Goal: Information Seeking & Learning: Check status

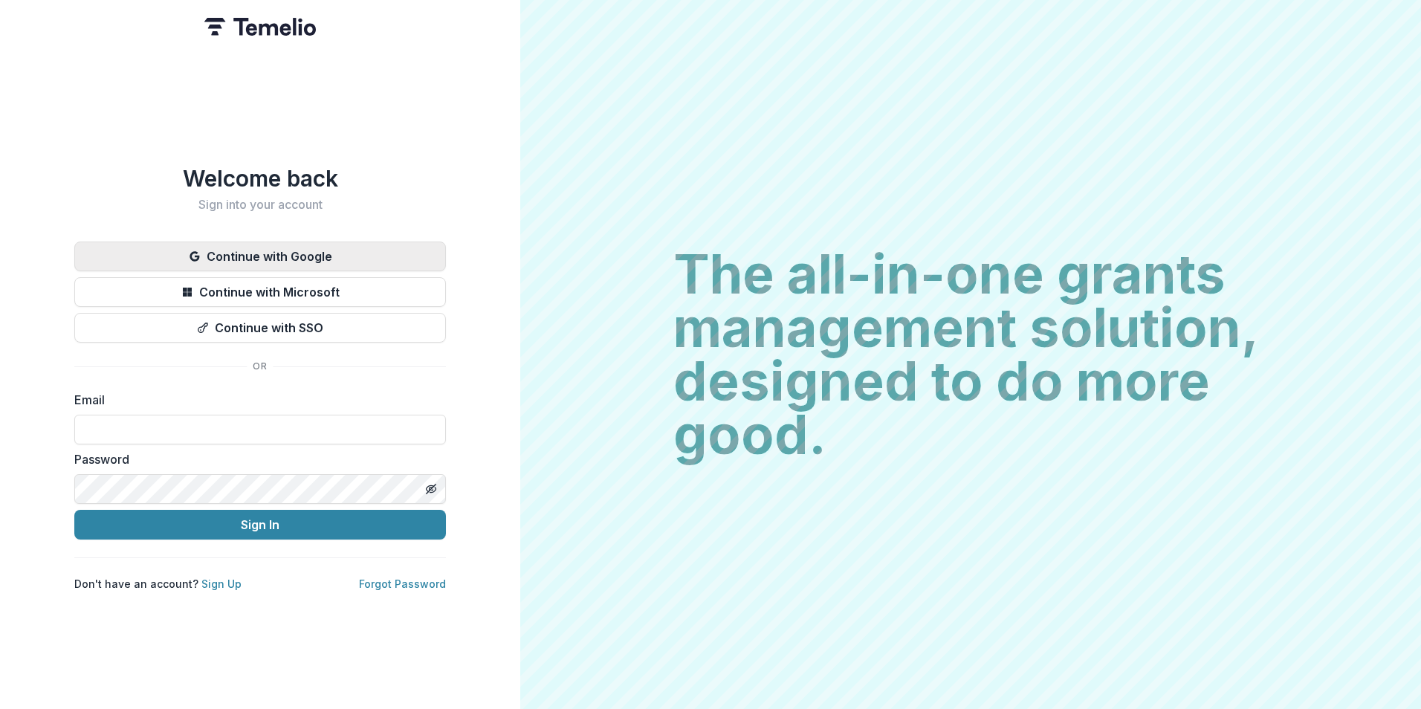
click at [264, 249] on button "Continue with Google" at bounding box center [260, 256] width 372 height 30
click at [192, 415] on input at bounding box center [260, 430] width 372 height 30
type input "**********"
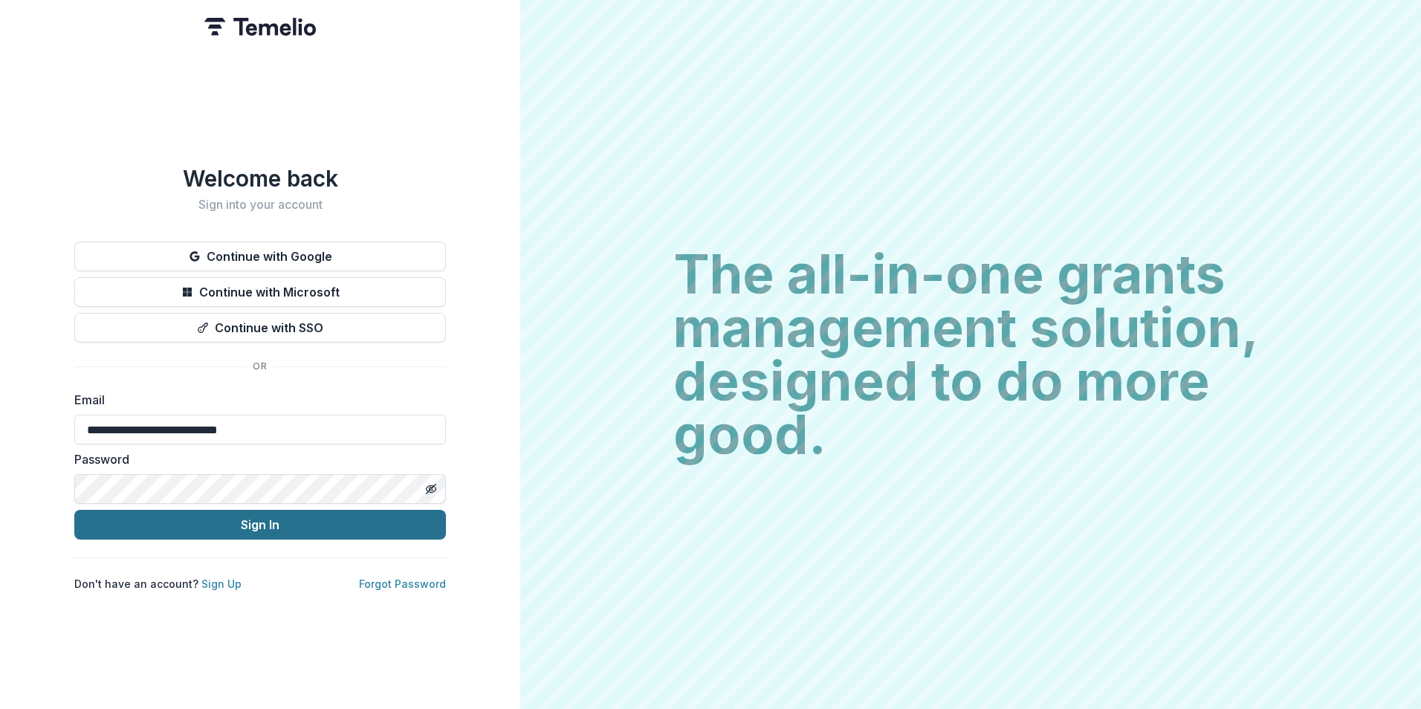
click at [400, 520] on button "Sign In" at bounding box center [260, 525] width 372 height 30
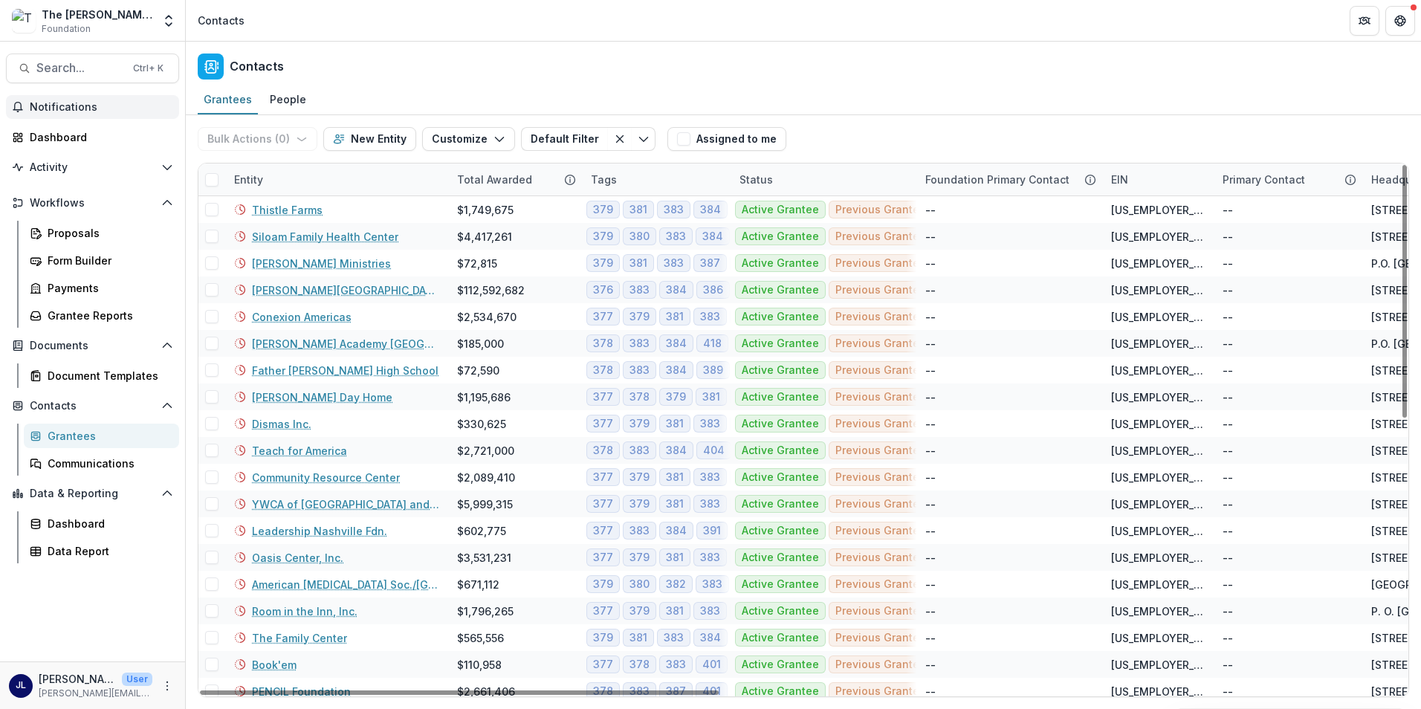
click at [92, 108] on span "Notifications" at bounding box center [101, 107] width 143 height 13
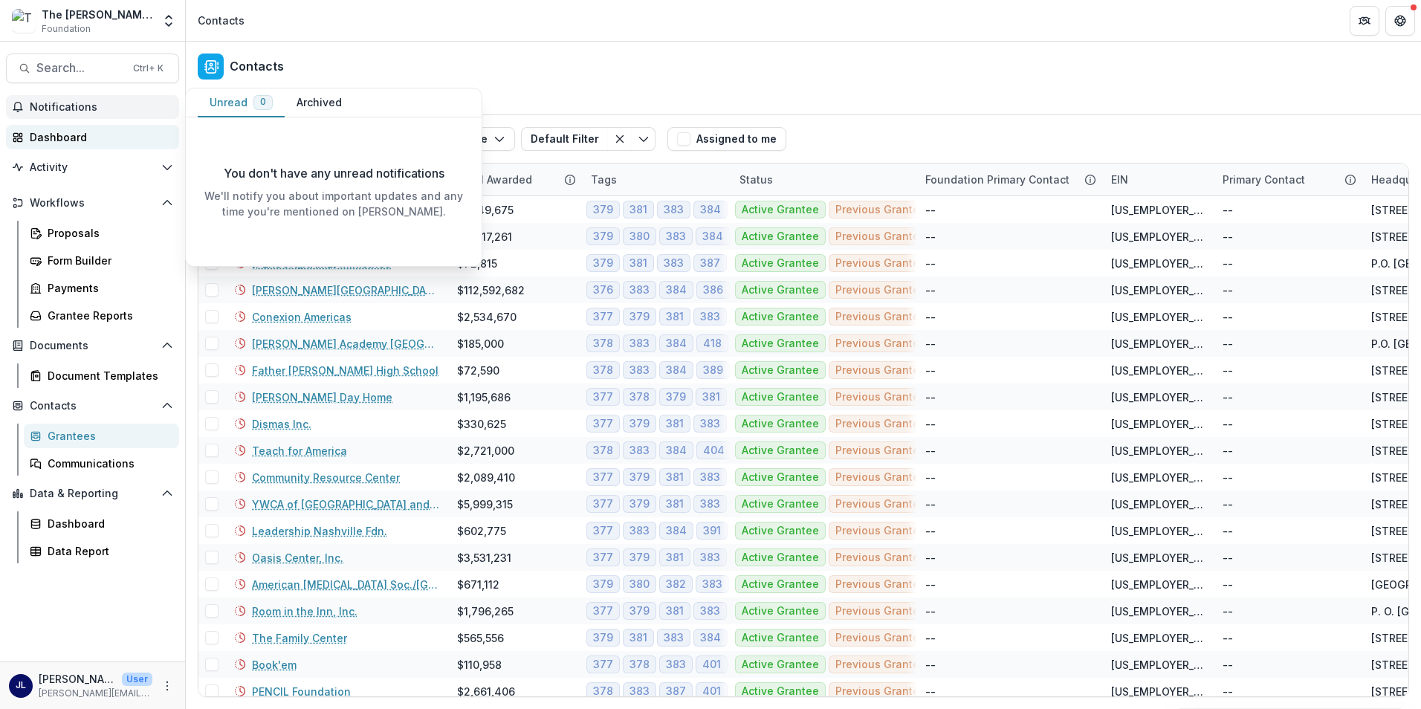
click at [82, 135] on div "Dashboard" at bounding box center [98, 137] width 137 height 16
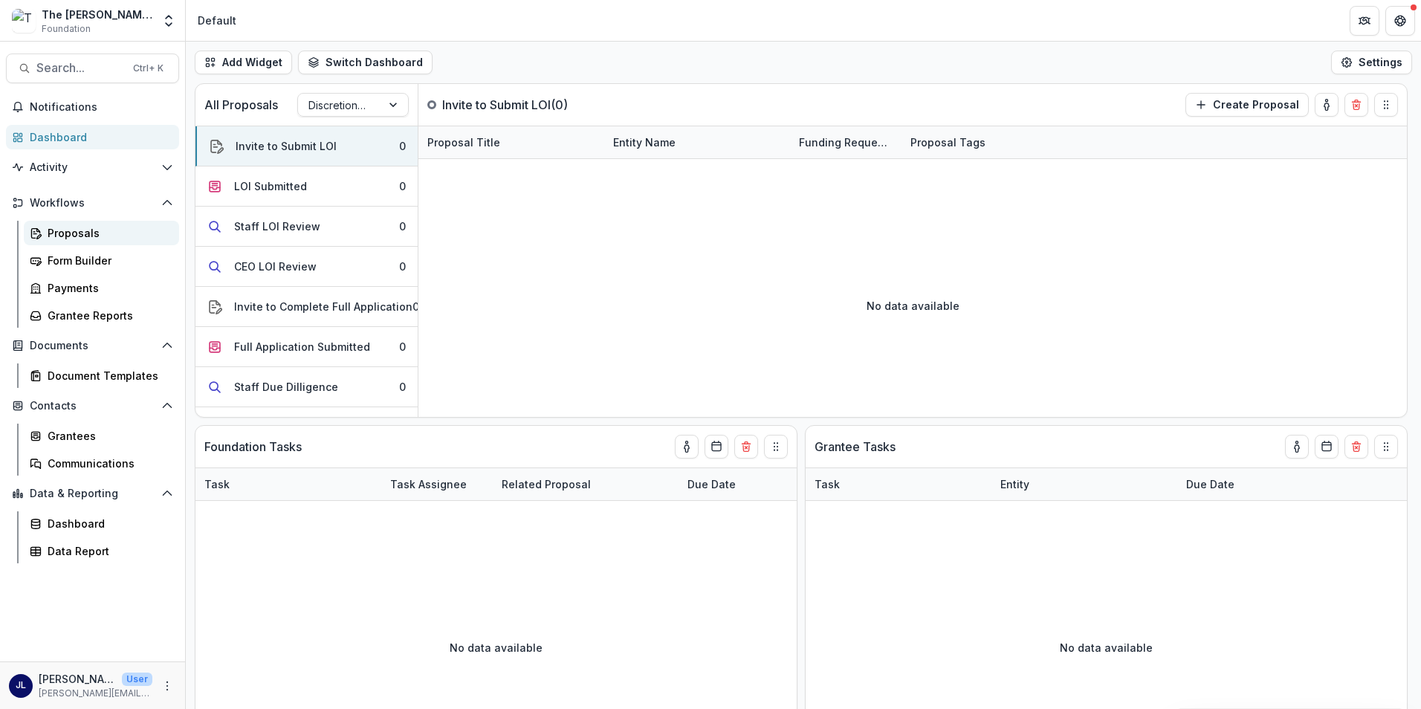
click at [59, 228] on div "Proposals" at bounding box center [108, 233] width 120 height 16
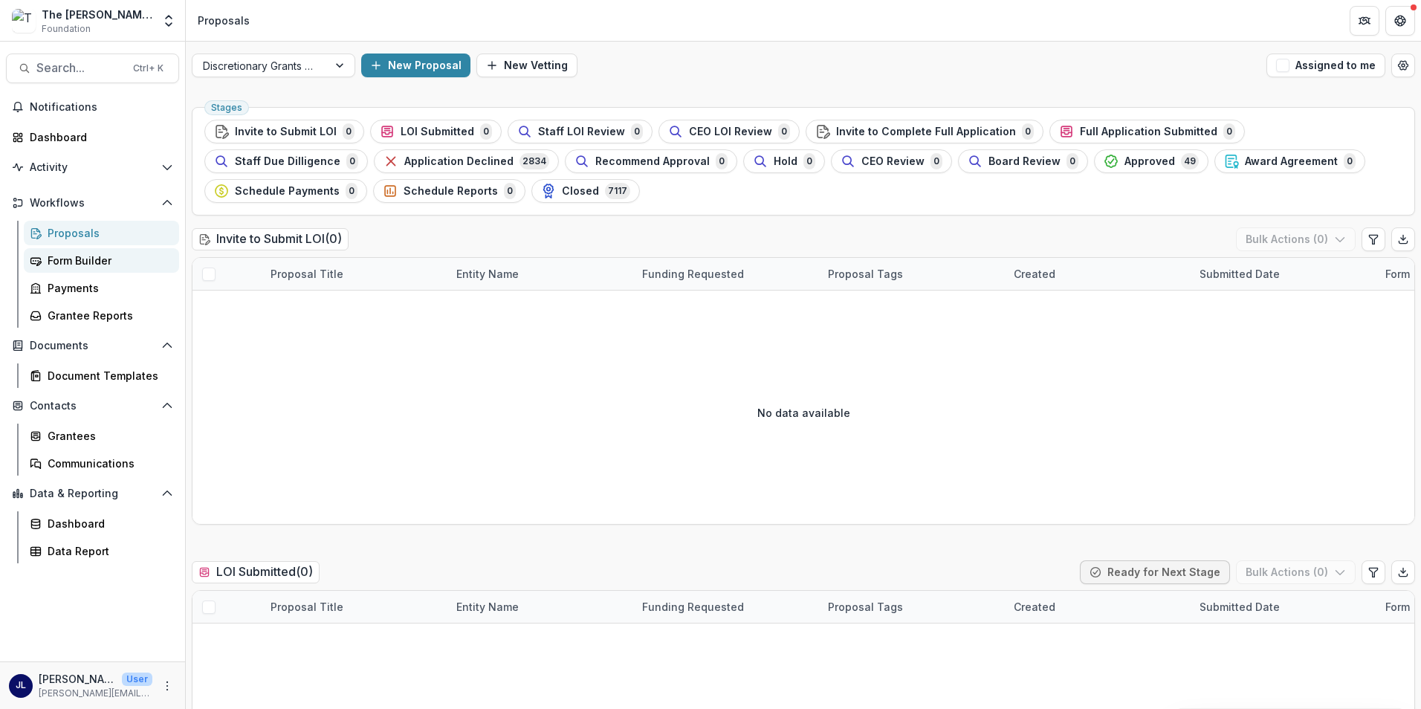
click at [73, 267] on div "Form Builder" at bounding box center [108, 261] width 120 height 16
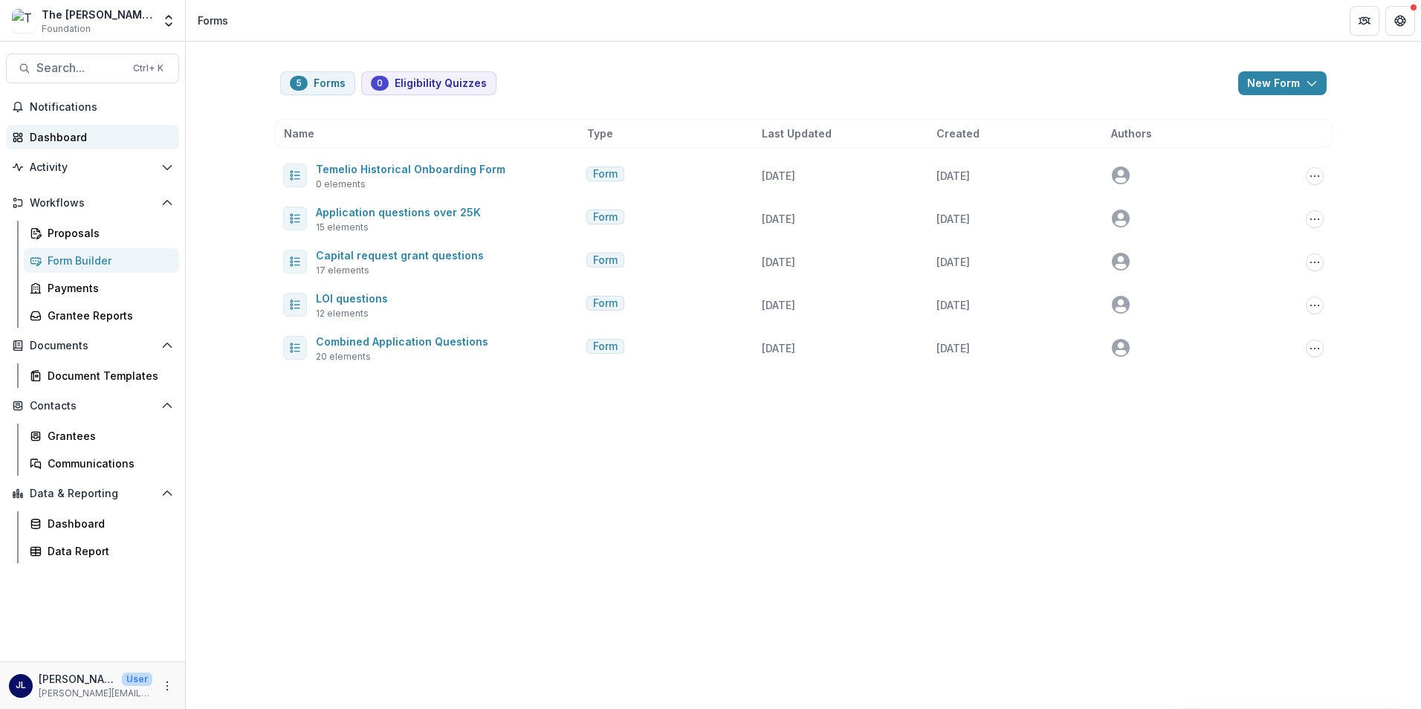
click at [70, 129] on link "Dashboard" at bounding box center [92, 137] width 173 height 25
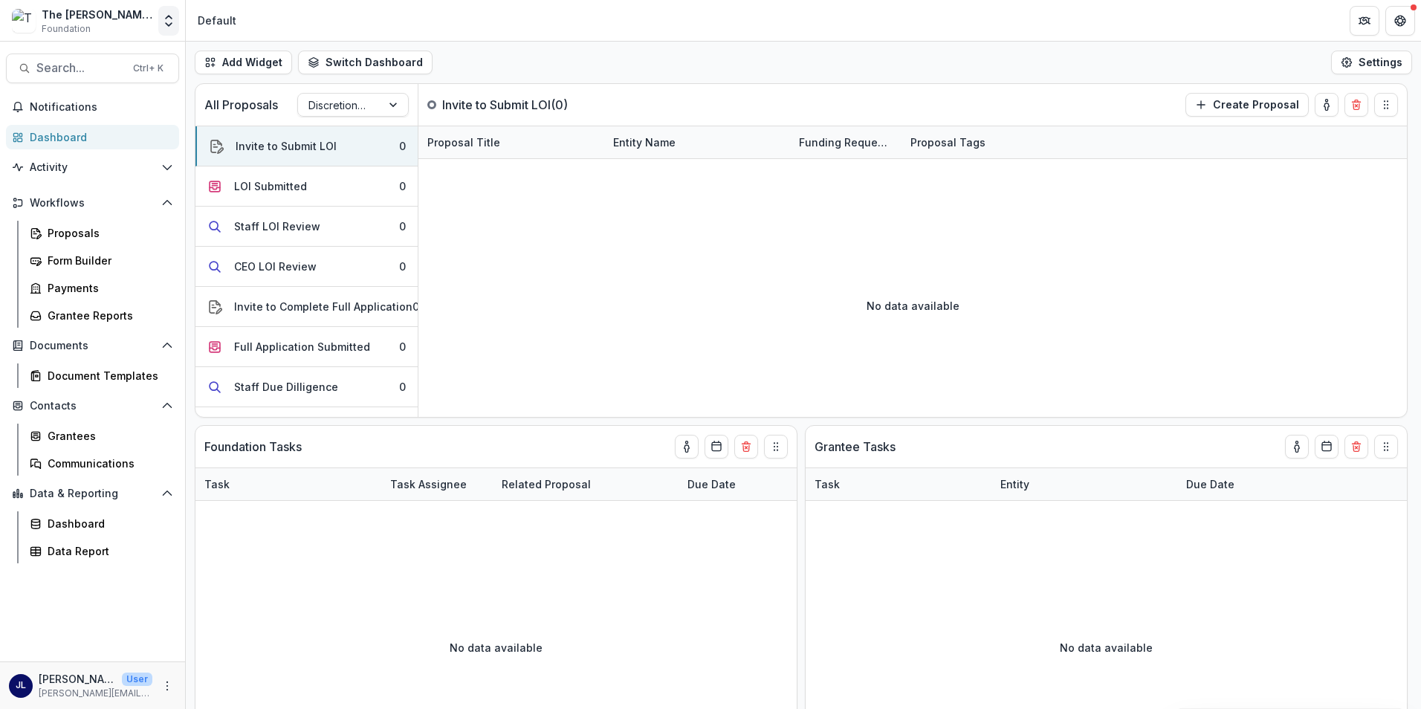
click at [166, 18] on polyline "Open entity switcher" at bounding box center [169, 17] width 6 height 3
click at [161, 106] on div "The [PERSON_NAME] Foundation Workflow Sandbox" at bounding box center [110, 112] width 149 height 16
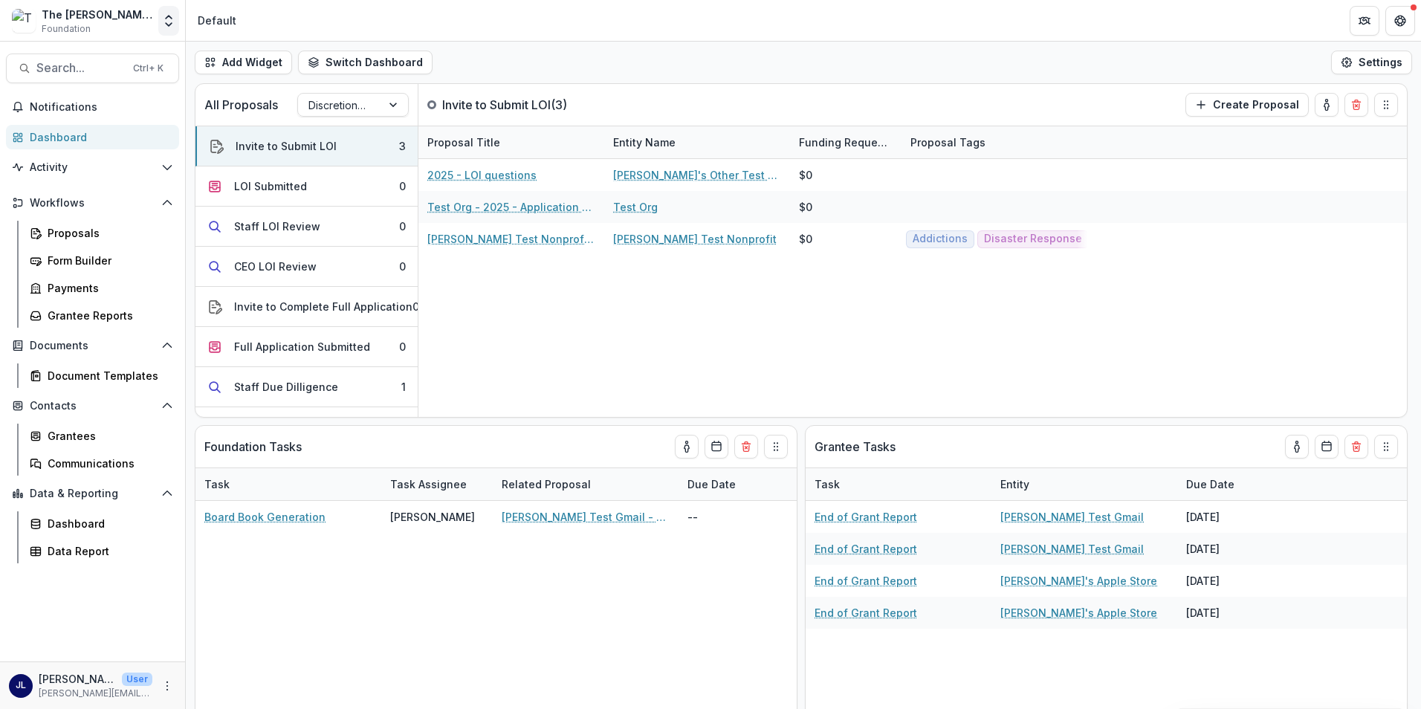
click at [162, 18] on icon "Open entity switcher" at bounding box center [168, 20] width 15 height 15
click at [129, 145] on div "The [PERSON_NAME] Foundation Data Sandbox" at bounding box center [110, 139] width 149 height 16
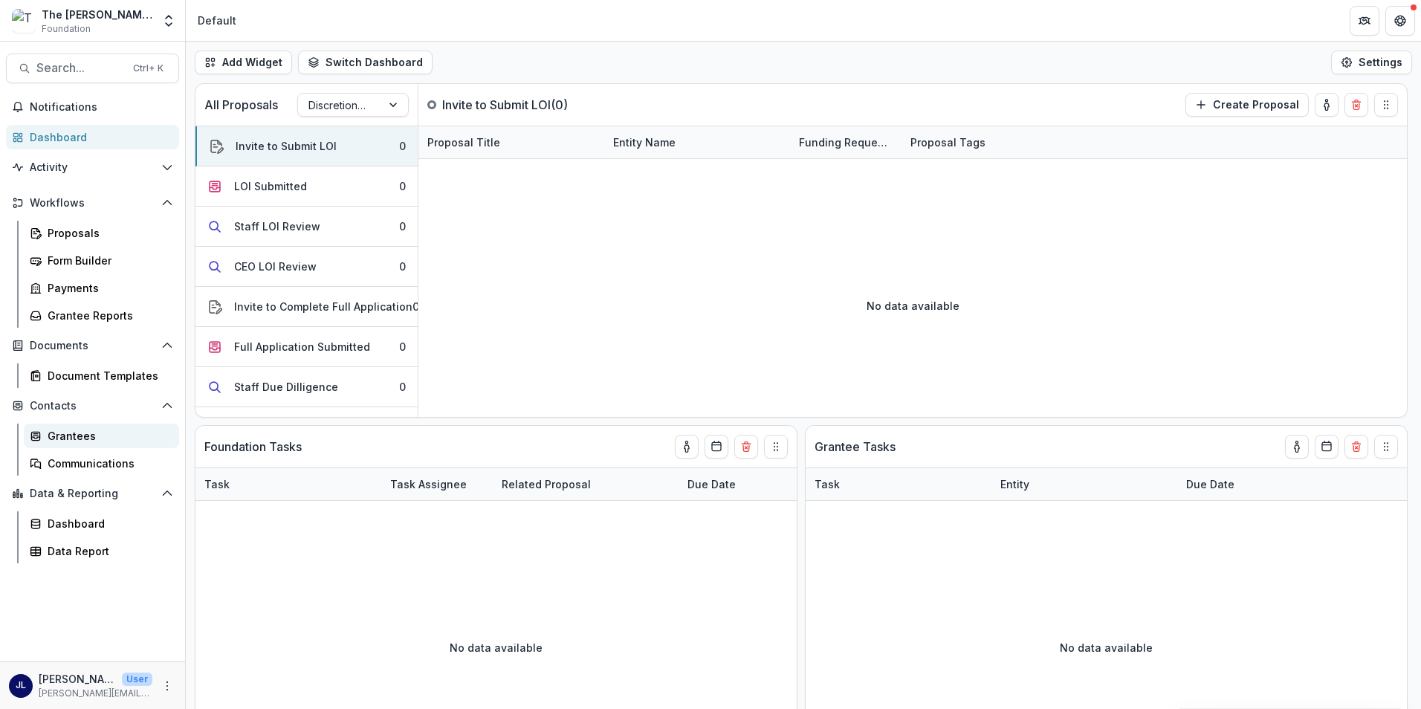
click at [68, 440] on div "Grantees" at bounding box center [108, 436] width 120 height 16
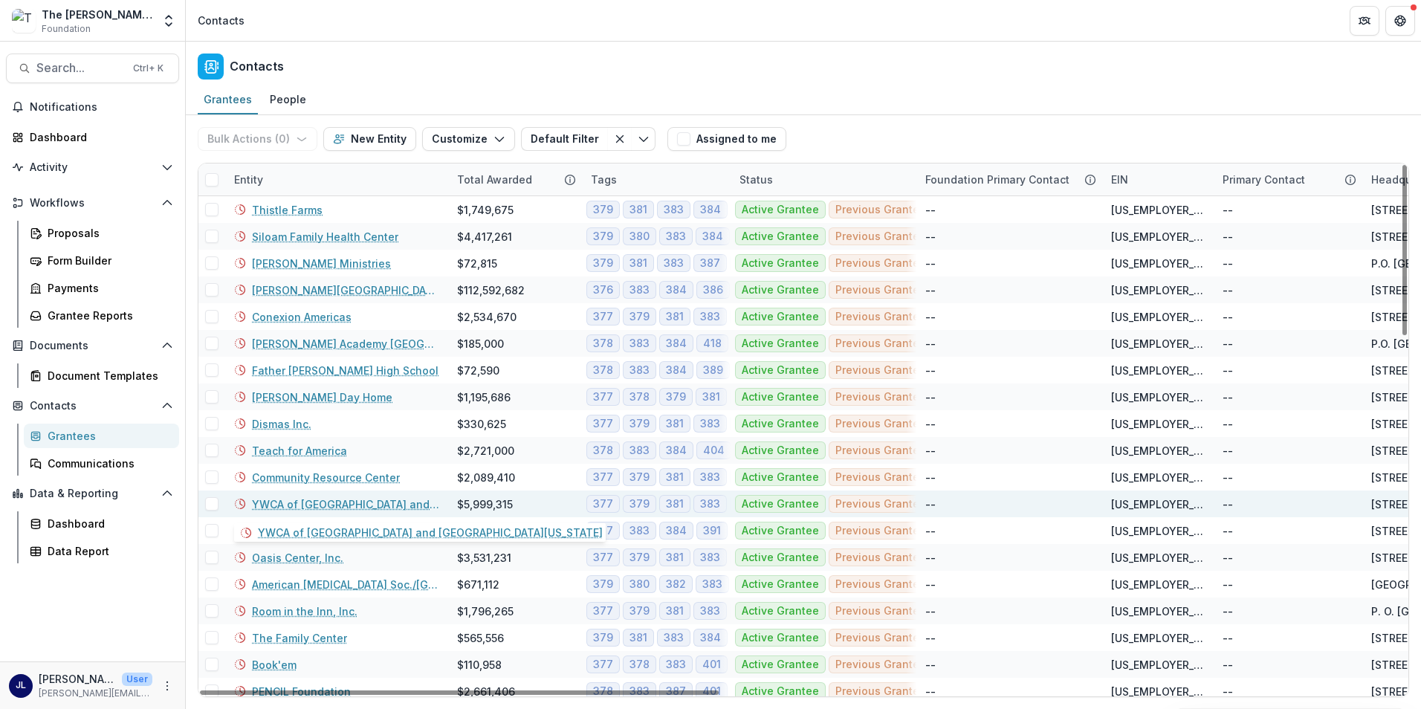
click at [309, 504] on link "YWCA of [GEOGRAPHIC_DATA] and [GEOGRAPHIC_DATA][US_STATE]" at bounding box center [345, 504] width 187 height 16
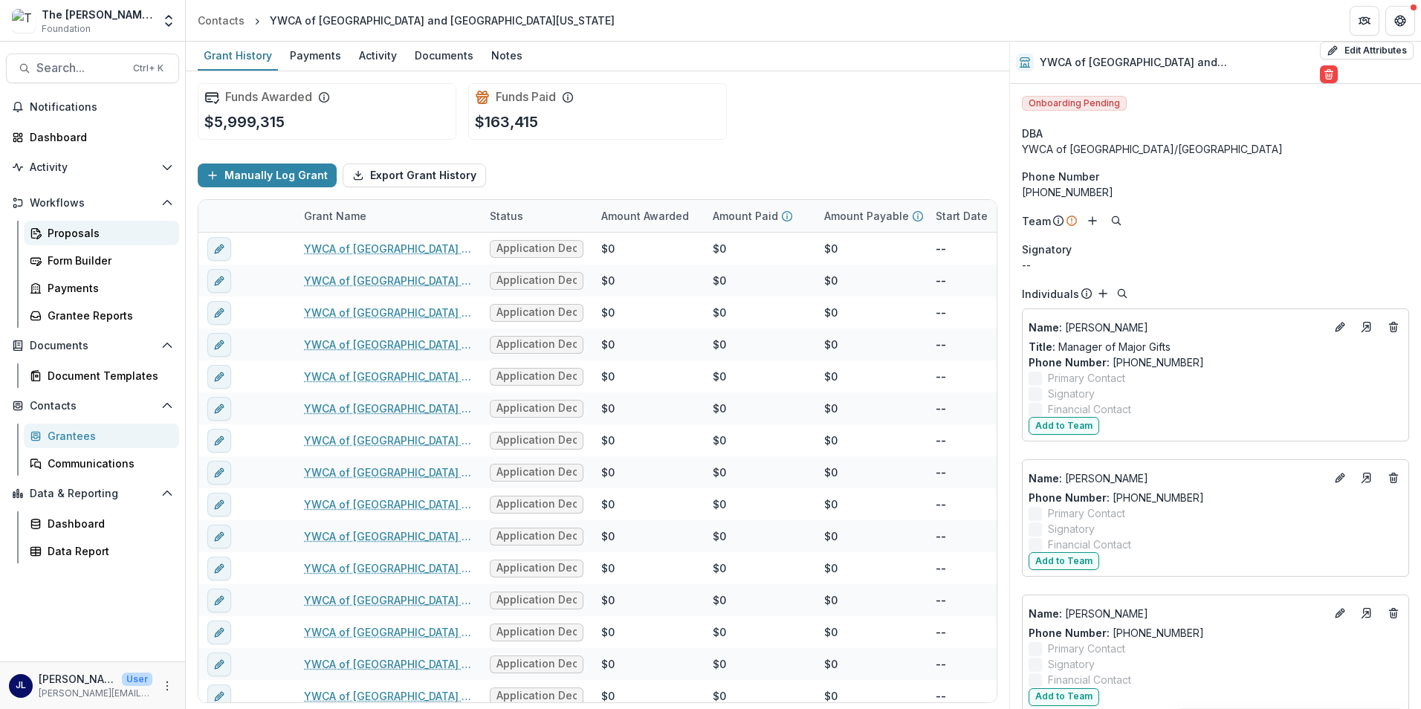
click at [91, 237] on div "Proposals" at bounding box center [108, 233] width 120 height 16
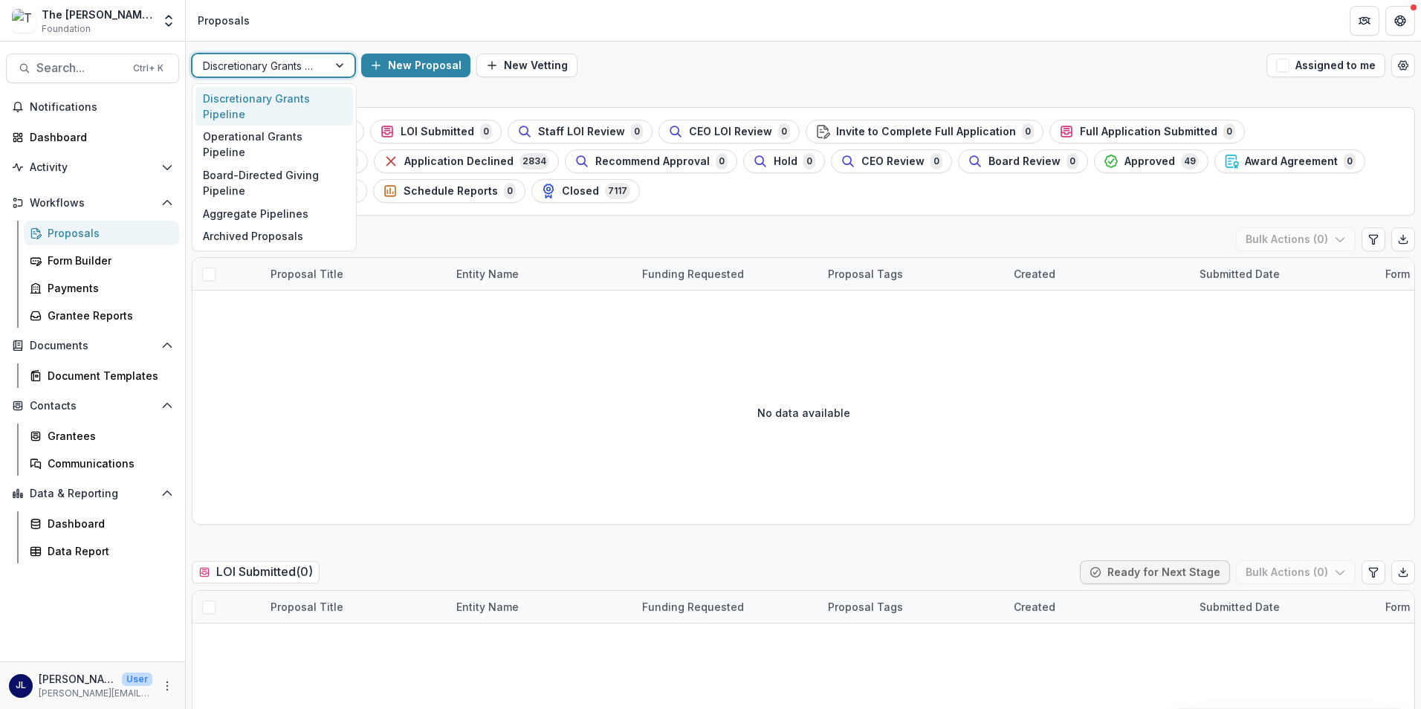
click at [309, 70] on div at bounding box center [260, 65] width 114 height 19
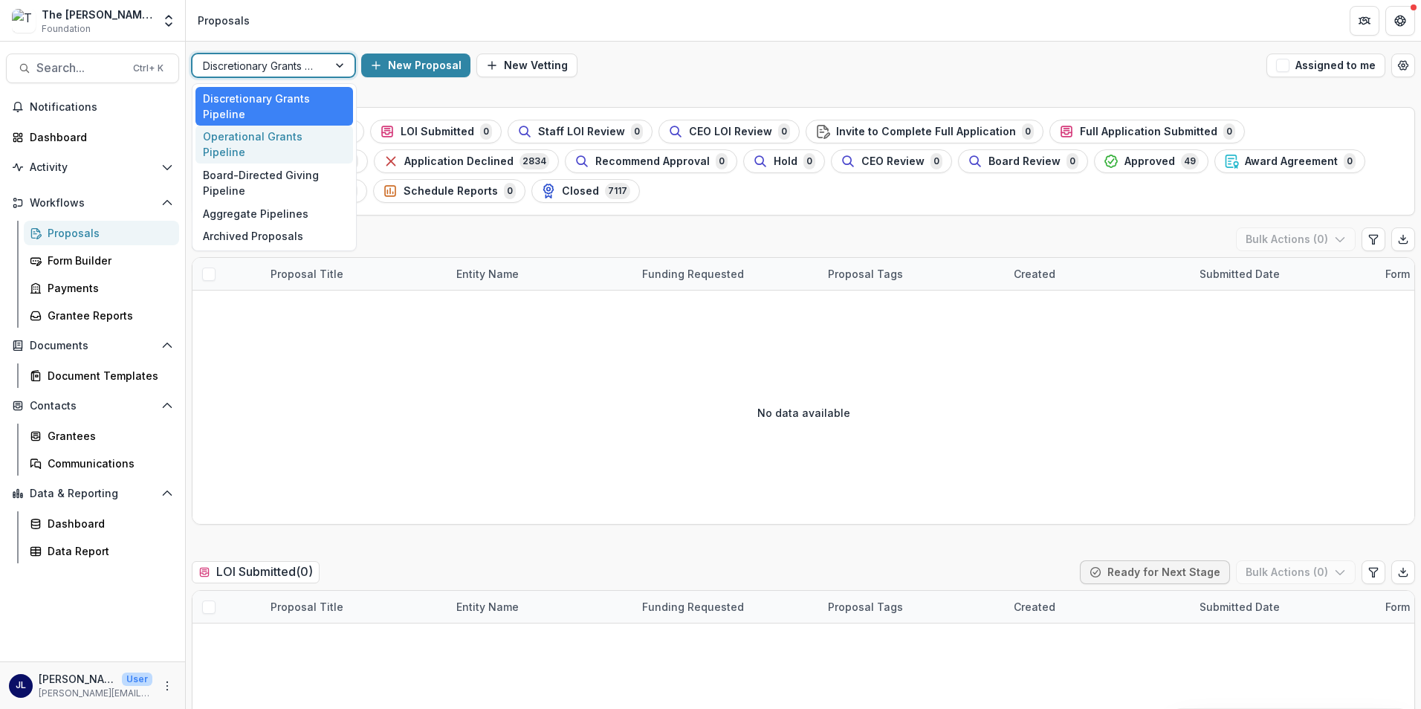
click at [303, 136] on div "Operational Grants Pipeline" at bounding box center [274, 145] width 158 height 39
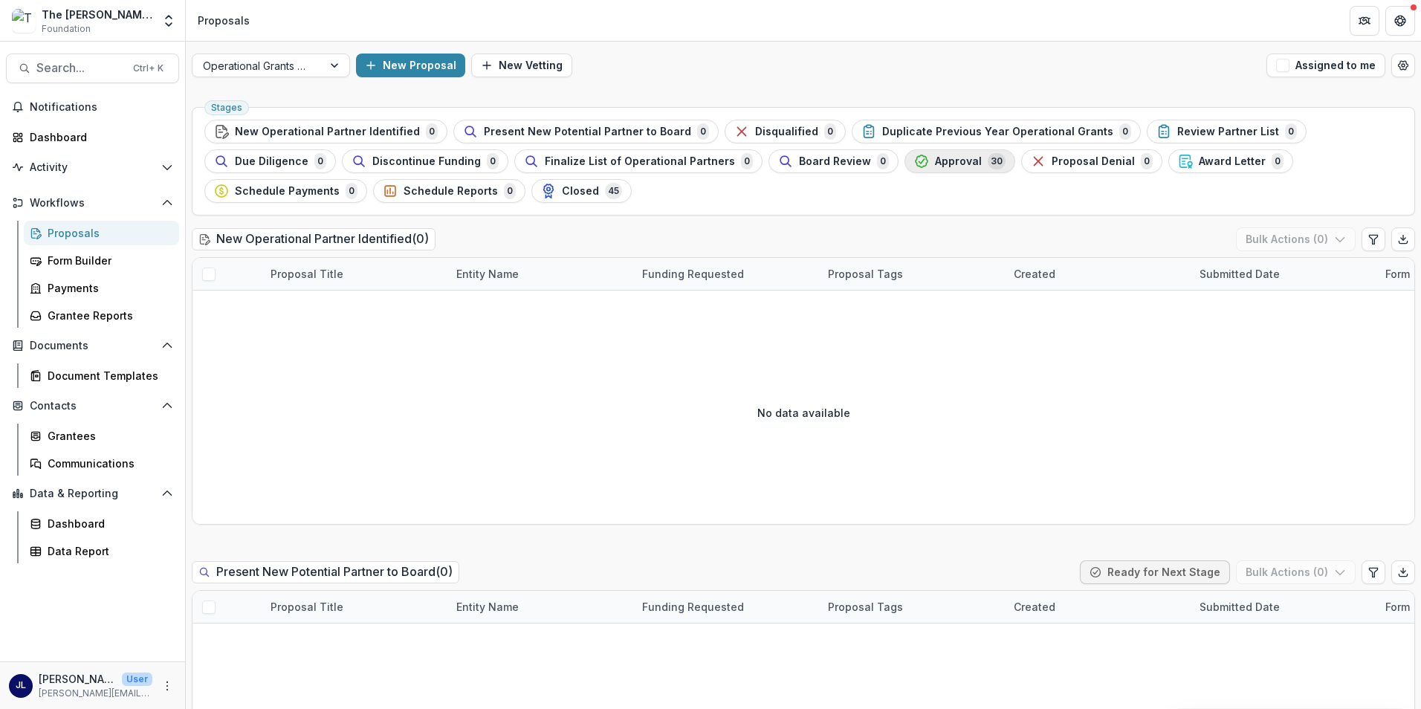
click at [935, 161] on span "Approval" at bounding box center [958, 161] width 47 height 13
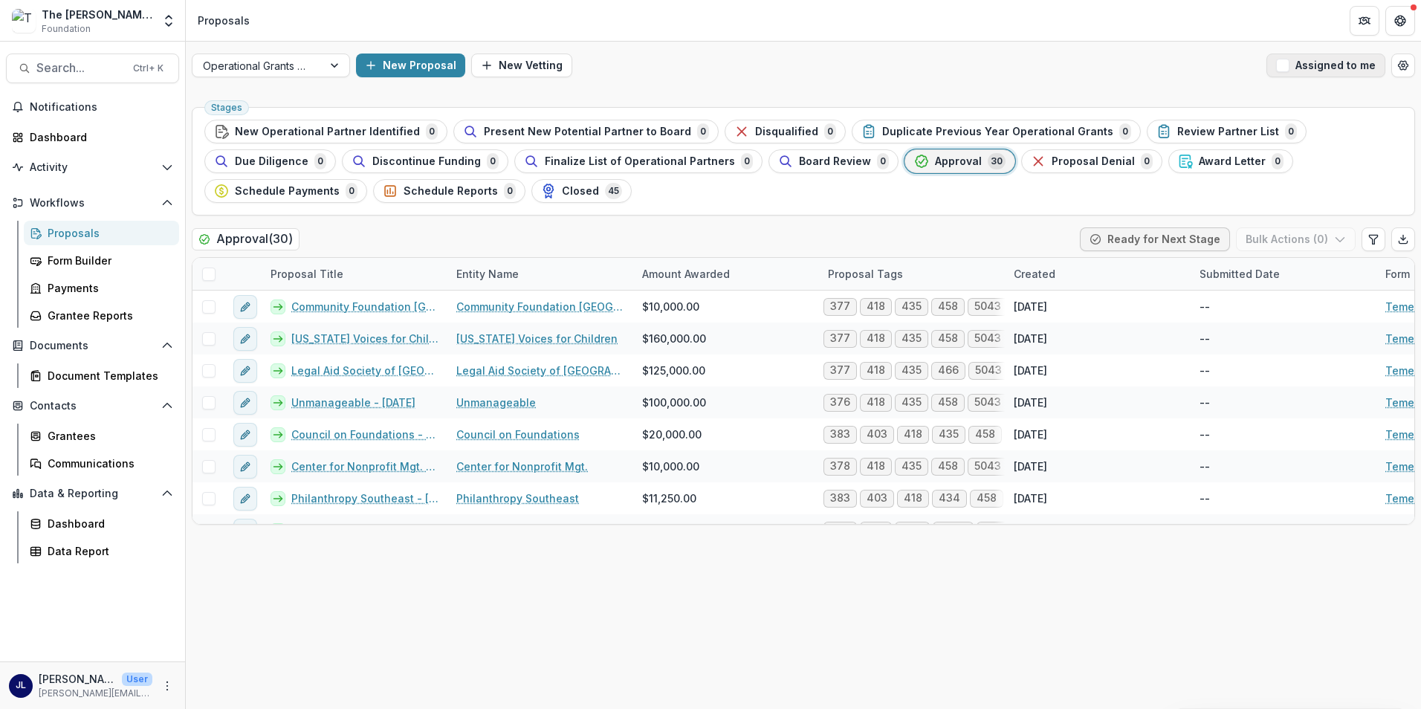
click at [1331, 68] on button "Assigned to me" at bounding box center [1325, 66] width 119 height 24
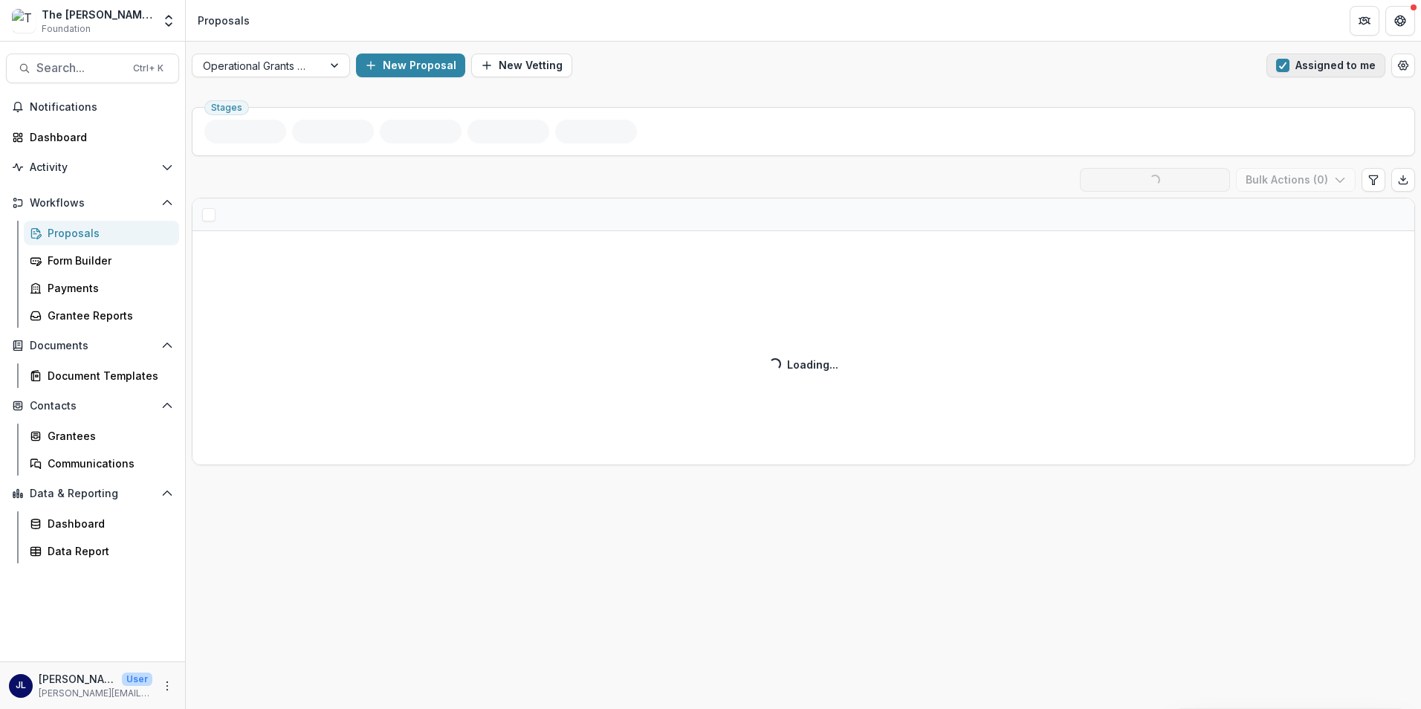
click at [1331, 68] on button "Assigned to me" at bounding box center [1325, 66] width 119 height 24
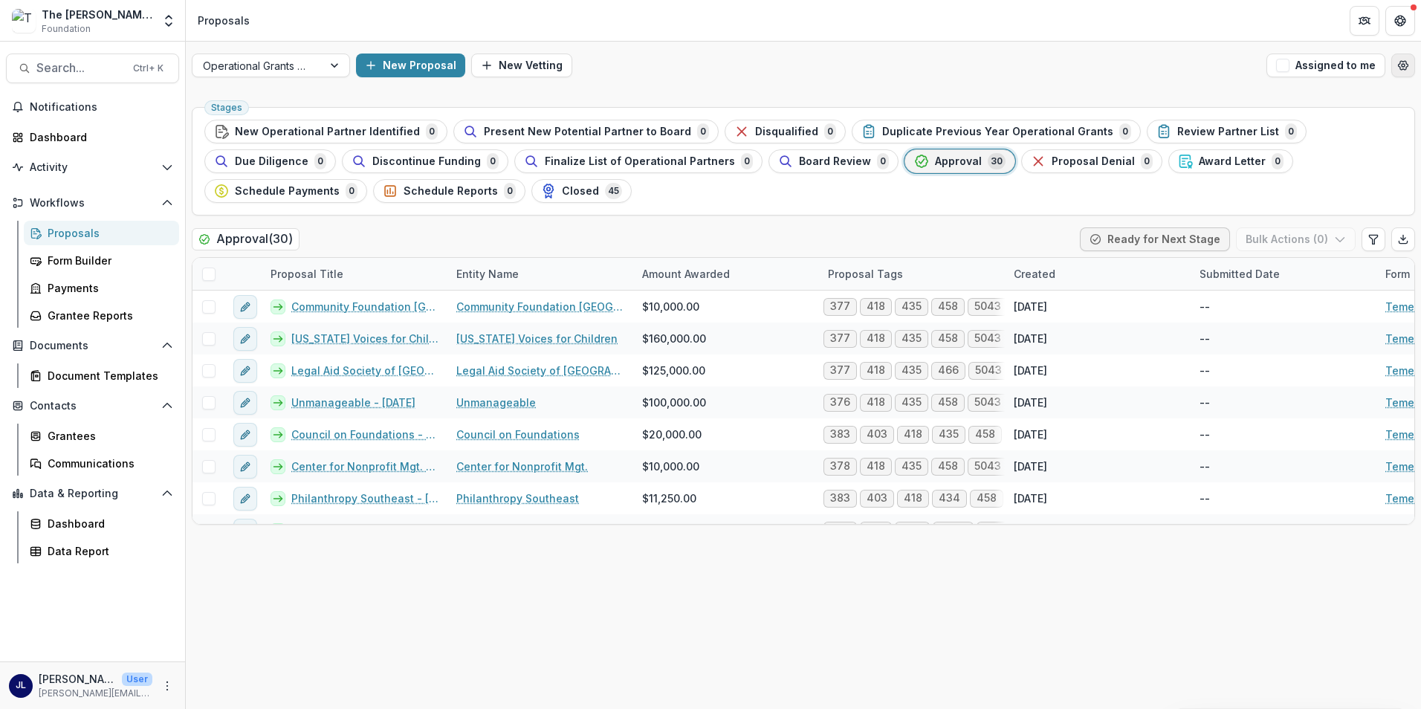
click at [1401, 63] on icon "Open table manager" at bounding box center [1403, 65] width 12 height 12
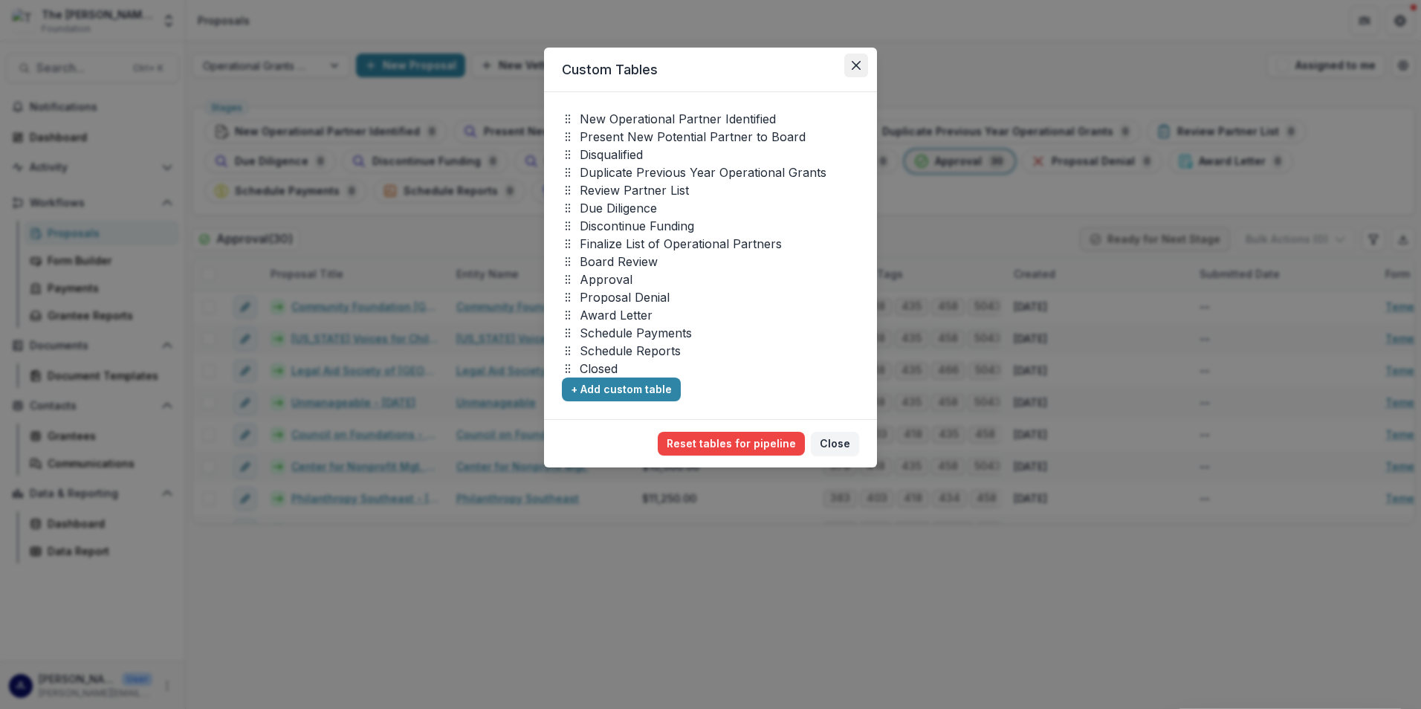
click at [852, 71] on button "Close" at bounding box center [856, 66] width 24 height 24
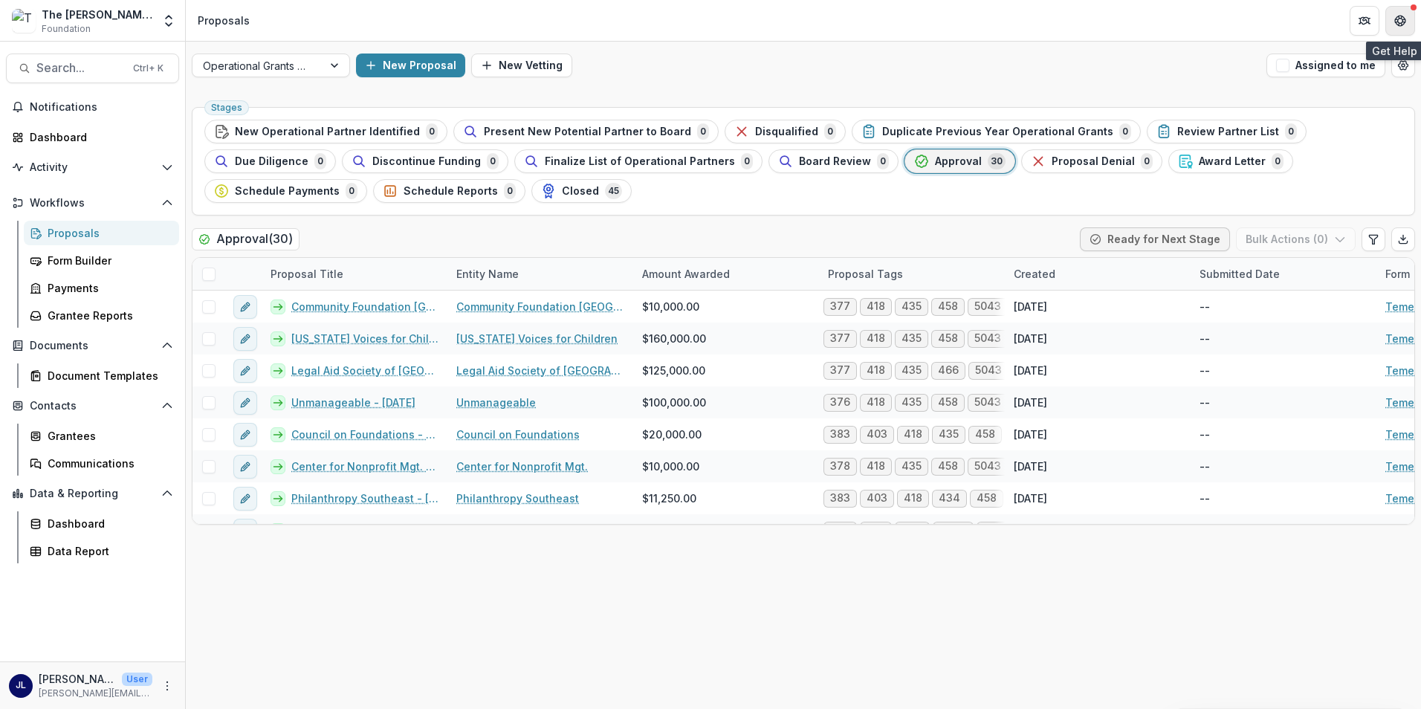
click at [1397, 21] on icon "Get Help" at bounding box center [1400, 21] width 12 height 12
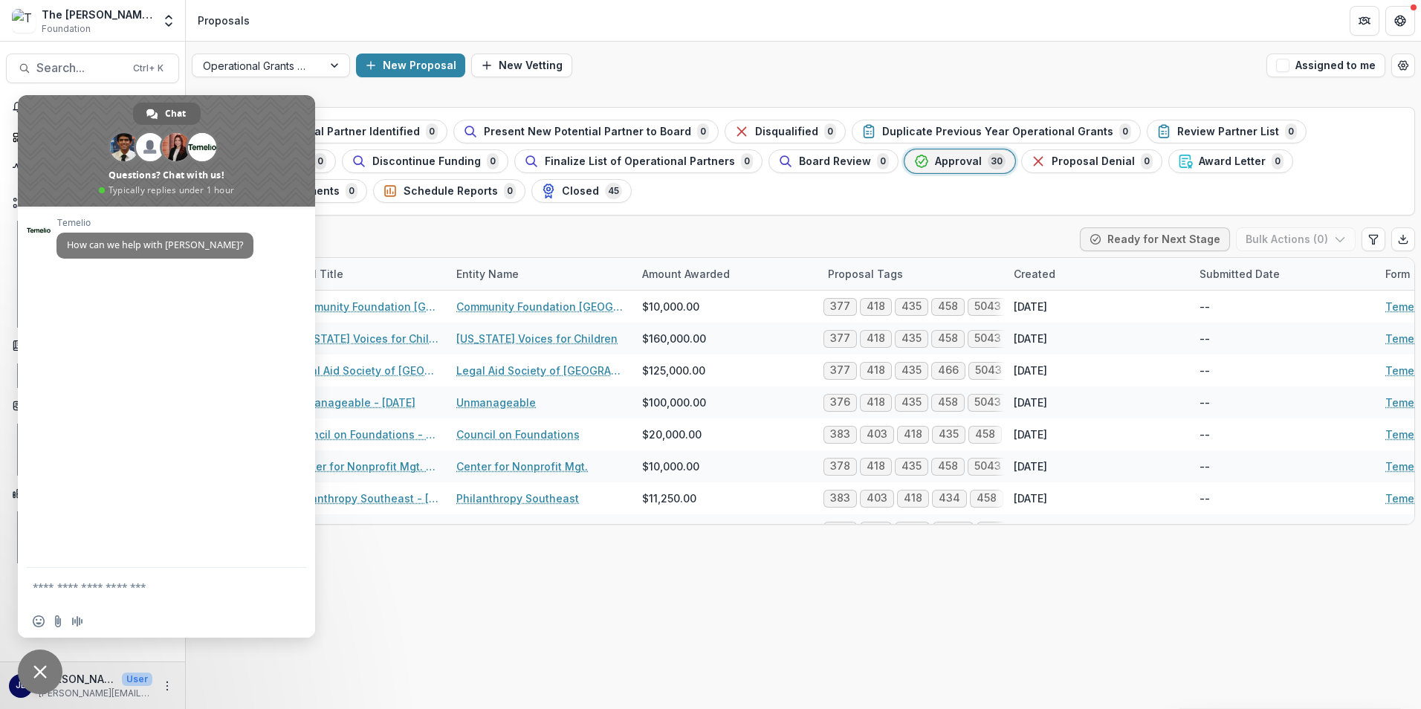
click at [42, 680] on span "Close chat" at bounding box center [40, 671] width 45 height 45
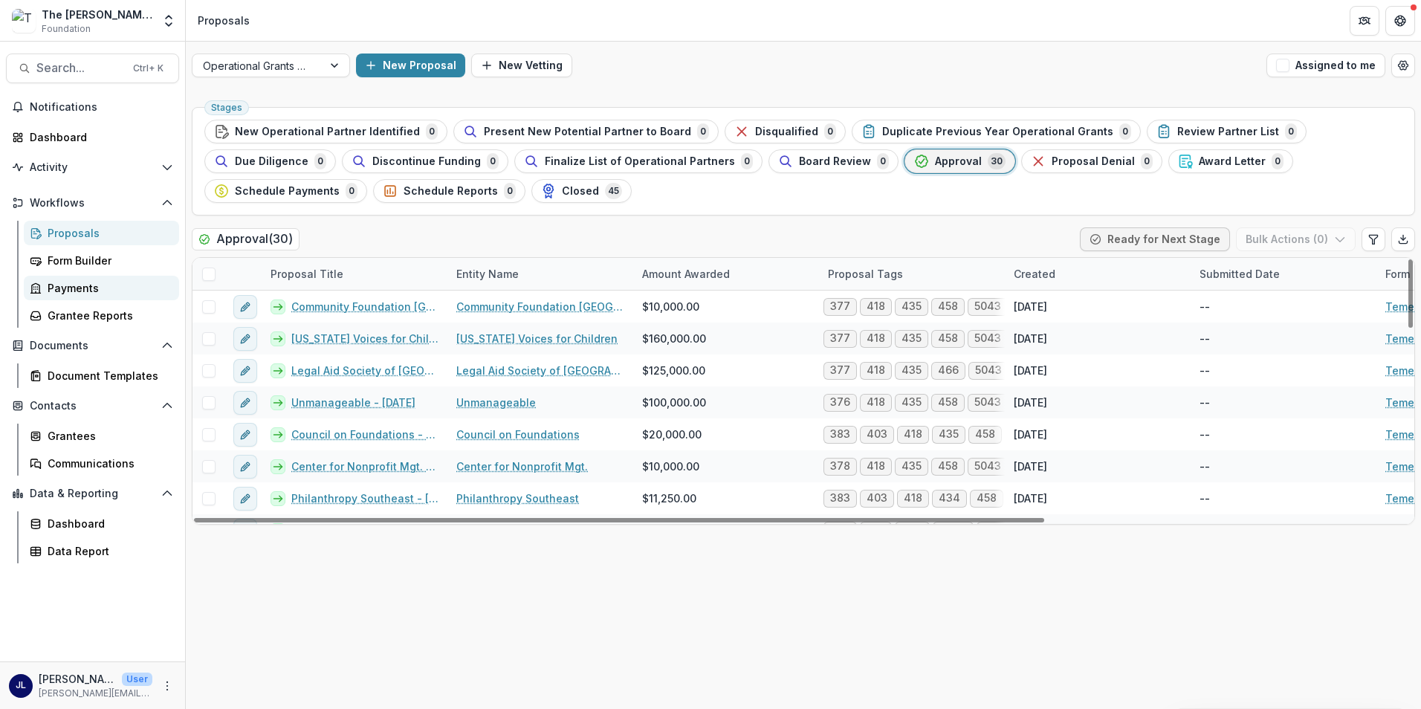
click at [63, 288] on div "Payments" at bounding box center [108, 288] width 120 height 16
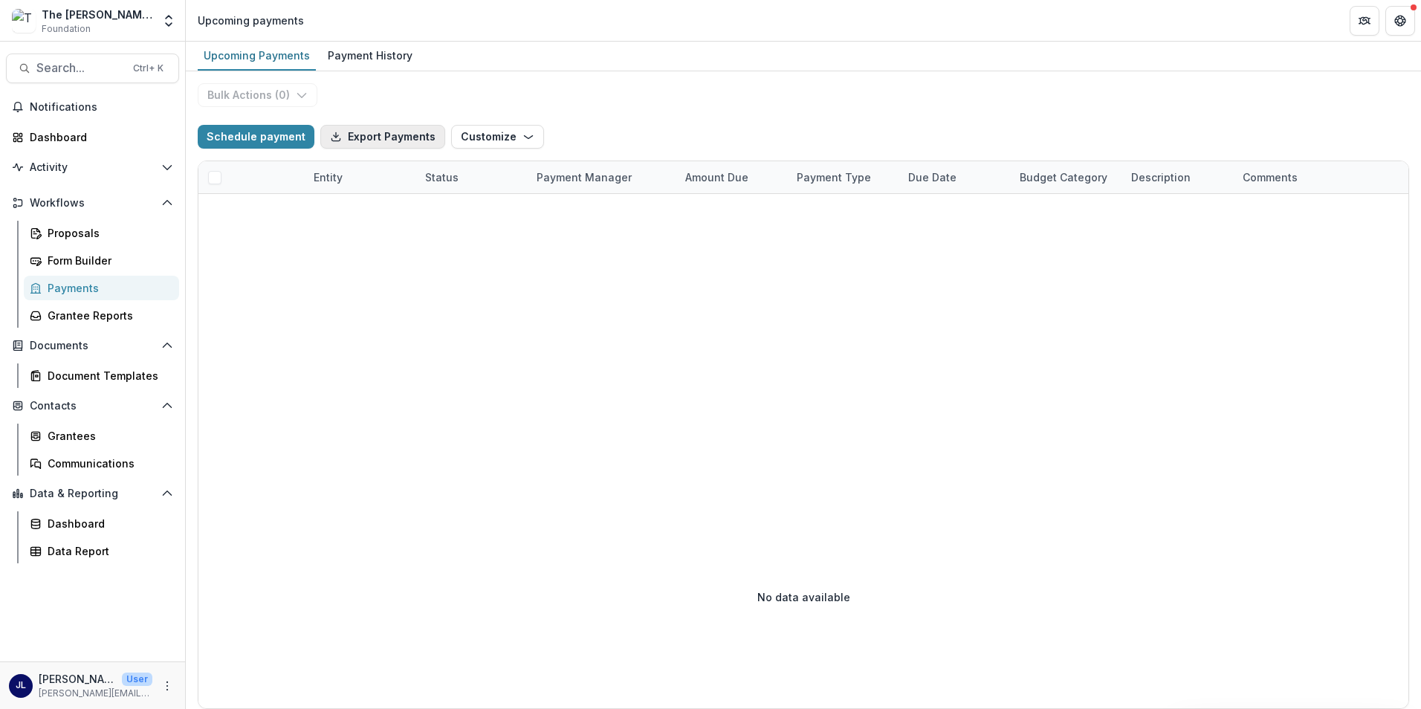
click at [369, 135] on button "Export Payments" at bounding box center [382, 137] width 125 height 24
click at [1138, 133] on div "Schedule payment Export Payments Customize New Custom Field Manage Custom Fields" at bounding box center [803, 137] width 1211 height 48
click at [68, 234] on div "Proposals" at bounding box center [108, 233] width 120 height 16
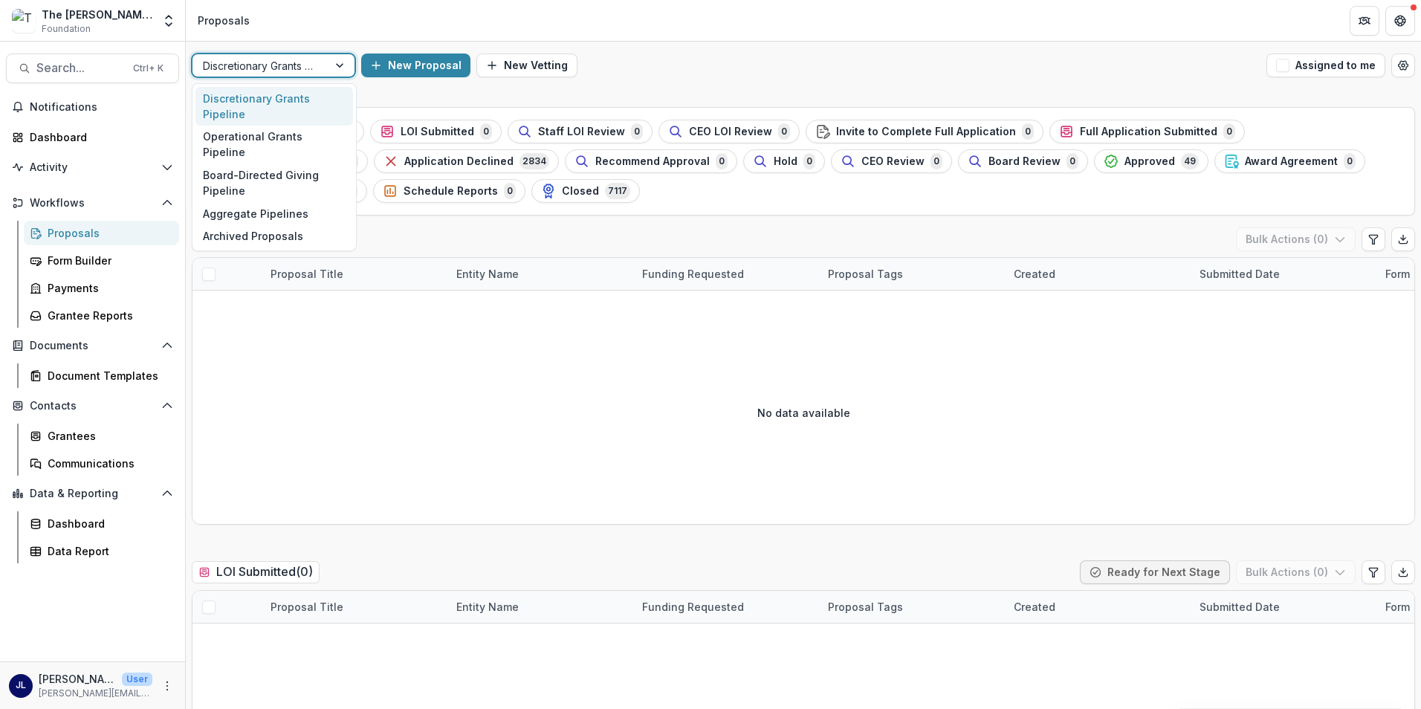
click at [322, 61] on div "Discretionary Grants Pipeline" at bounding box center [259, 66] width 135 height 22
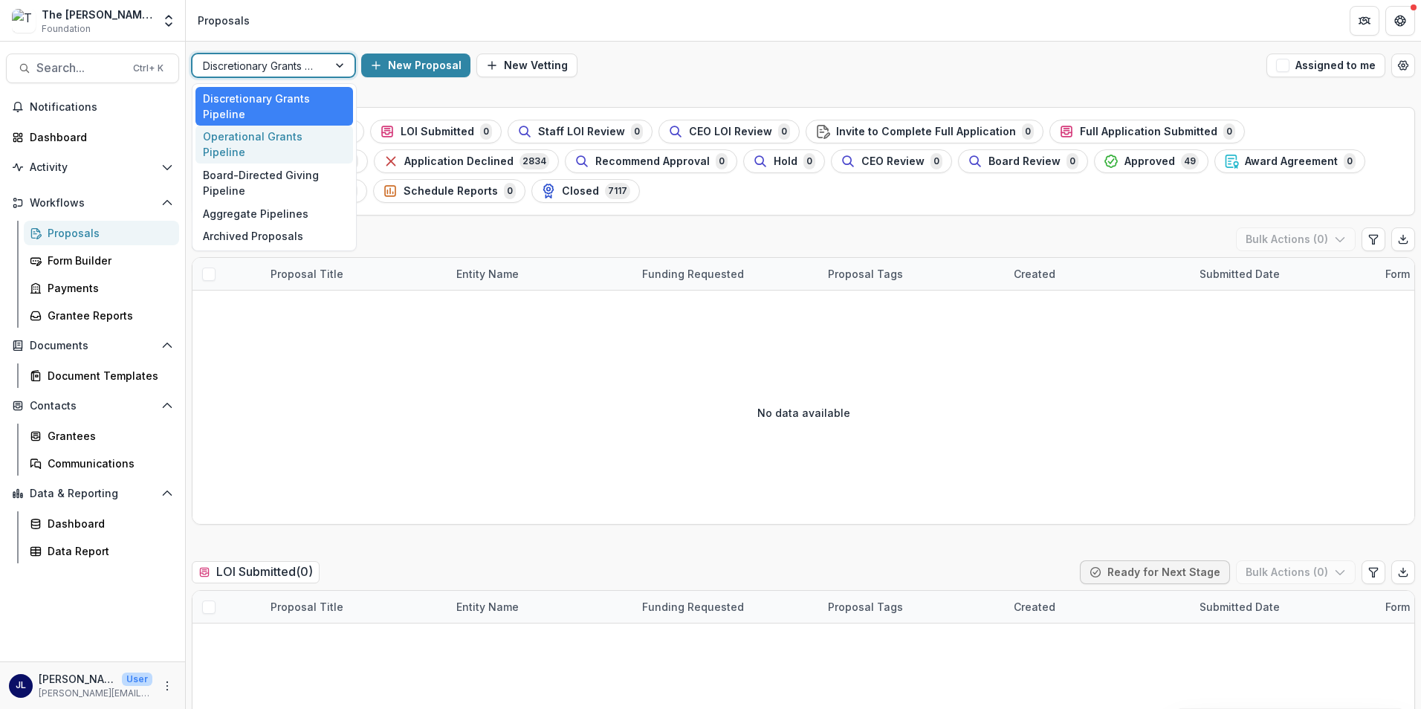
click at [278, 141] on div "Operational Grants Pipeline" at bounding box center [274, 145] width 158 height 39
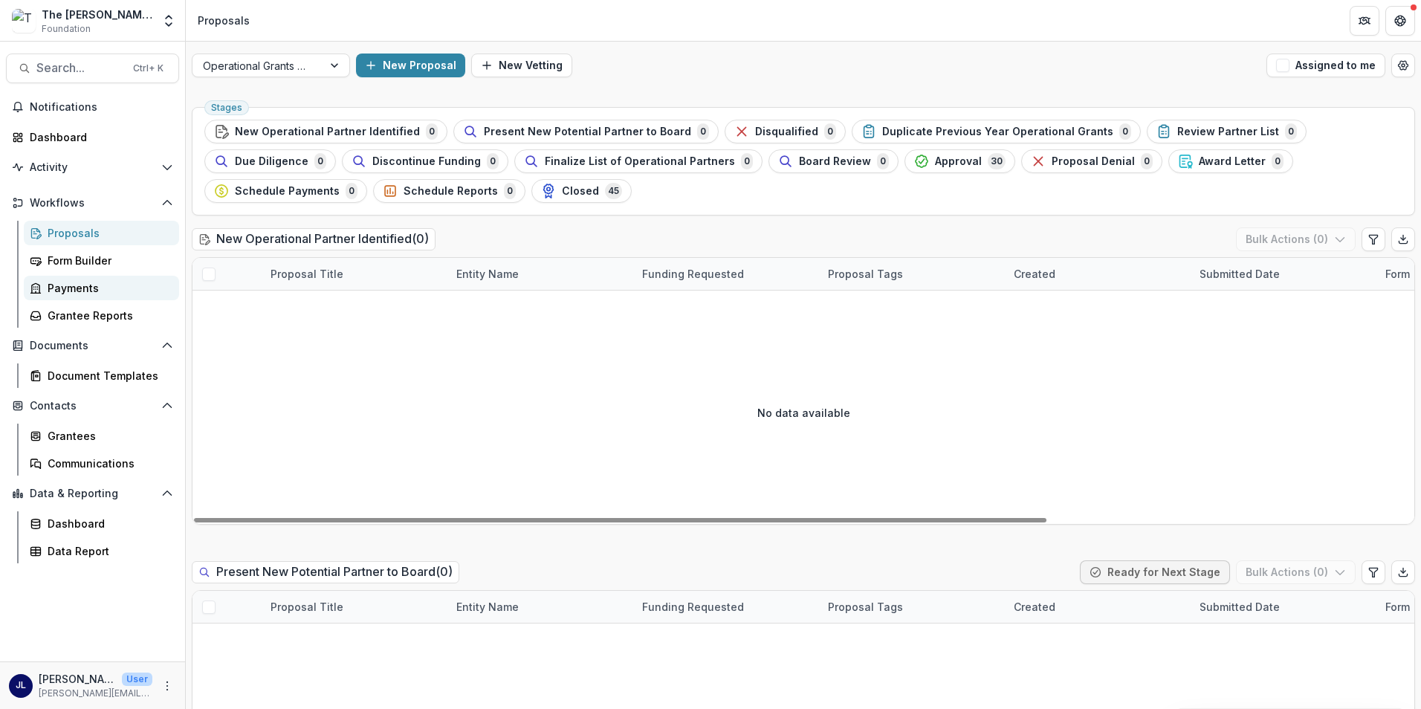
click at [85, 284] on div "Payments" at bounding box center [108, 288] width 120 height 16
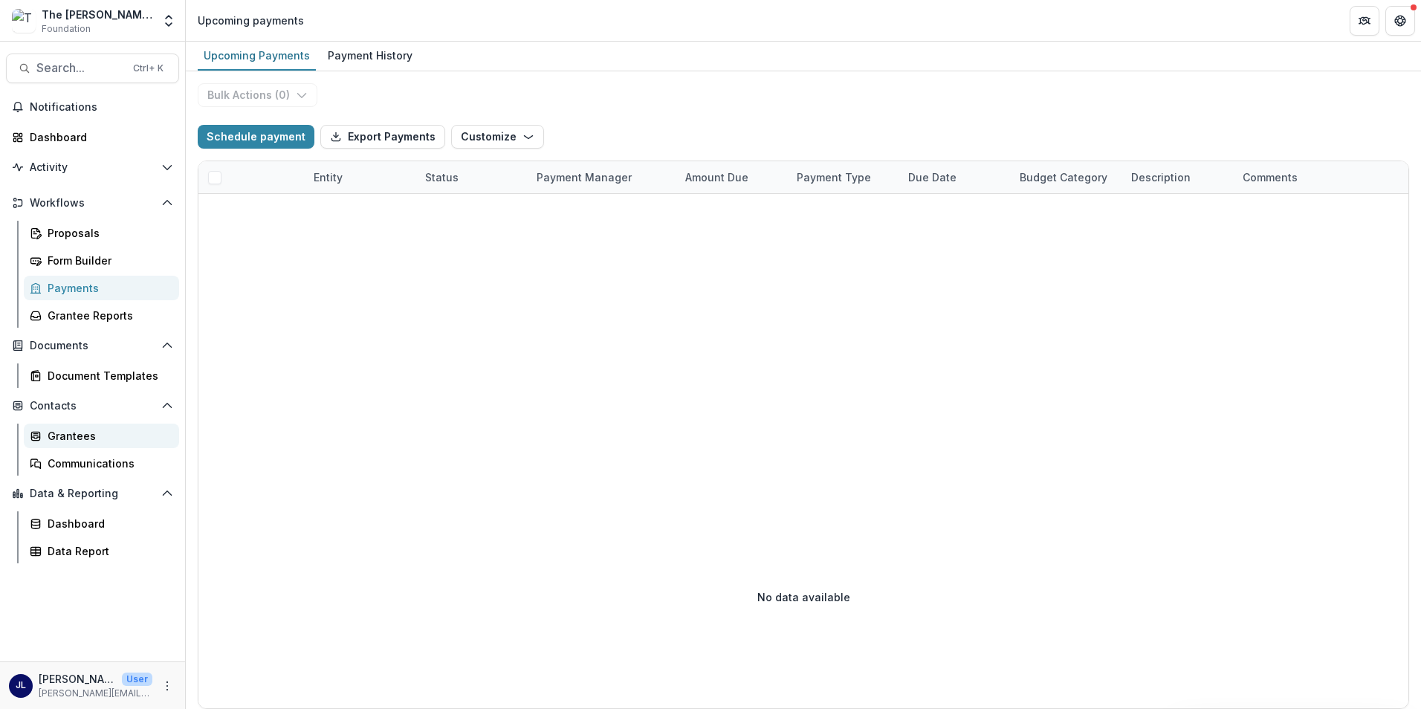
click at [61, 435] on div "Grantees" at bounding box center [108, 436] width 120 height 16
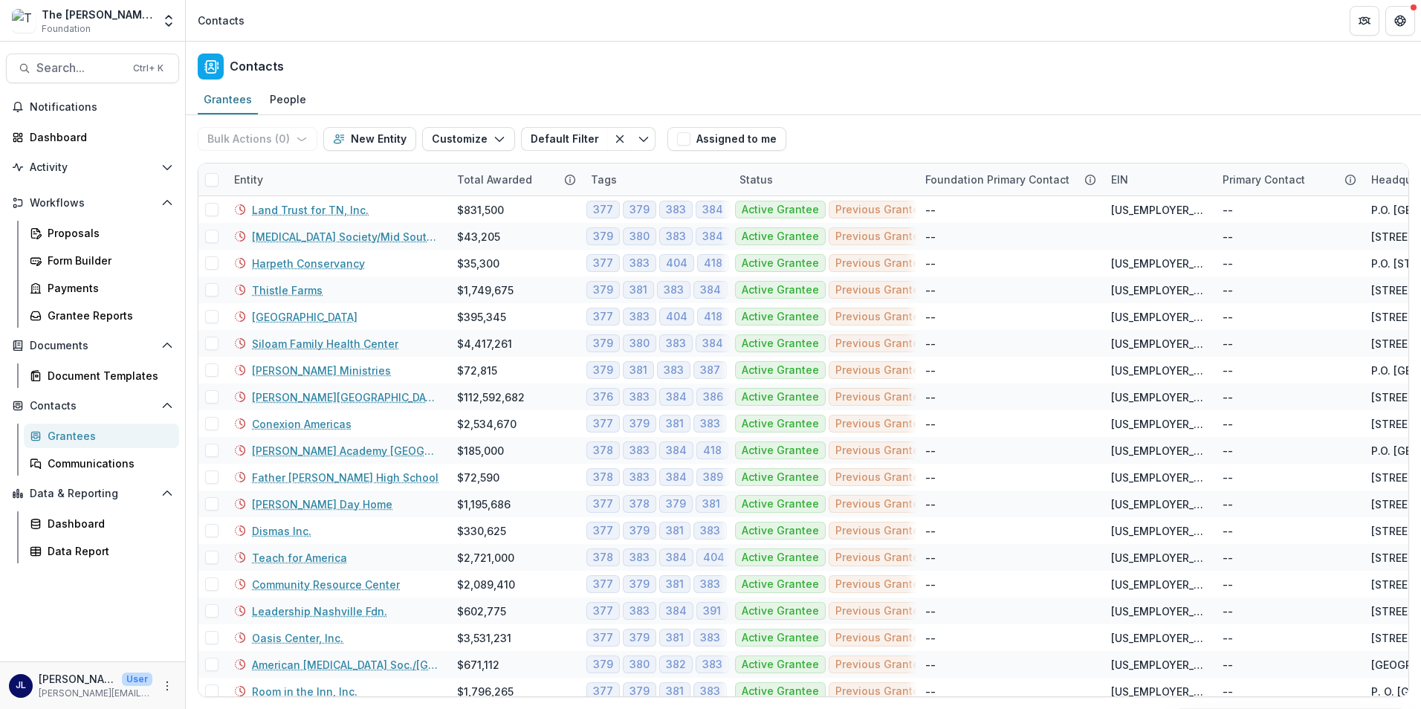
click at [73, 438] on div "Grantees" at bounding box center [108, 436] width 120 height 16
click at [74, 439] on div "Grantees" at bounding box center [108, 436] width 120 height 16
click at [74, 473] on link "Communications" at bounding box center [101, 463] width 155 height 25
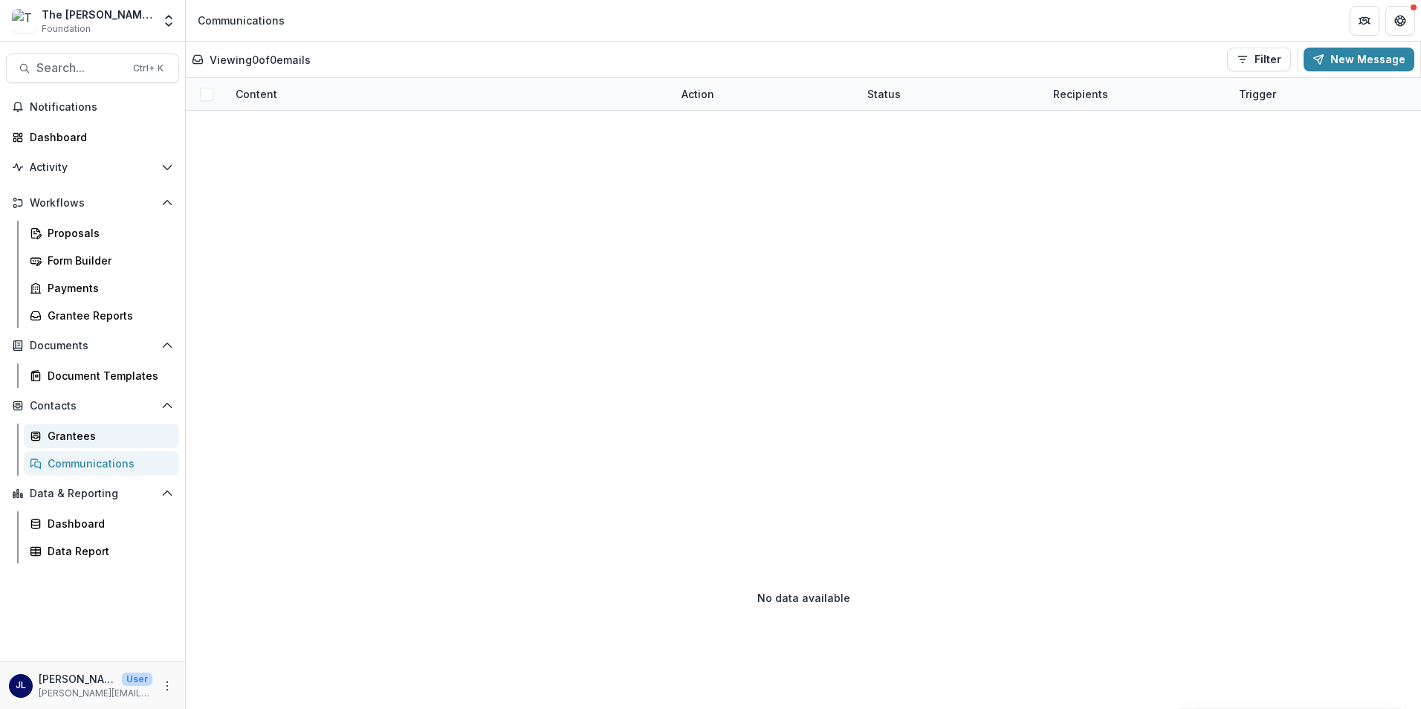
click at [80, 440] on div "Grantees" at bounding box center [108, 436] width 120 height 16
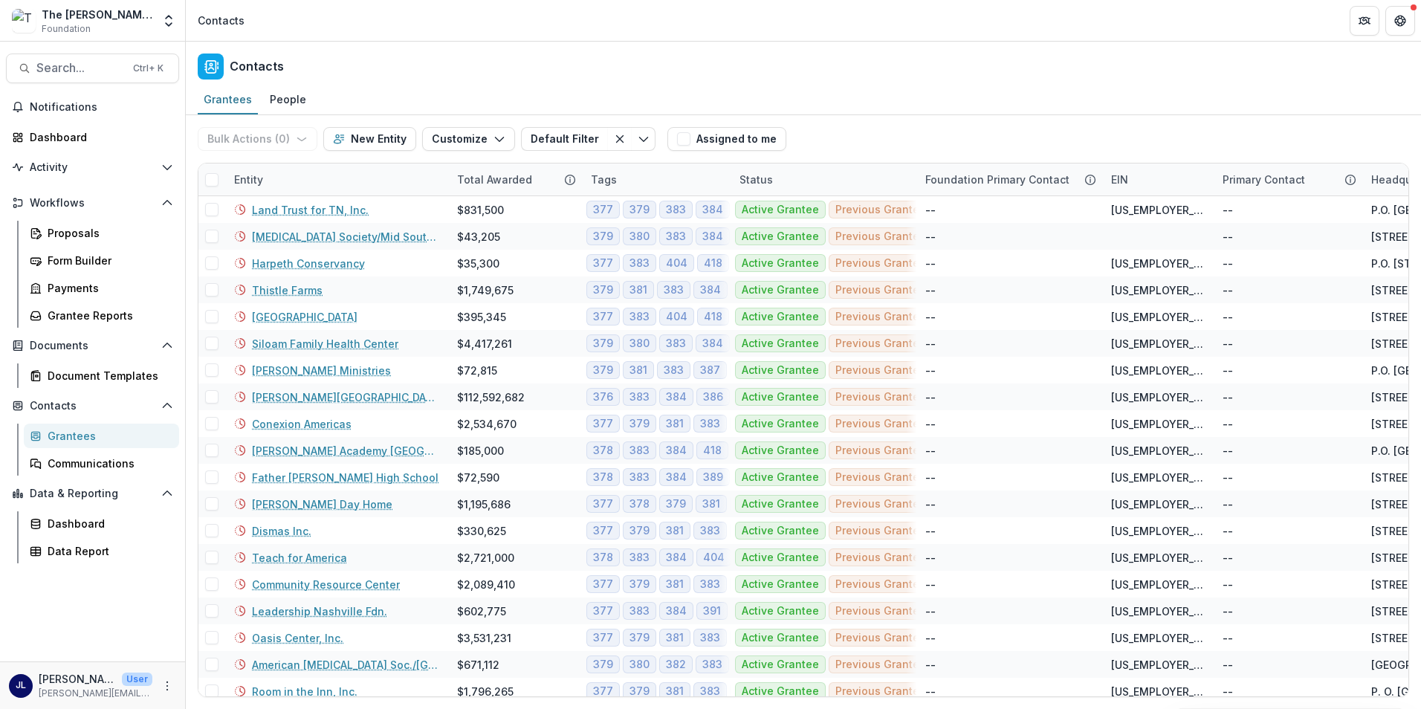
click at [23, 19] on img at bounding box center [24, 21] width 24 height 24
click at [166, 18] on polyline "Open entity switcher" at bounding box center [169, 17] width 6 height 3
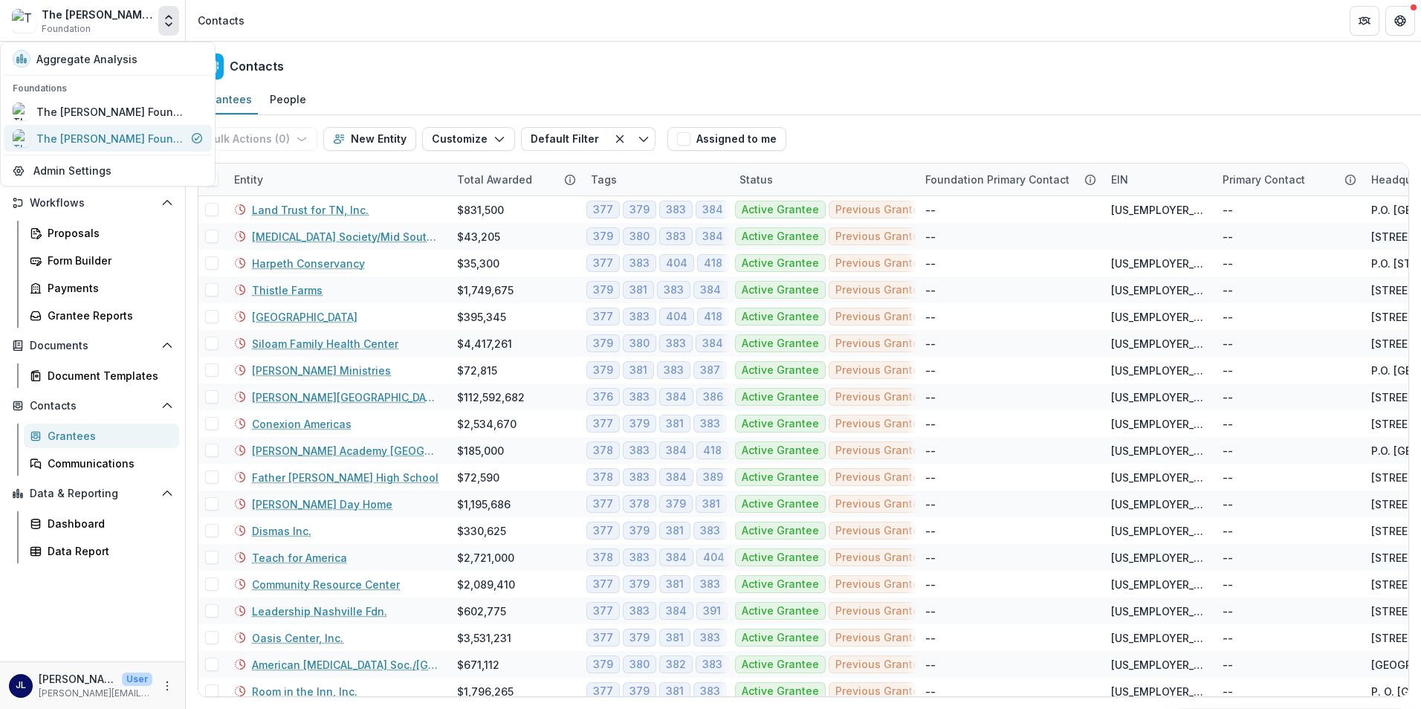
click at [125, 143] on div "The [PERSON_NAME] Foundation Data Sandbox" at bounding box center [110, 139] width 149 height 16
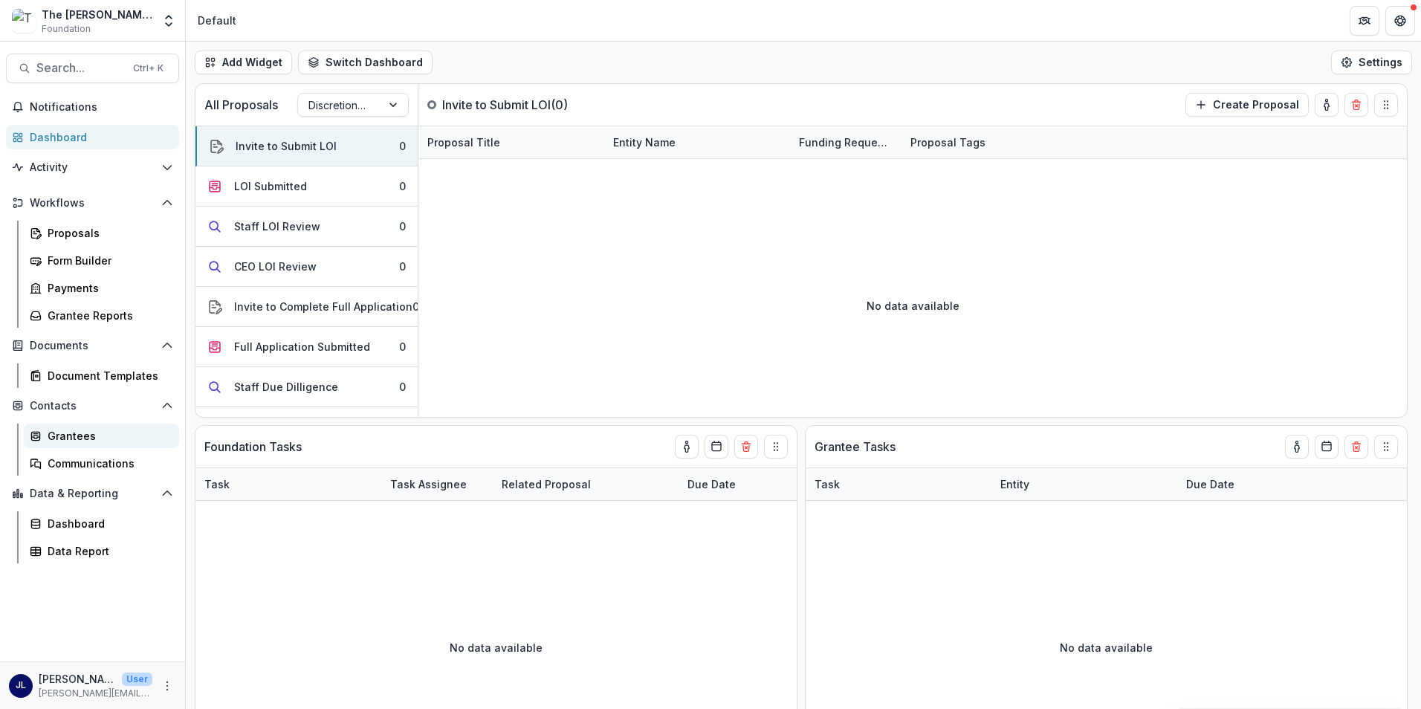
click at [110, 441] on div "Grantees" at bounding box center [108, 436] width 120 height 16
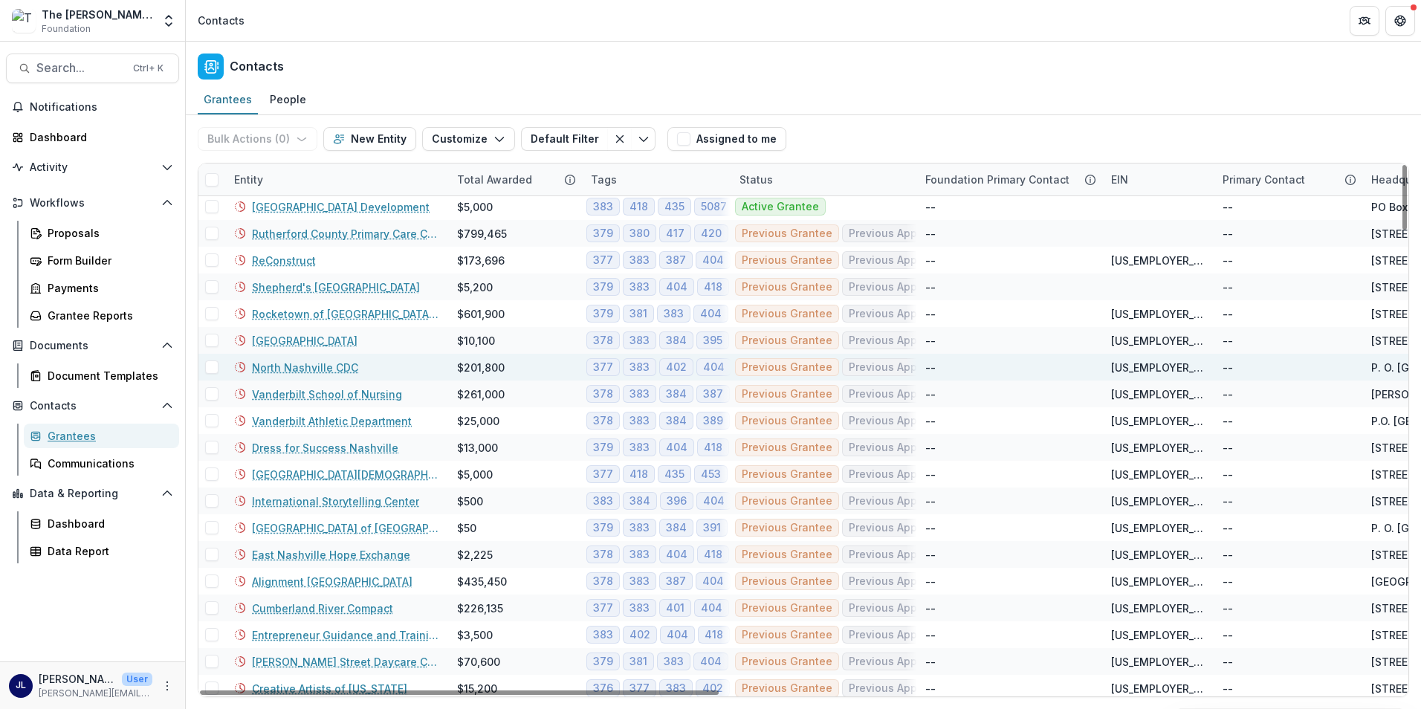
scroll to position [3067, 0]
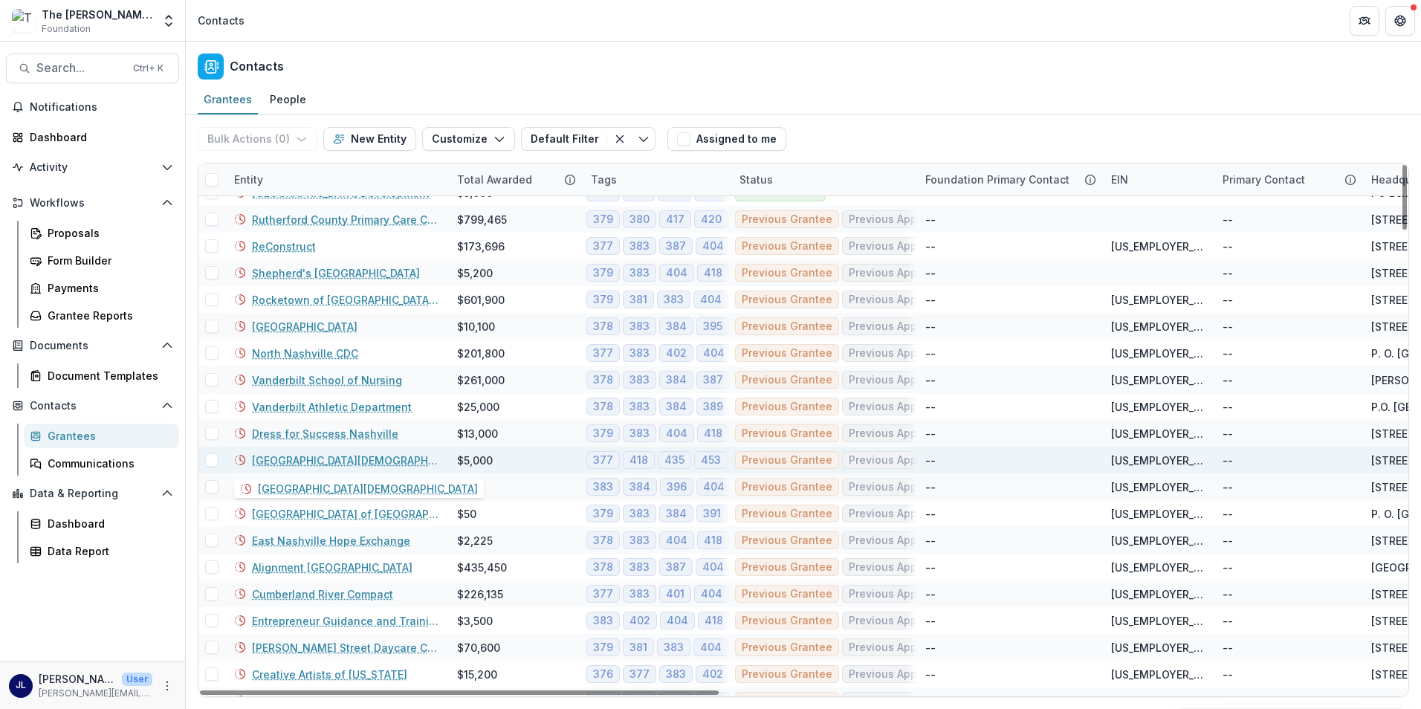
click at [334, 463] on link "West End Community Church" at bounding box center [345, 461] width 187 height 16
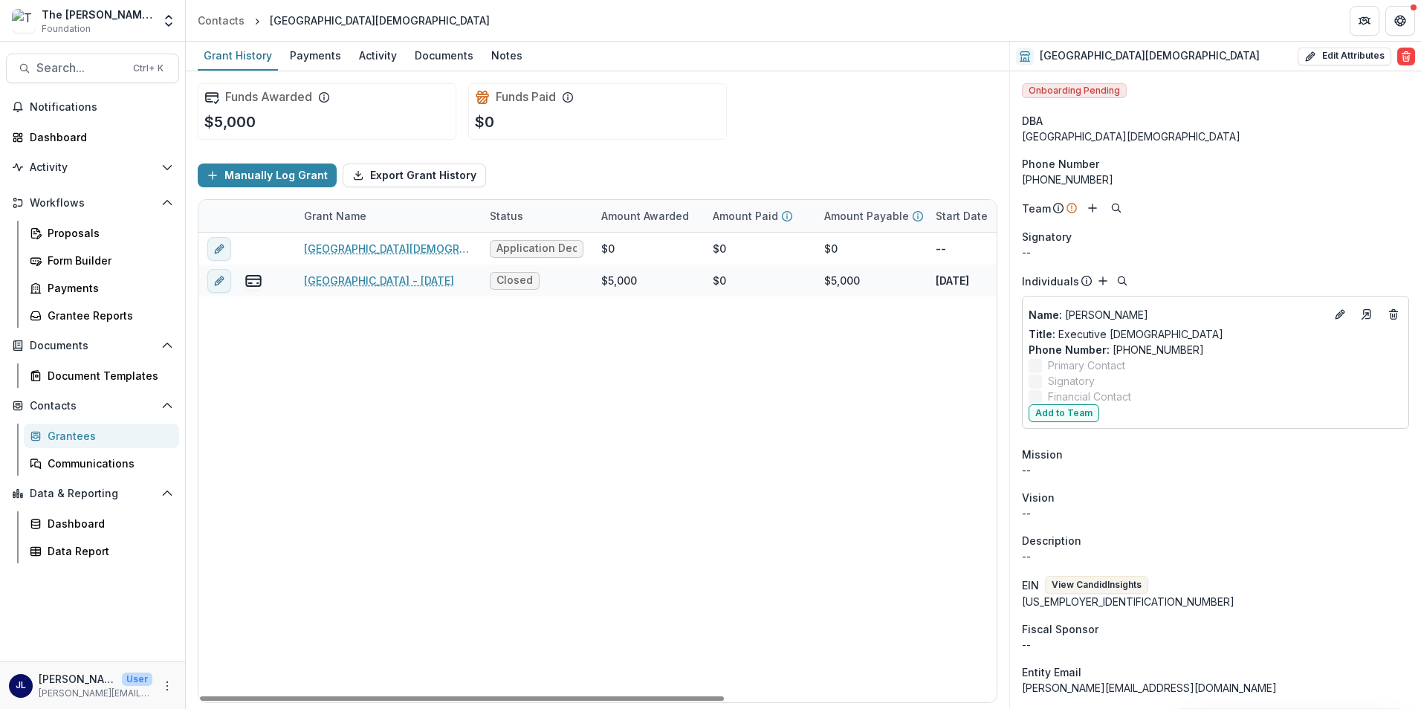
click at [108, 434] on div "Grantees" at bounding box center [108, 436] width 120 height 16
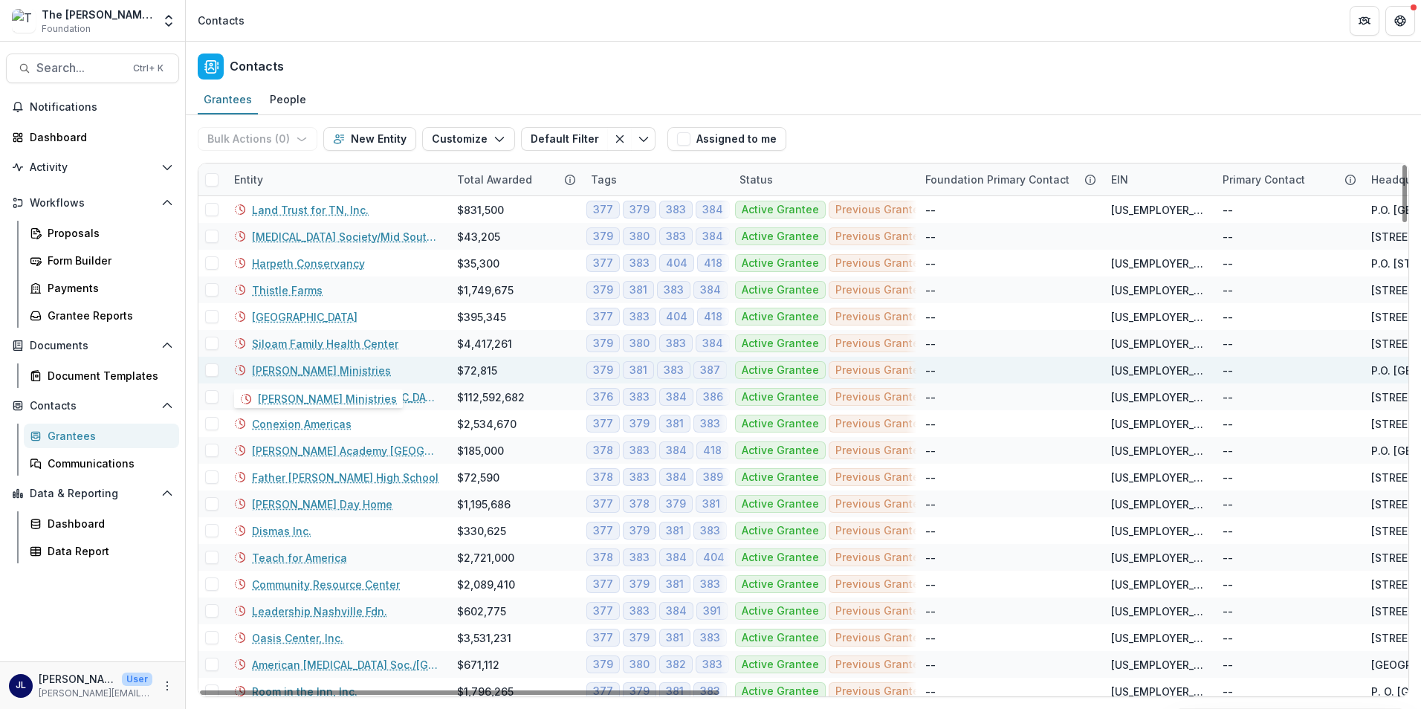
click at [331, 367] on link "[PERSON_NAME] Ministries" at bounding box center [321, 371] width 139 height 16
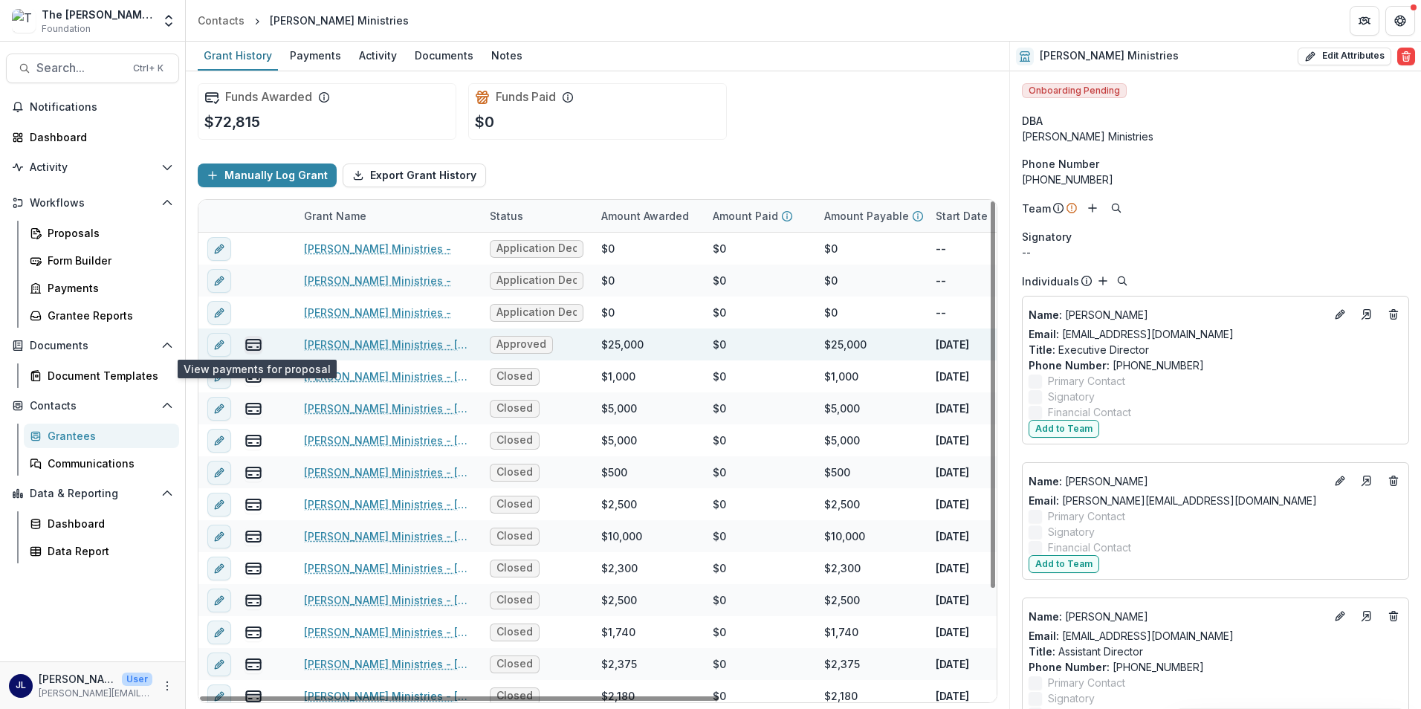
click at [258, 346] on icon "view-payments" at bounding box center [253, 345] width 18 height 18
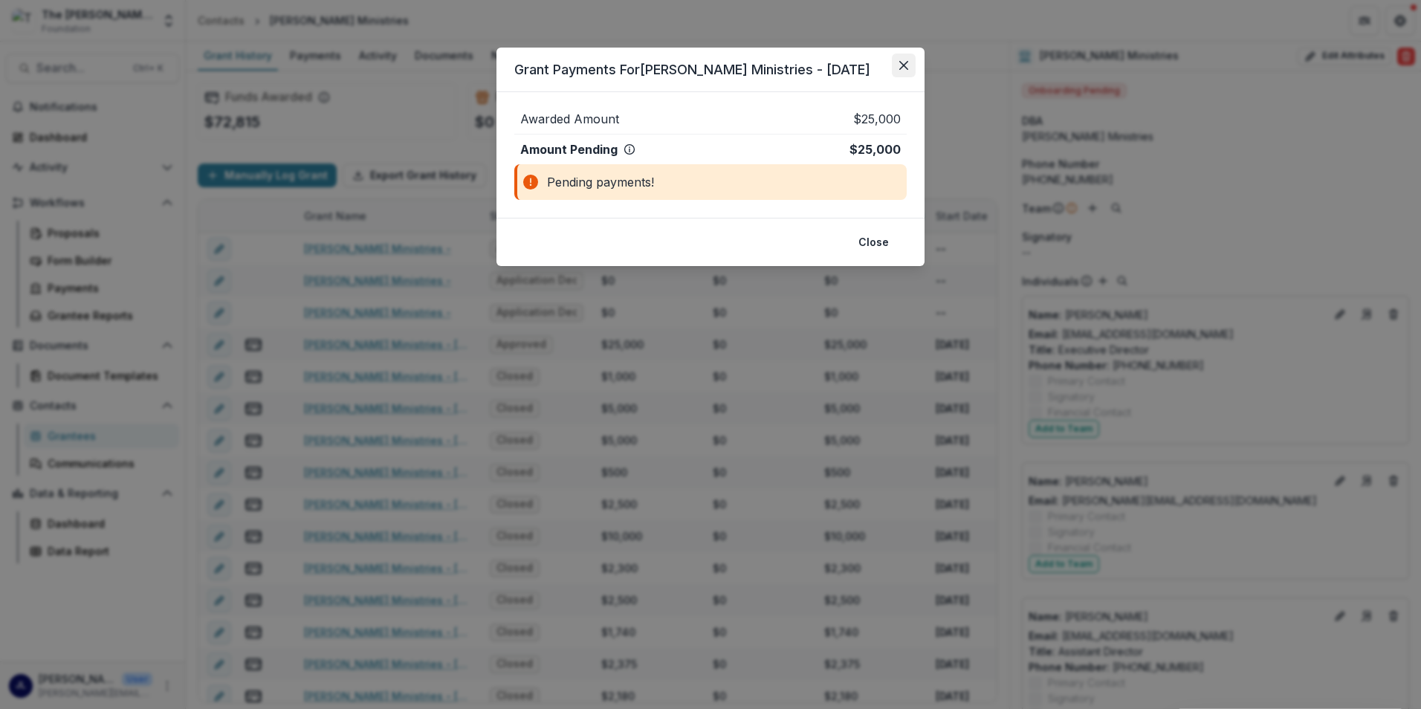
click at [904, 62] on icon "Close" at bounding box center [903, 65] width 9 height 9
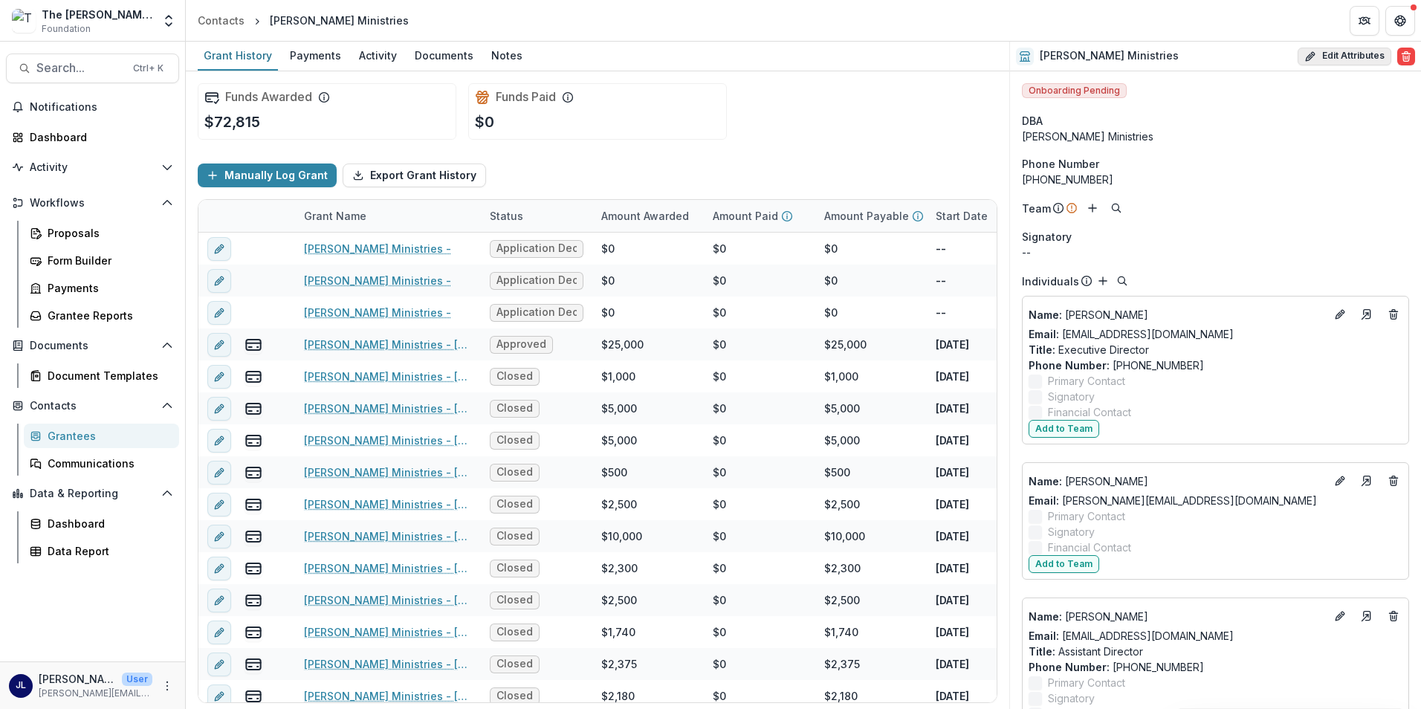
click at [1312, 61] on icon "button" at bounding box center [1310, 57] width 12 height 12
select select
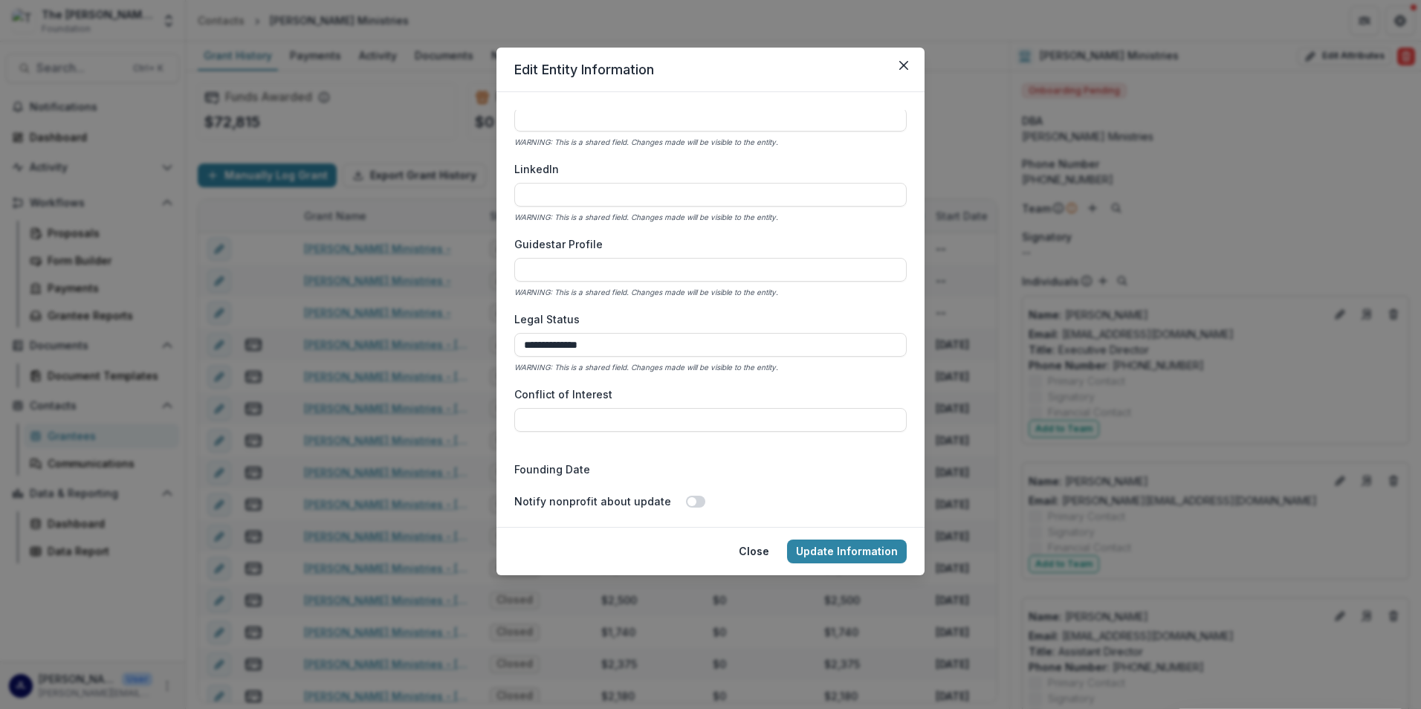
scroll to position [2275, 0]
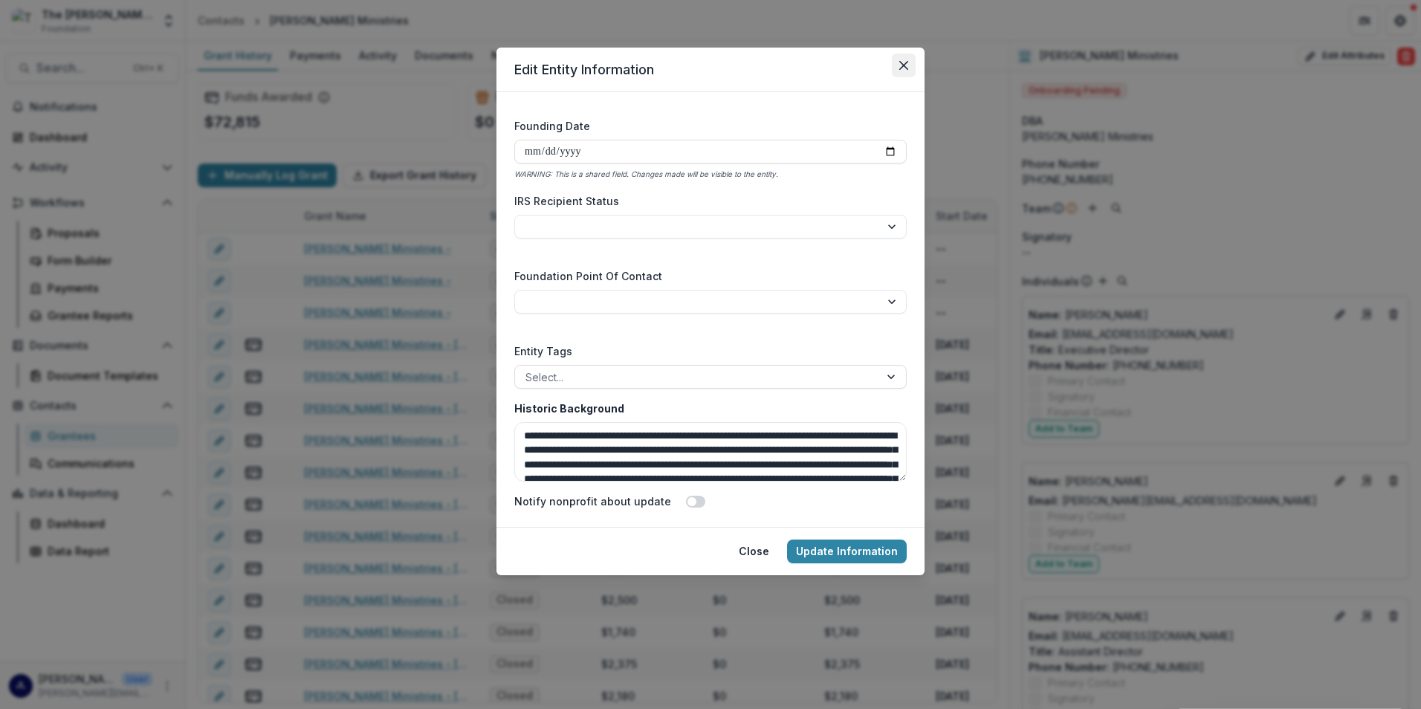
click at [898, 59] on button "Close" at bounding box center [904, 66] width 24 height 24
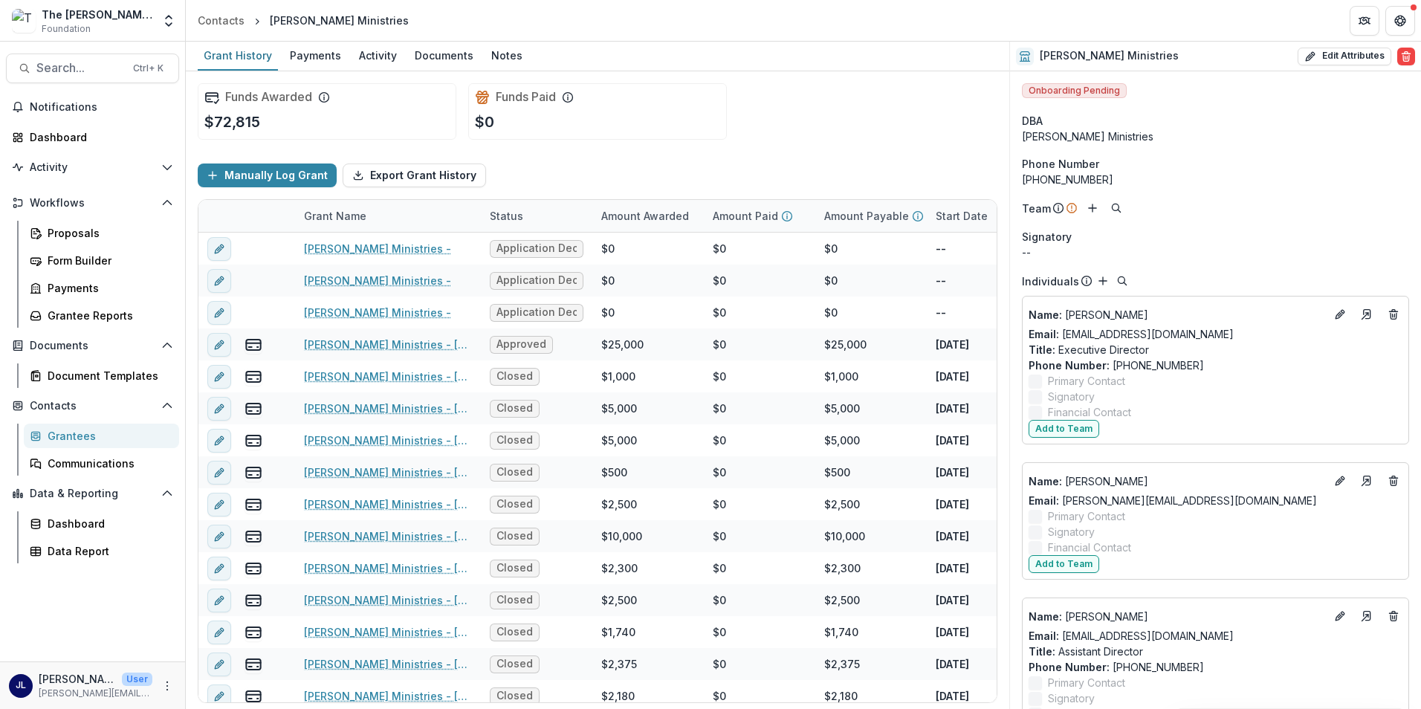
click at [77, 432] on div "Grantees" at bounding box center [108, 436] width 120 height 16
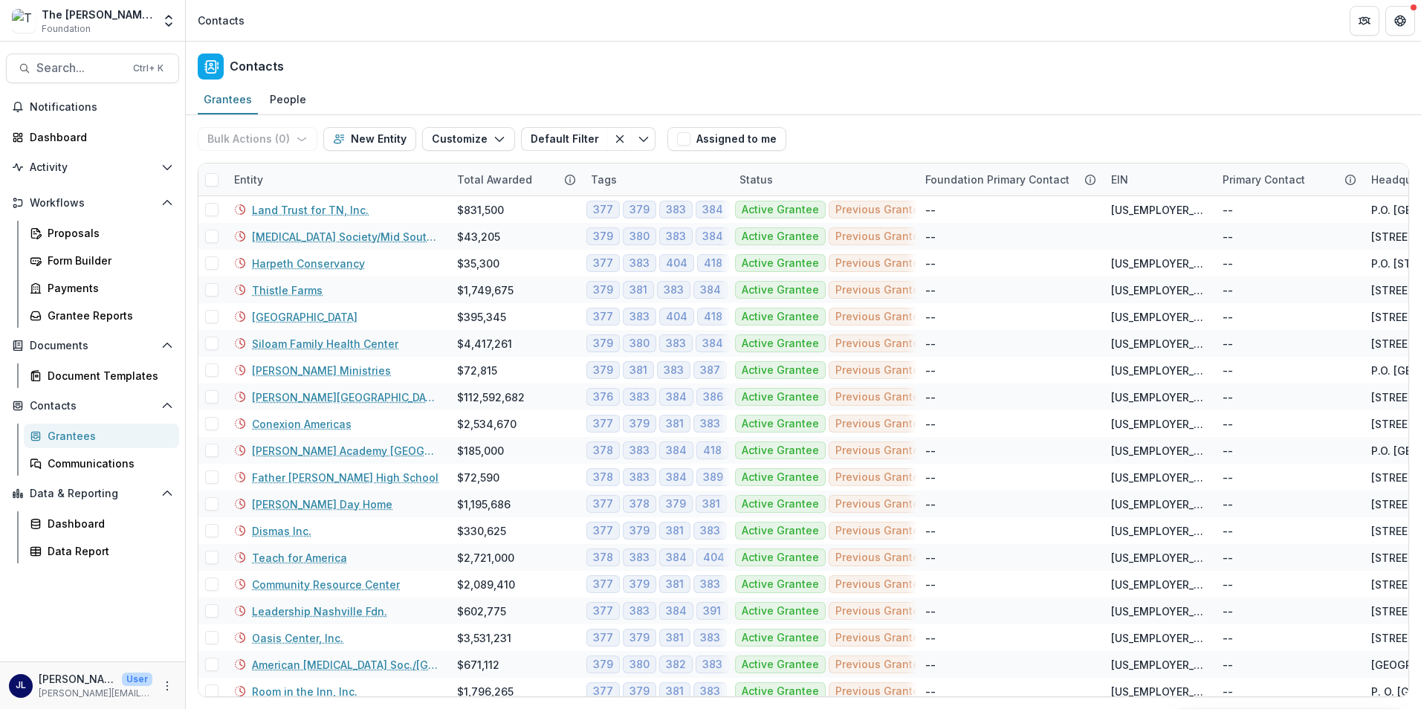
click at [82, 445] on link "Grantees" at bounding box center [101, 436] width 155 height 25
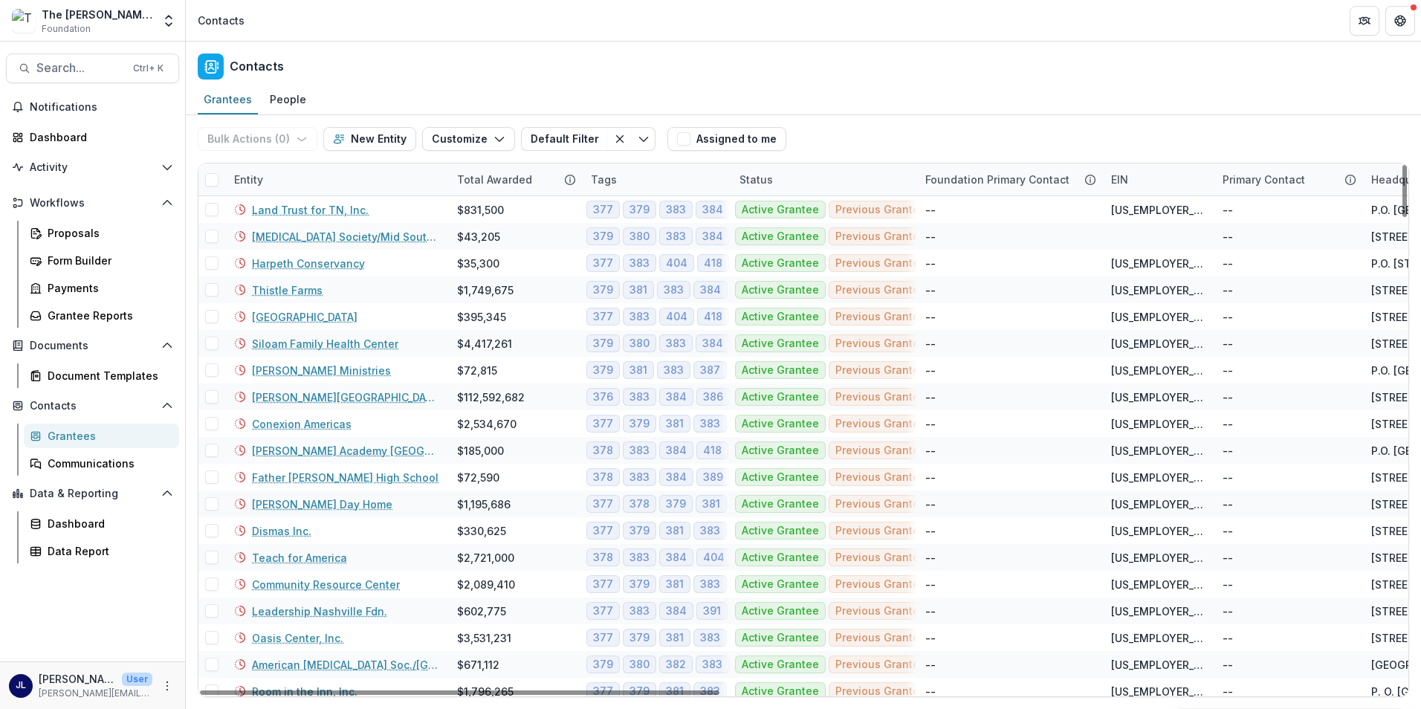
click at [53, 439] on div "Grantees" at bounding box center [108, 436] width 120 height 16
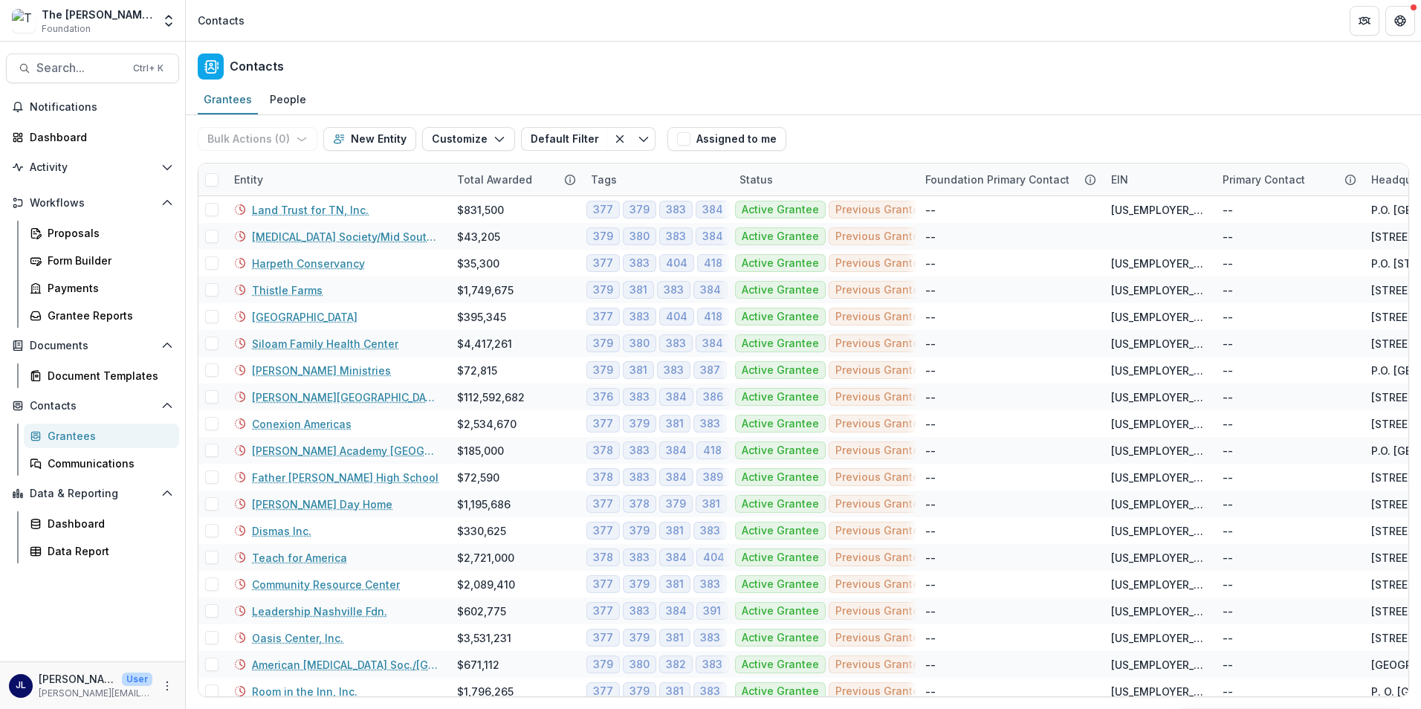
click at [53, 439] on div "Grantees" at bounding box center [108, 436] width 120 height 16
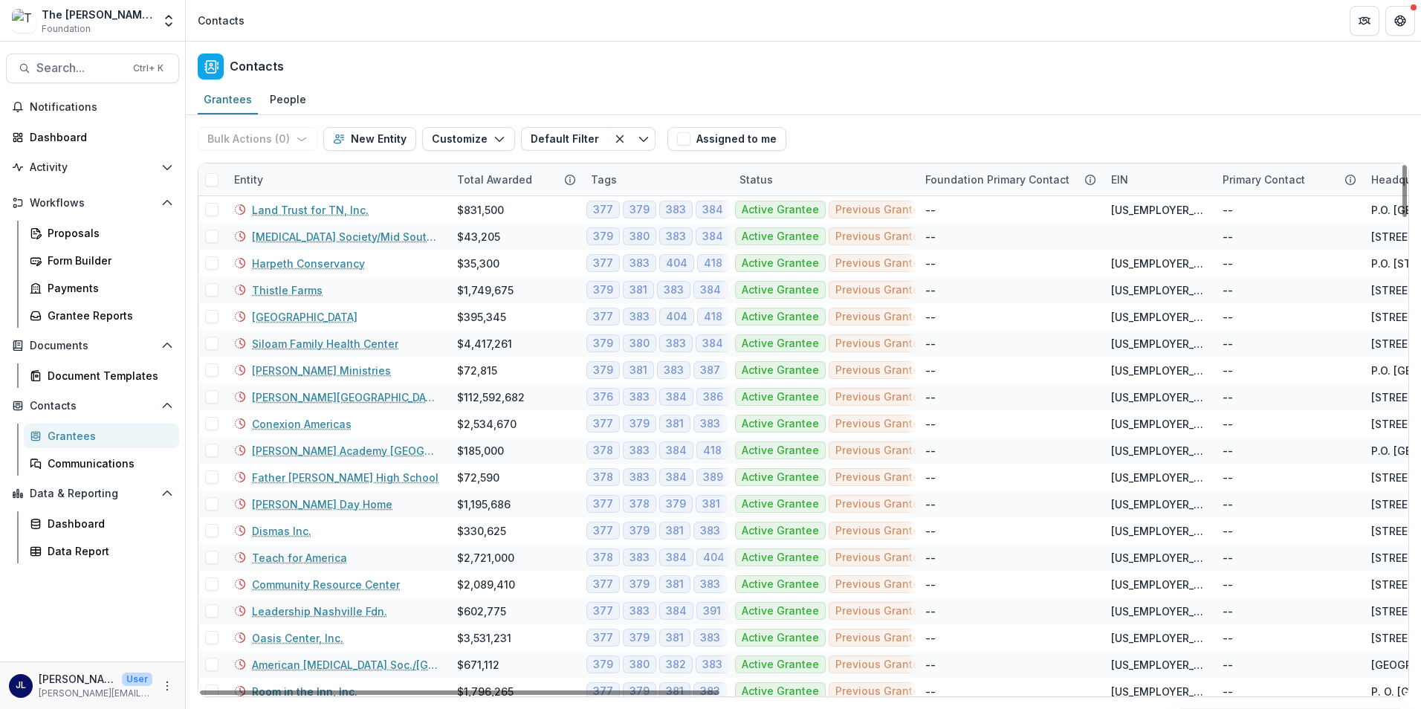
click at [307, 179] on div "Entity" at bounding box center [336, 179] width 223 height 32
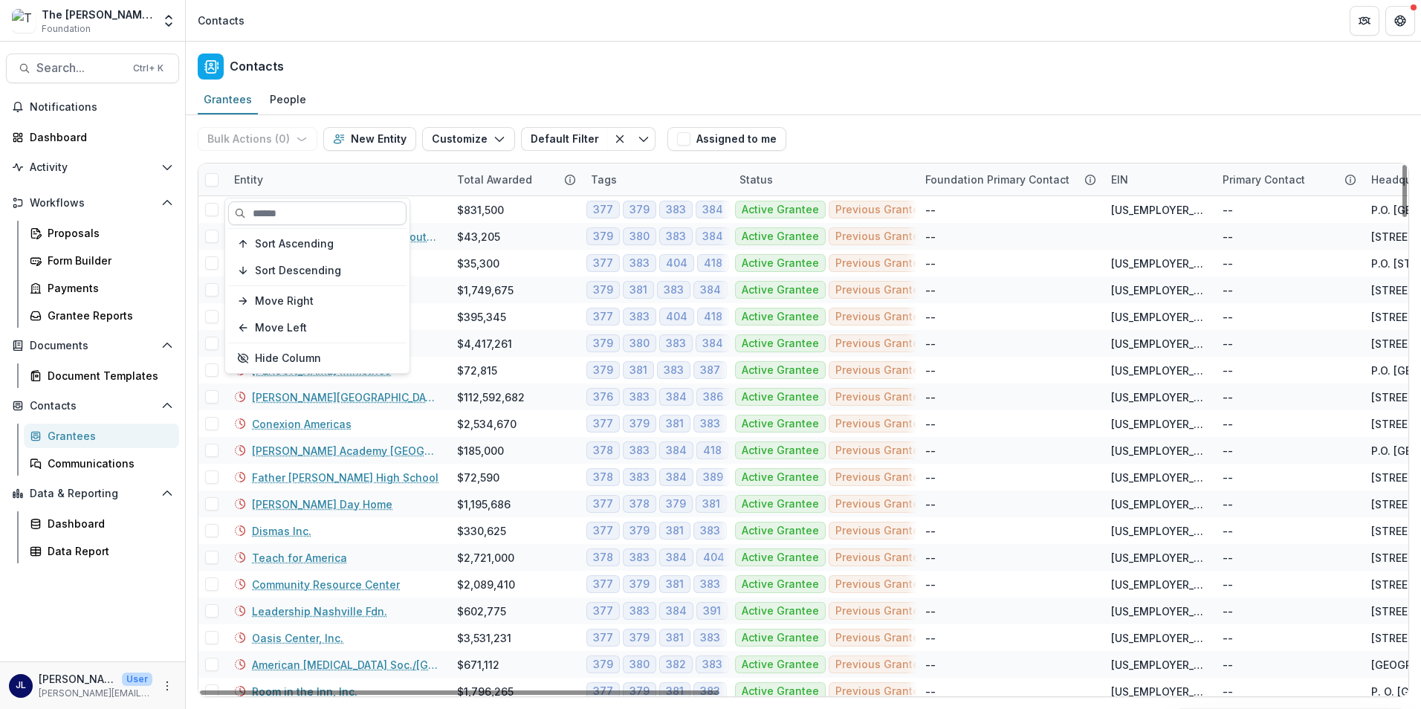
click at [316, 210] on input at bounding box center [317, 213] width 178 height 24
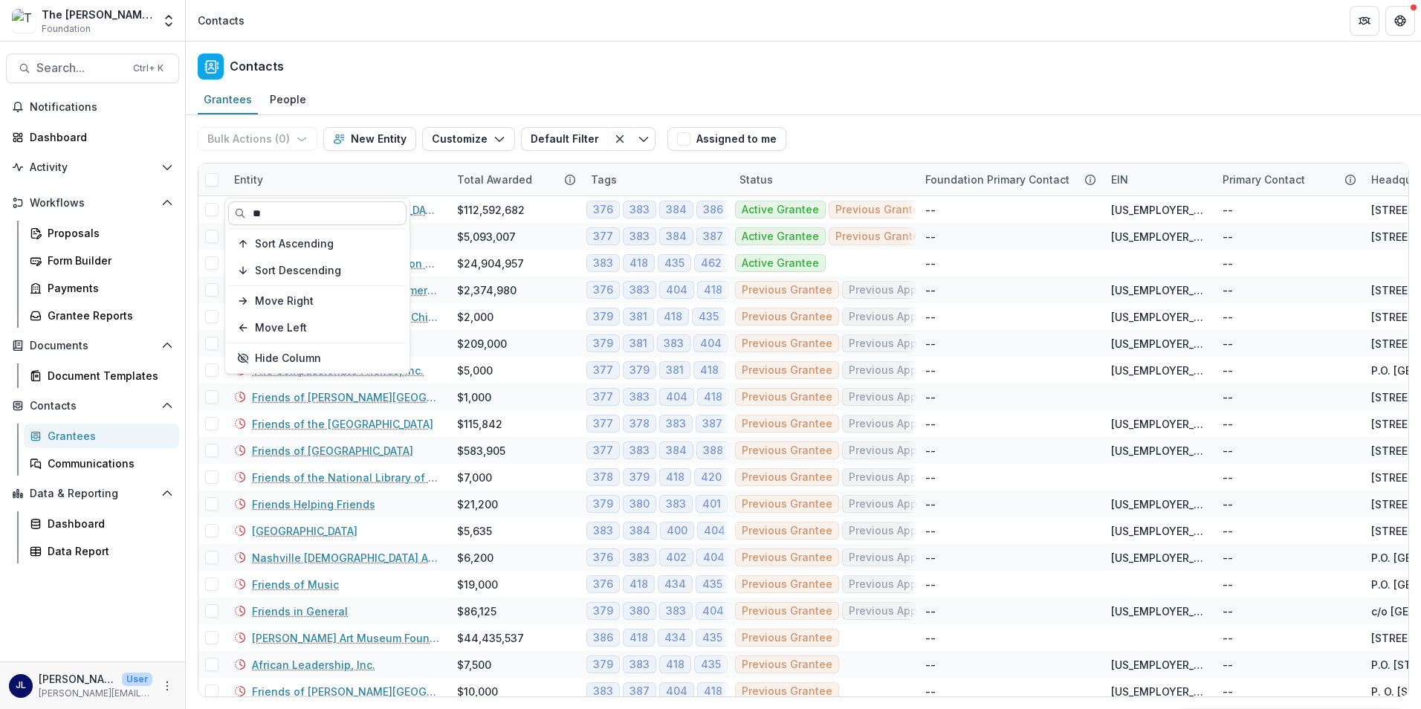
type input "*"
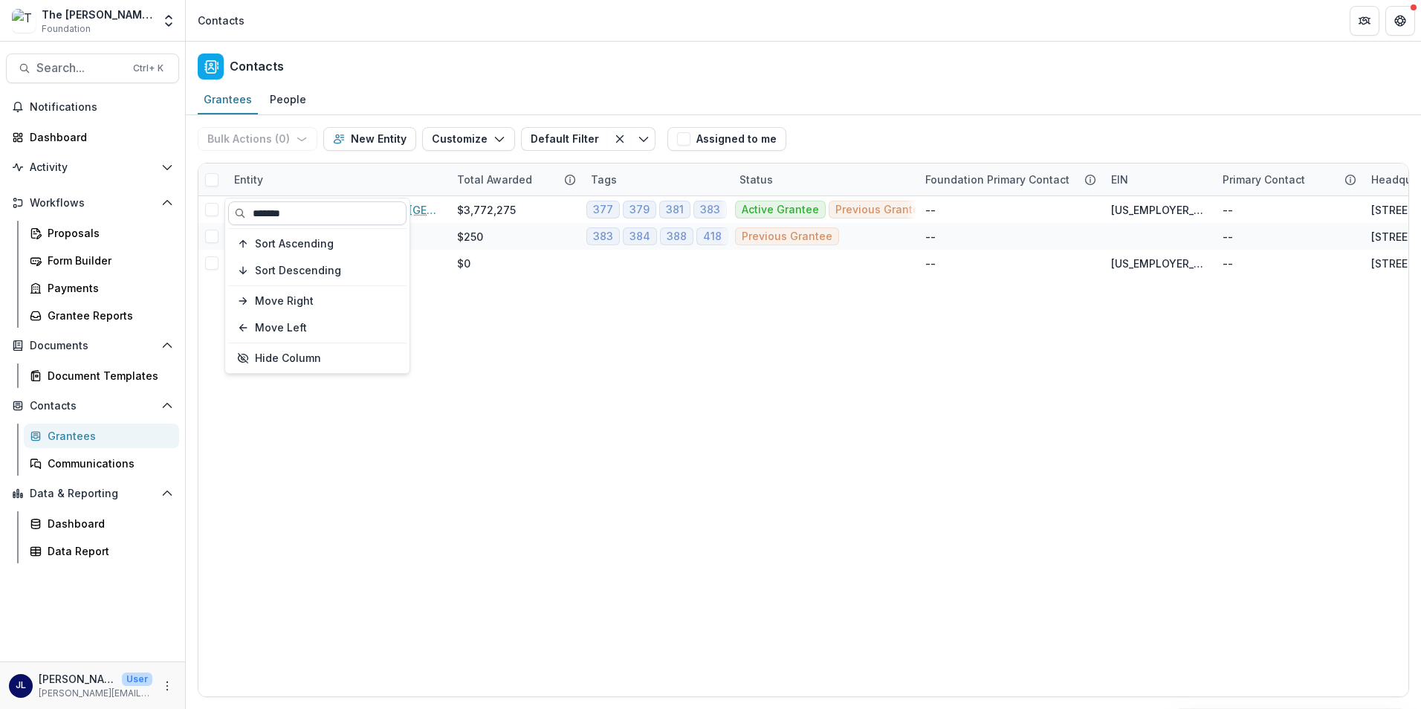
type input "******"
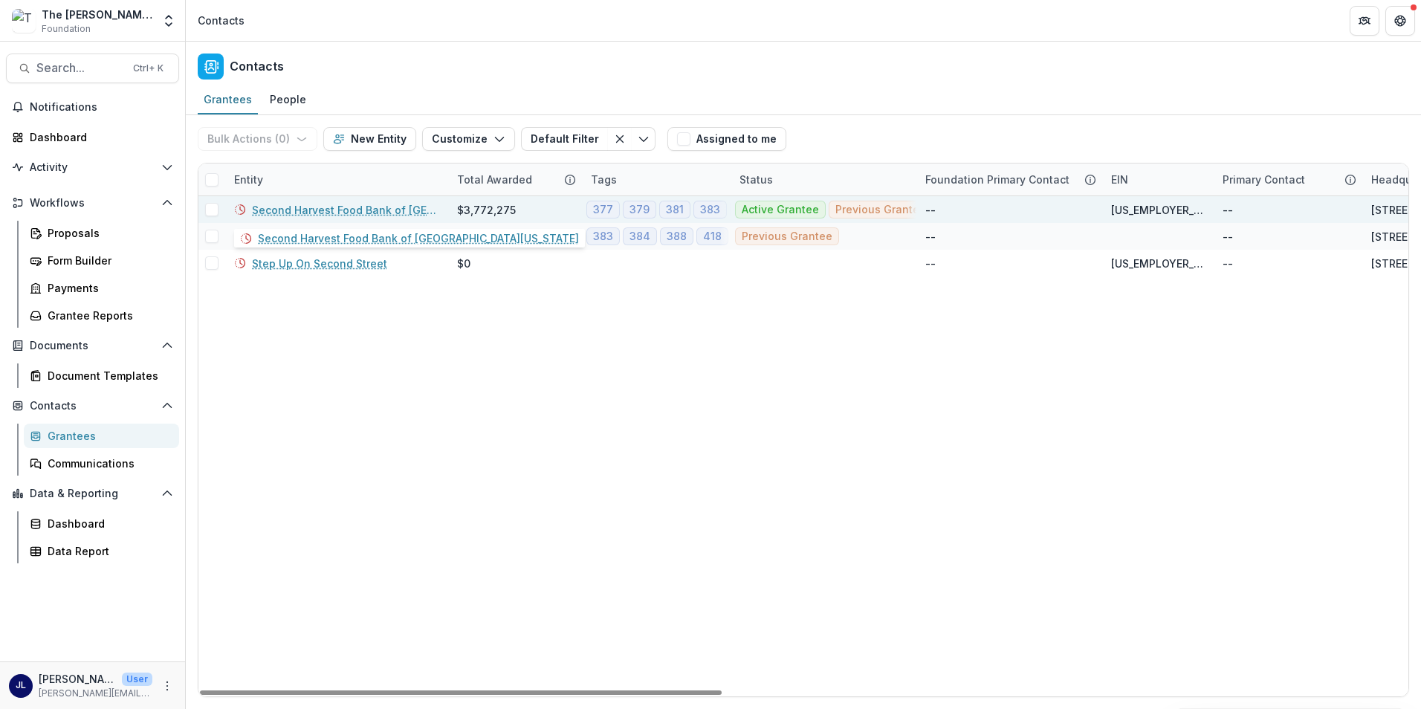
click at [308, 210] on link "Second Harvest Food Bank of Middle Tennessee" at bounding box center [345, 210] width 187 height 16
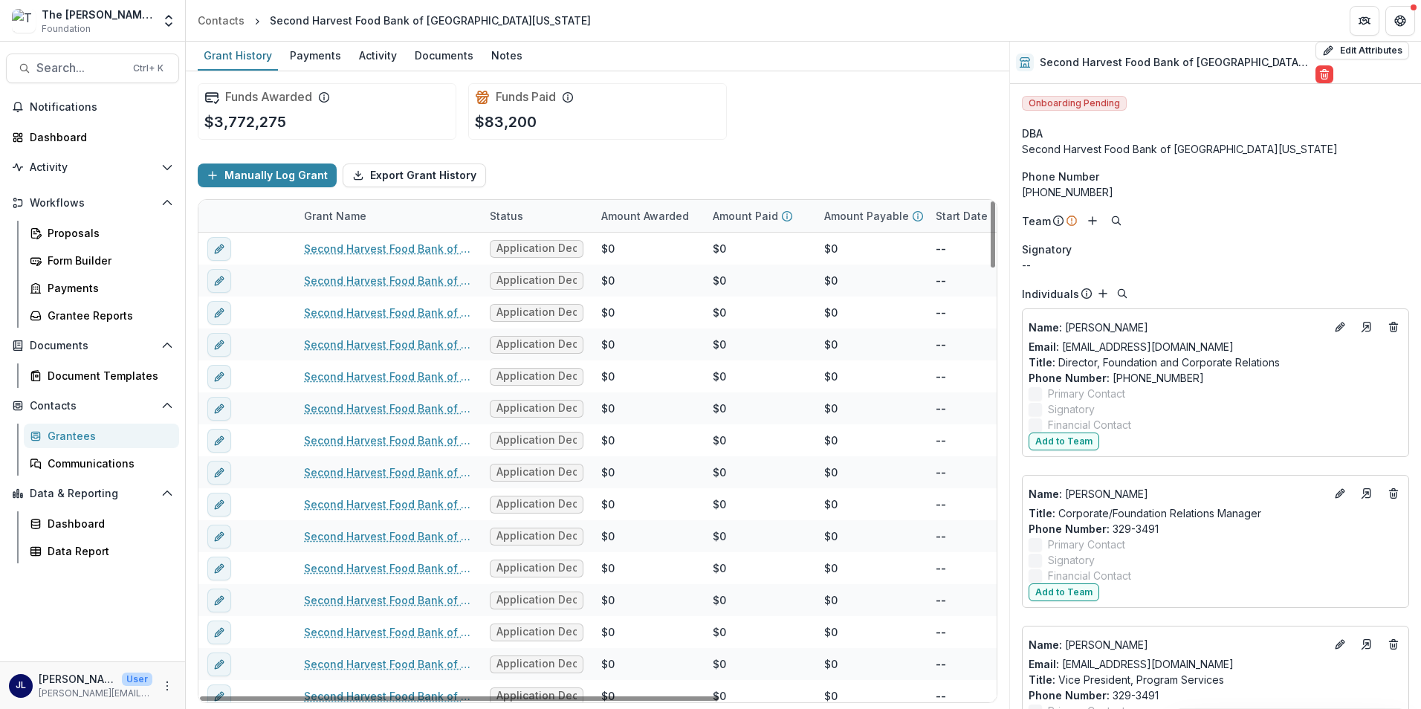
click at [642, 218] on div "Amount Awarded" at bounding box center [645, 216] width 106 height 16
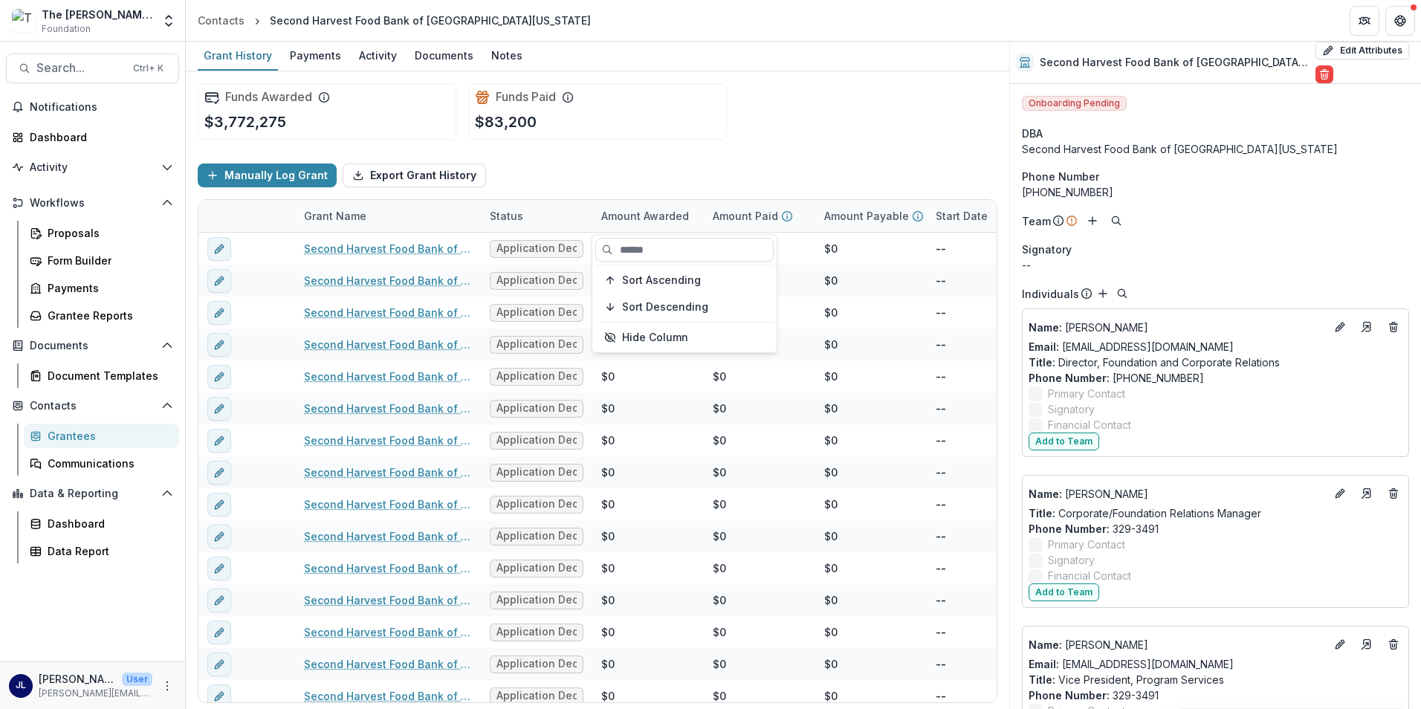
click at [679, 141] on div "Funds Awarded $3,772,275 Funds Paid $83,200" at bounding box center [598, 111] width 800 height 80
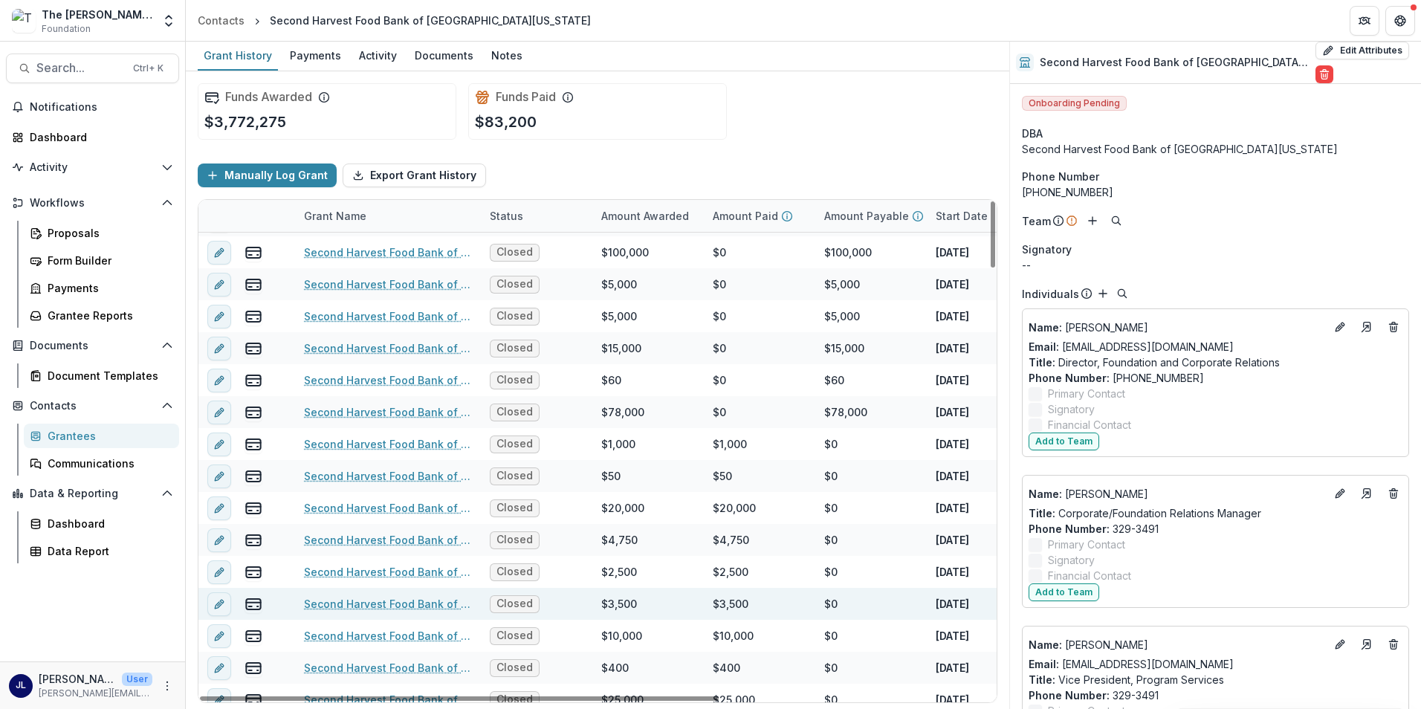
scroll to position [3237, 0]
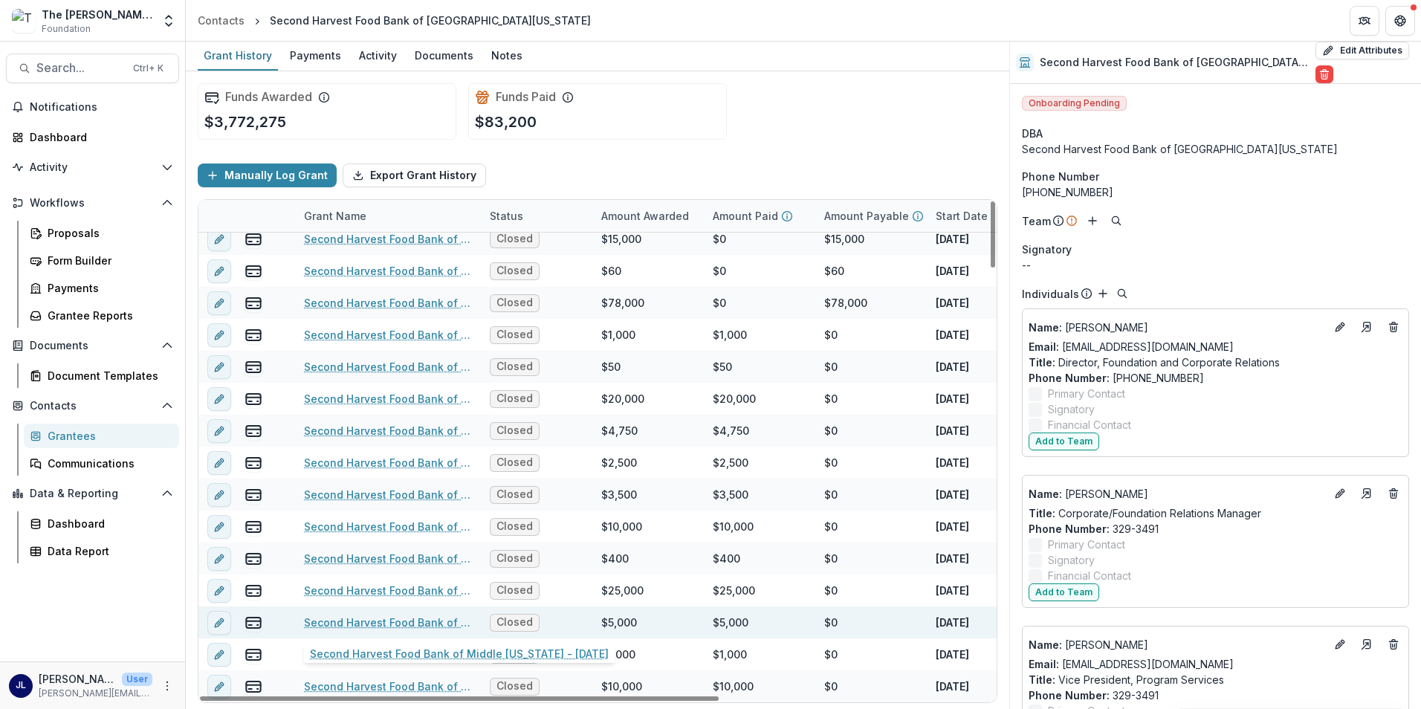
click at [399, 625] on link "Second Harvest Food Bank of Middle Tennessee - 1992-03-23" at bounding box center [388, 623] width 168 height 16
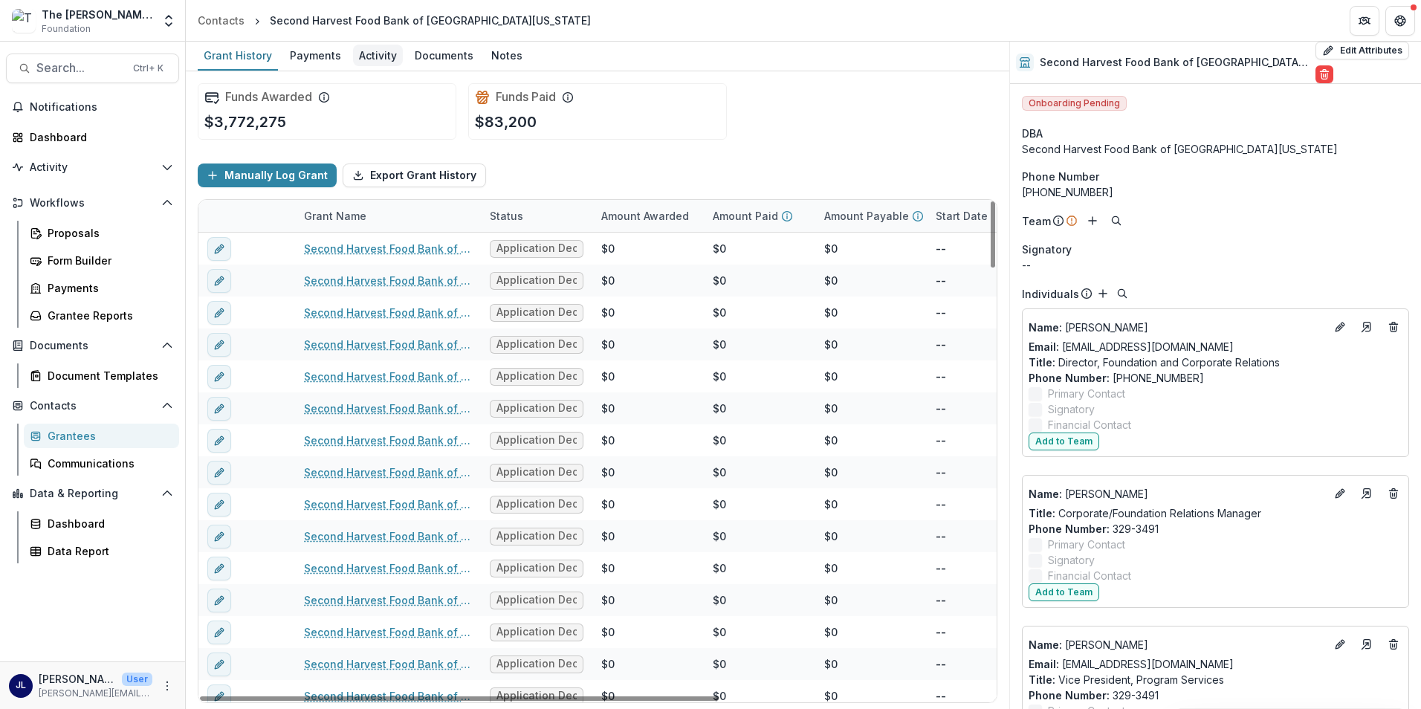
click at [373, 52] on div "Activity" at bounding box center [378, 56] width 50 height 22
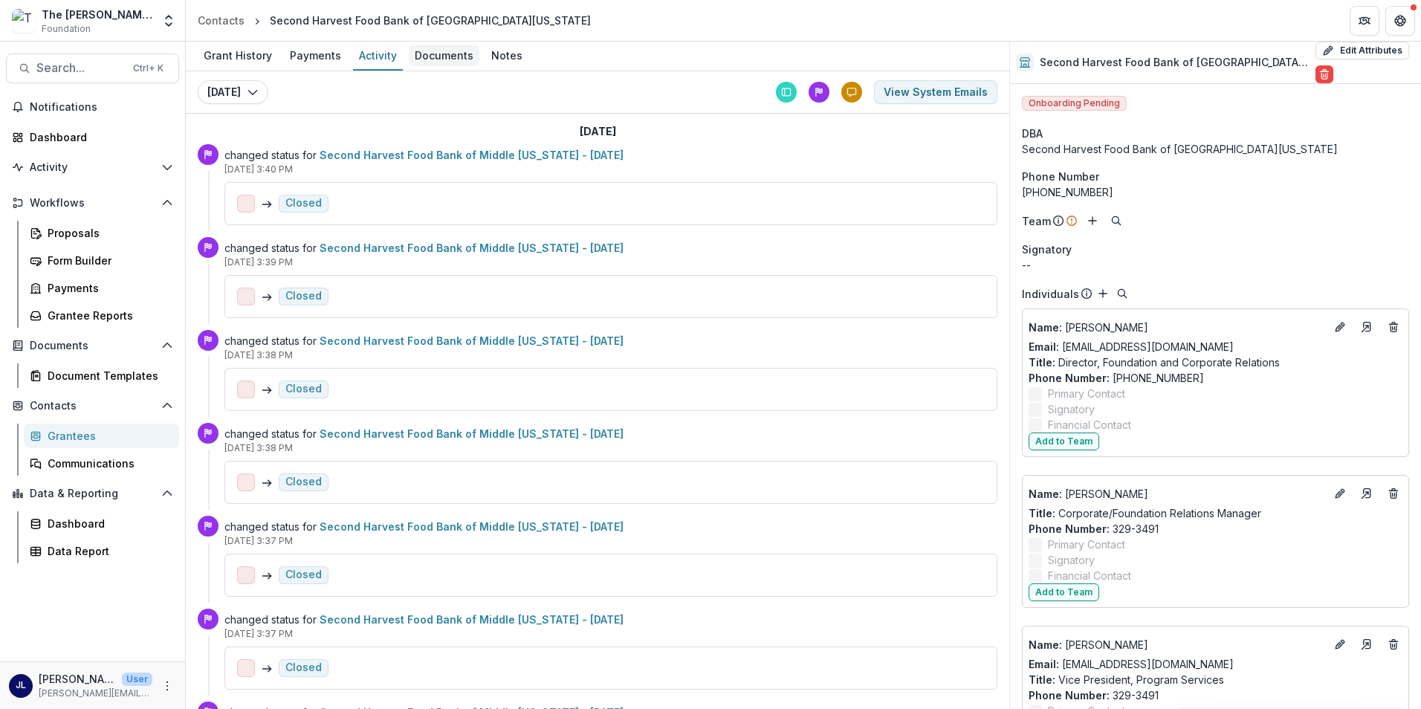
click at [453, 60] on div "Documents" at bounding box center [444, 56] width 71 height 22
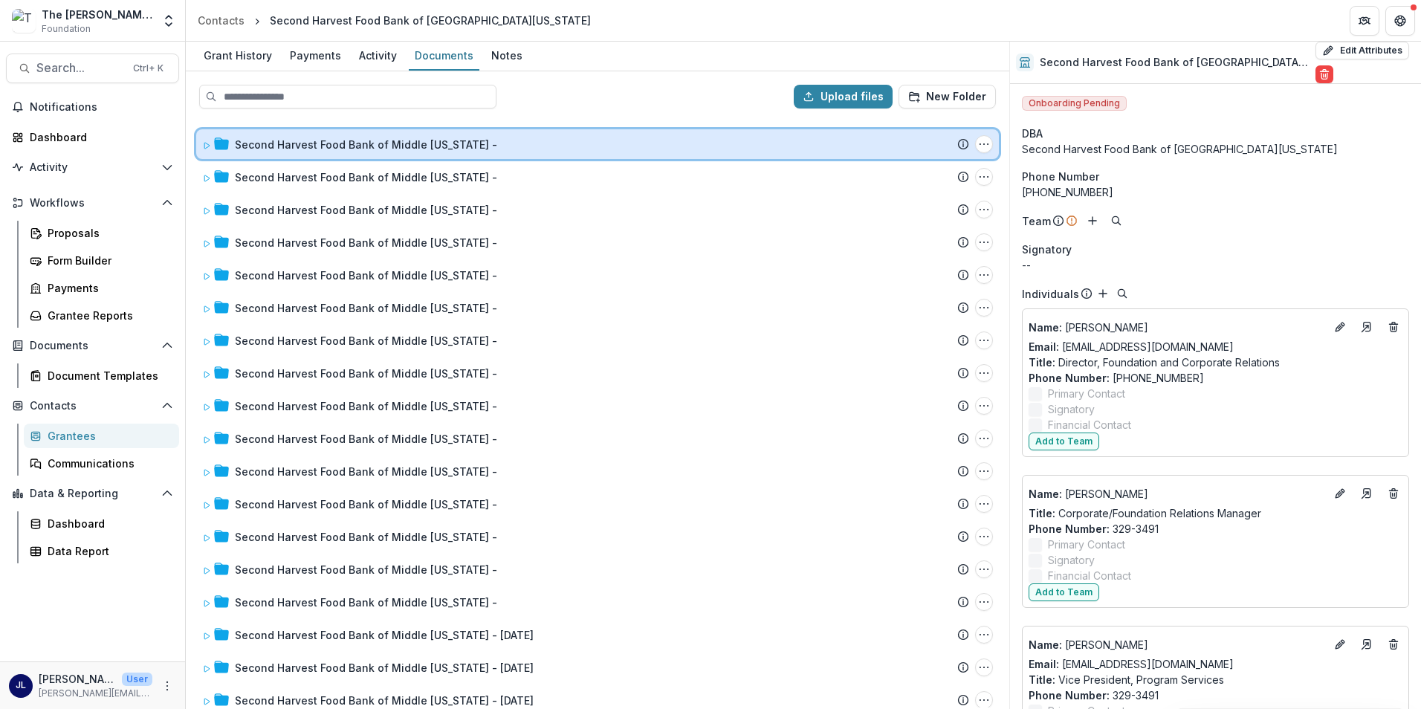
click at [204, 143] on icon at bounding box center [206, 145] width 9 height 9
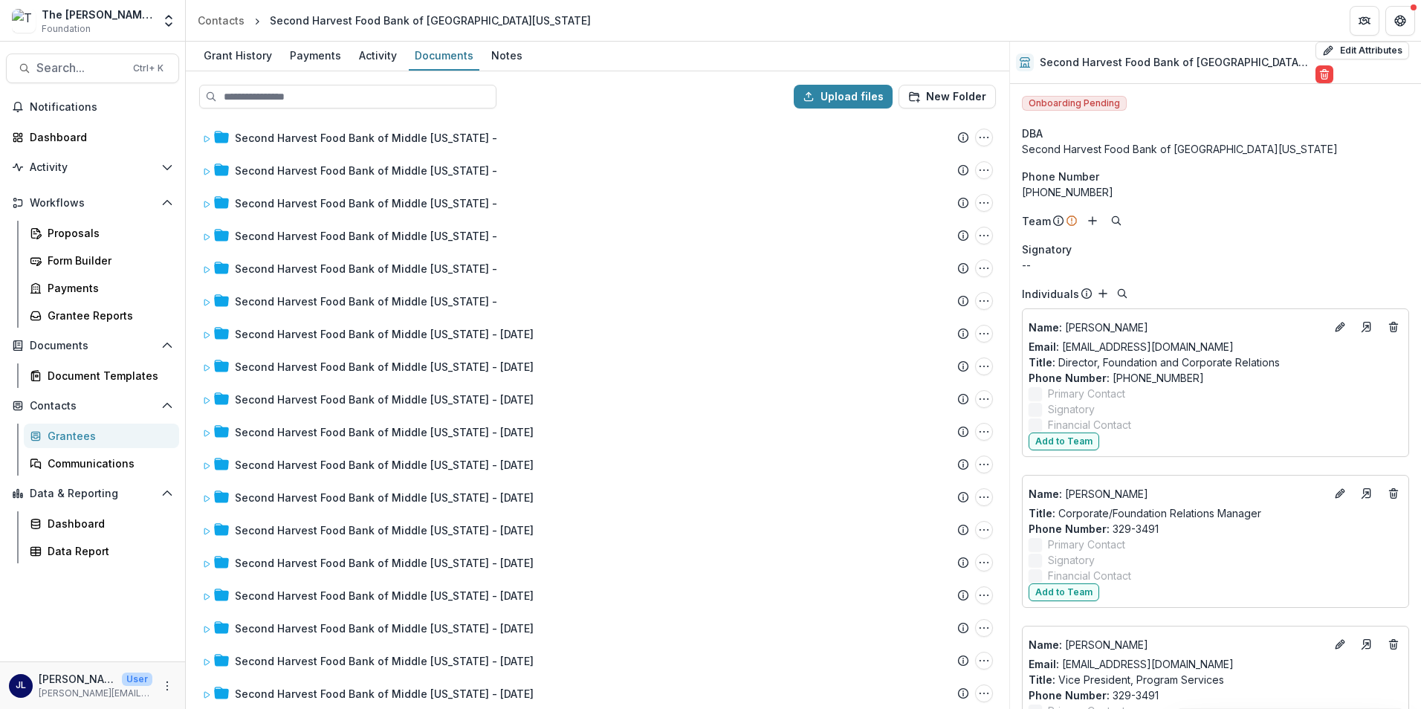
scroll to position [372, 0]
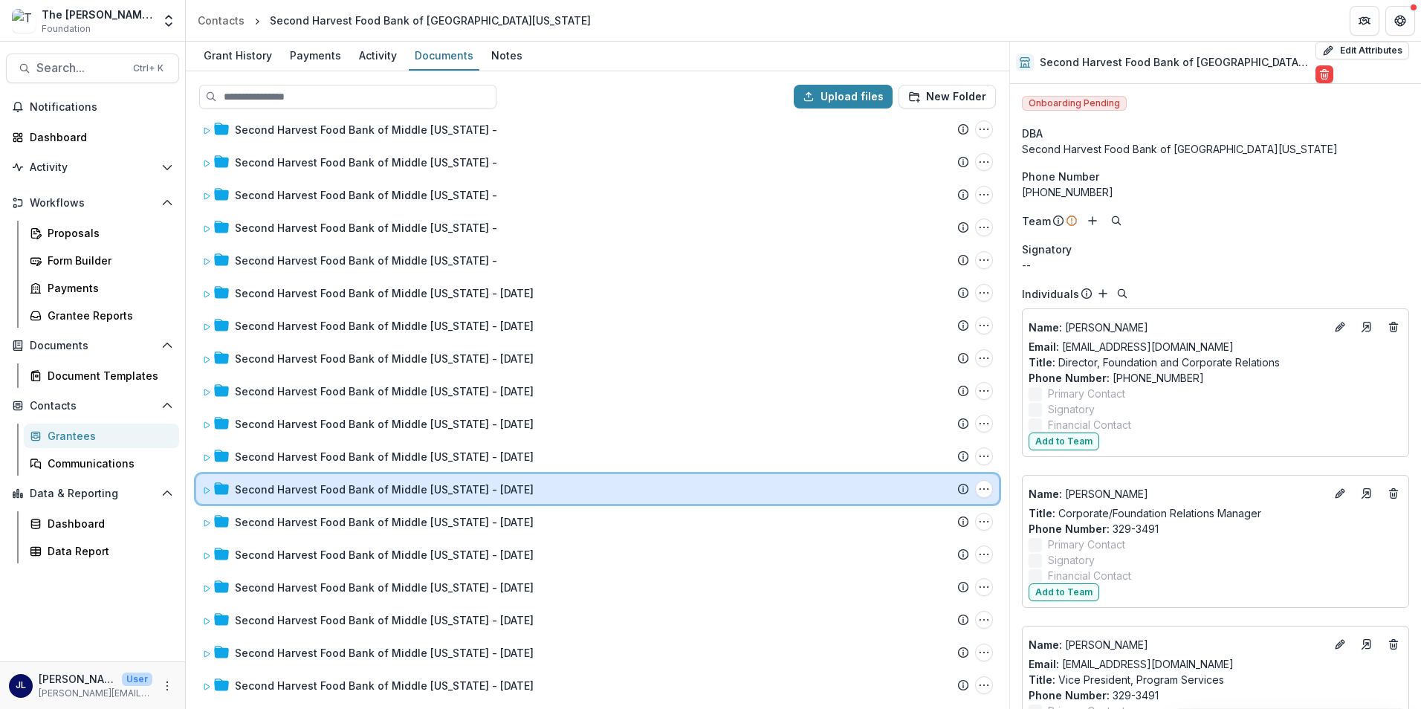
click at [199, 493] on div "Second Harvest Food Bank of Middle Tennessee - 2020-08-13 Submission Temelio Pr…" at bounding box center [597, 489] width 803 height 30
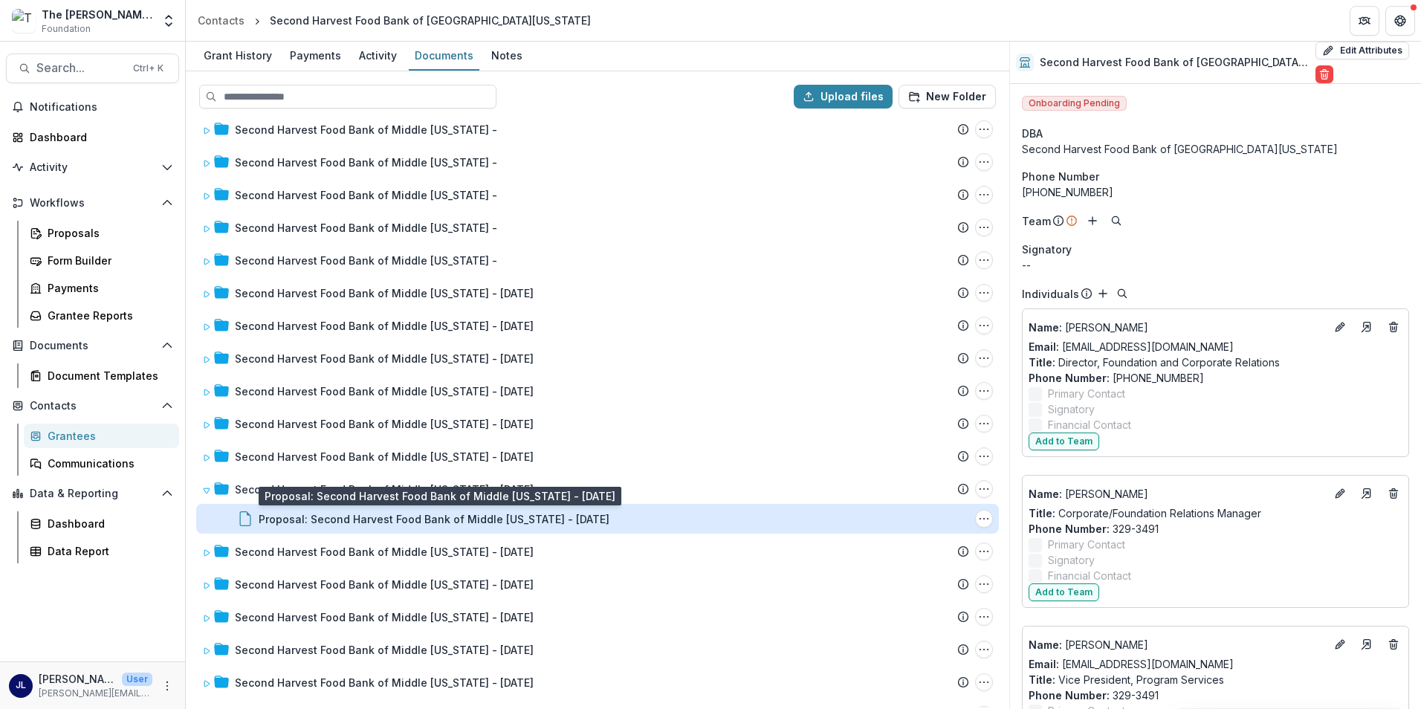
click at [335, 519] on div "Proposal: Second Harvest Food Bank of Middle Tennessee - 2020-08-13" at bounding box center [434, 519] width 351 height 16
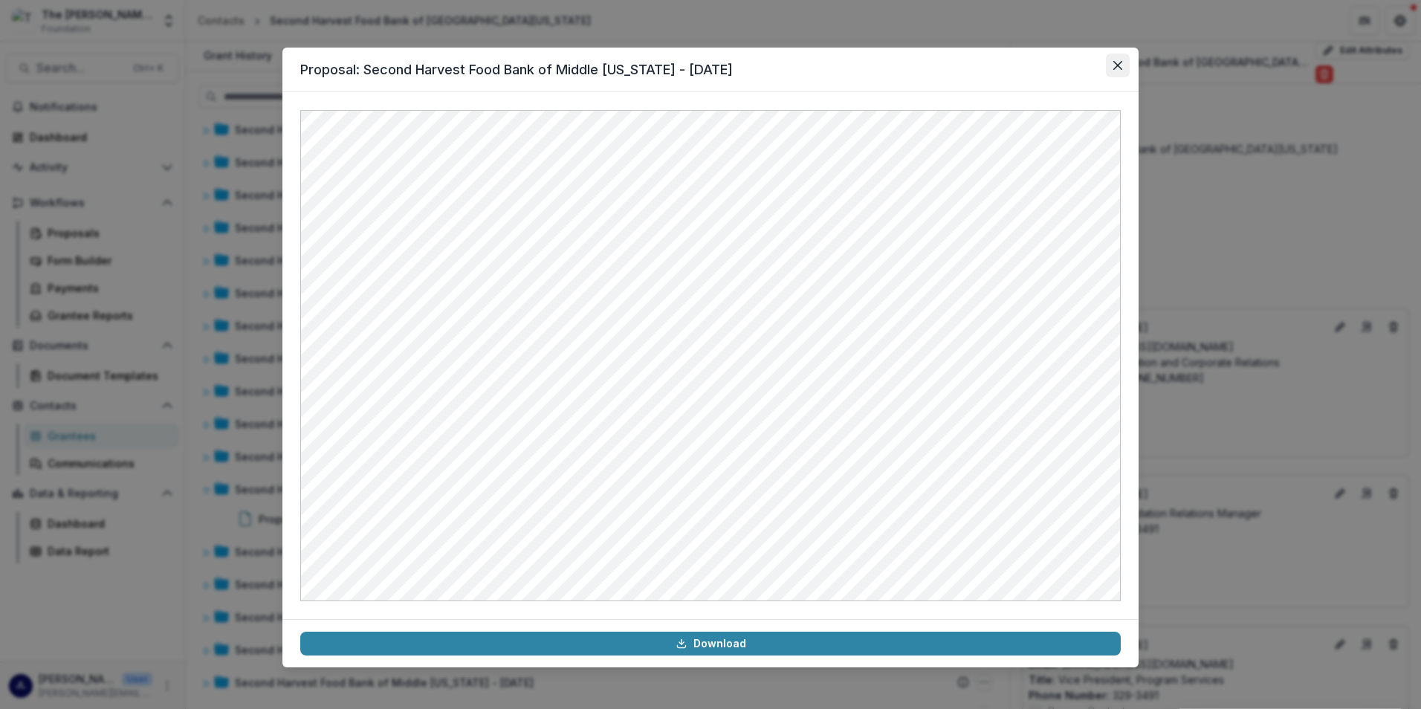
click at [1120, 72] on button "Close" at bounding box center [1118, 66] width 24 height 24
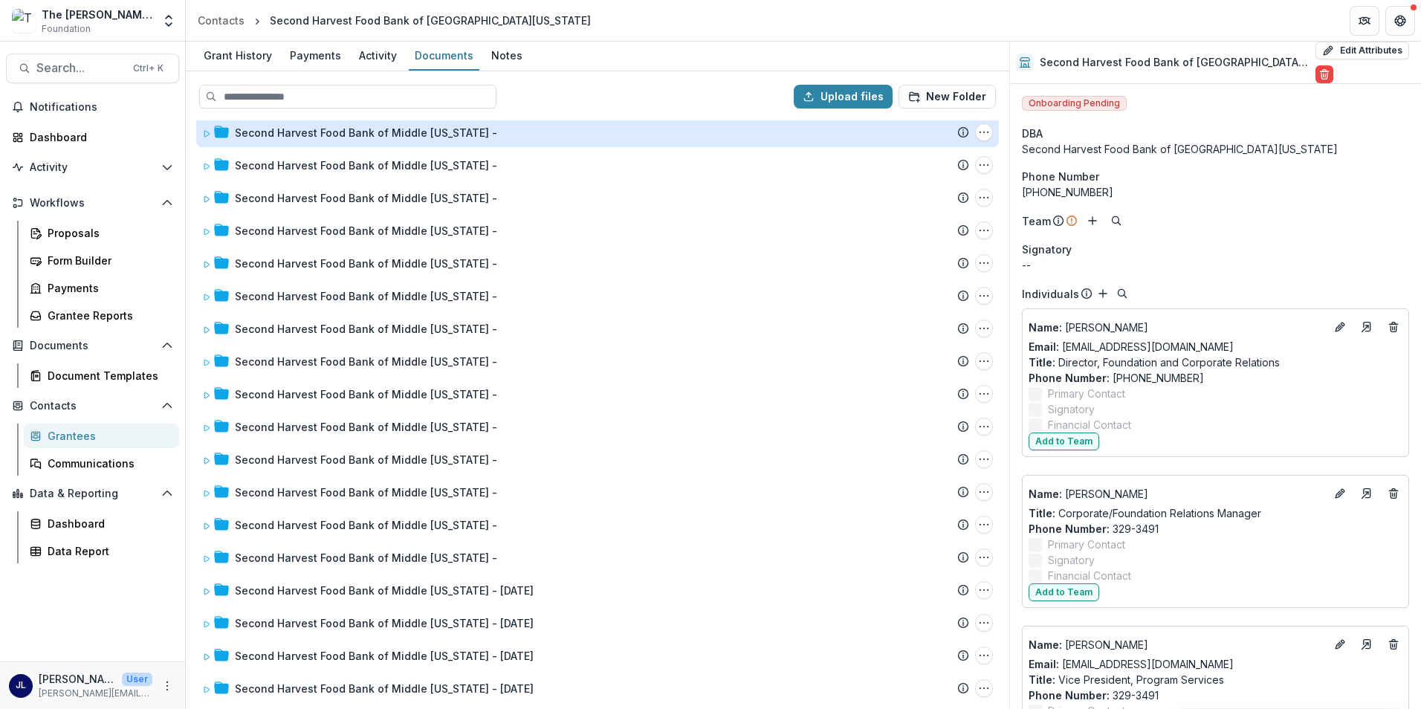
scroll to position [0, 0]
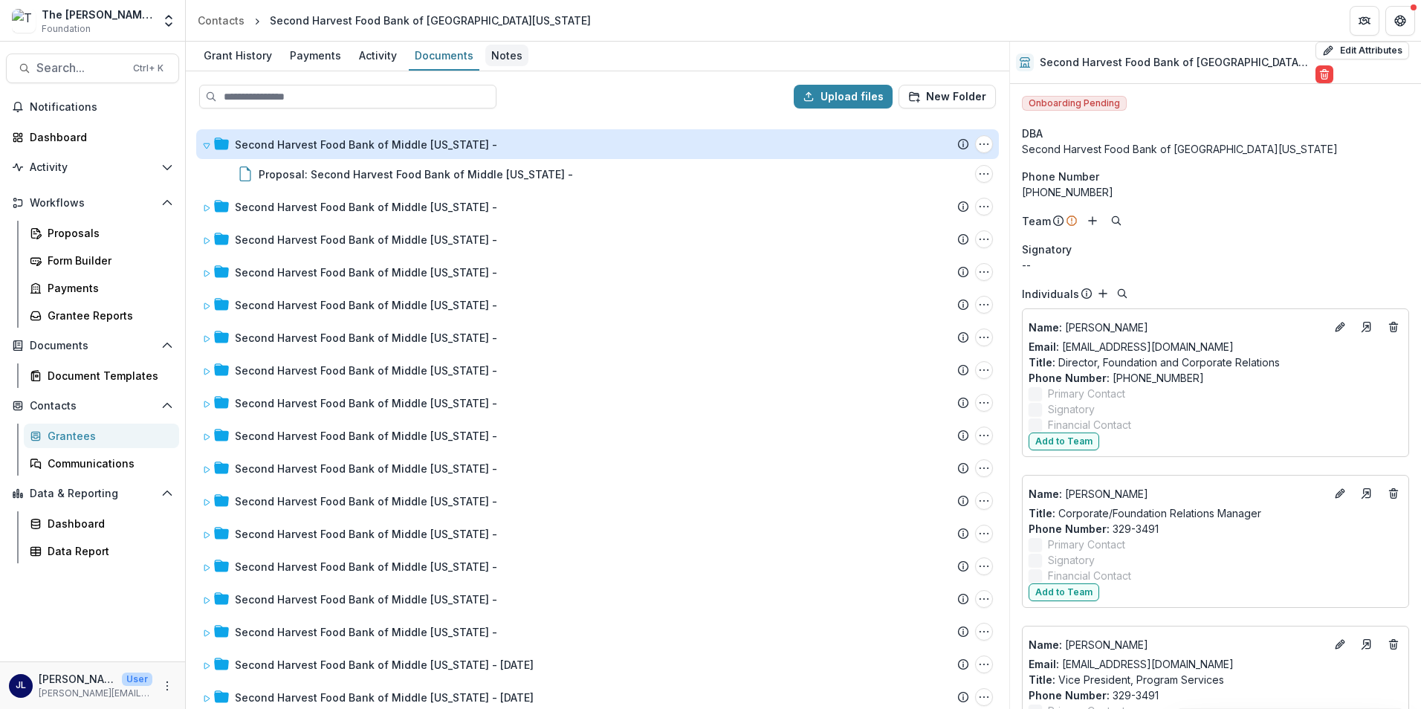
click at [488, 57] on div "Notes" at bounding box center [506, 56] width 43 height 22
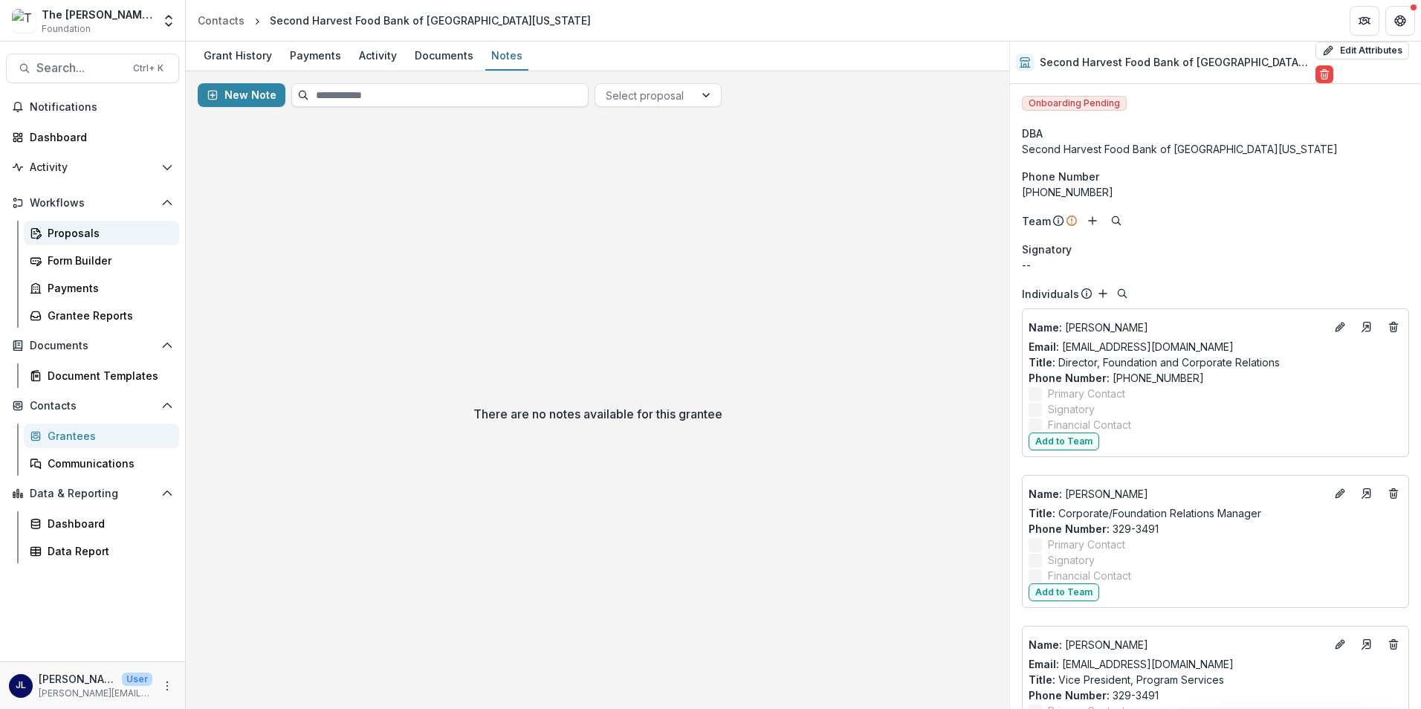
click at [77, 237] on div "Proposals" at bounding box center [108, 233] width 120 height 16
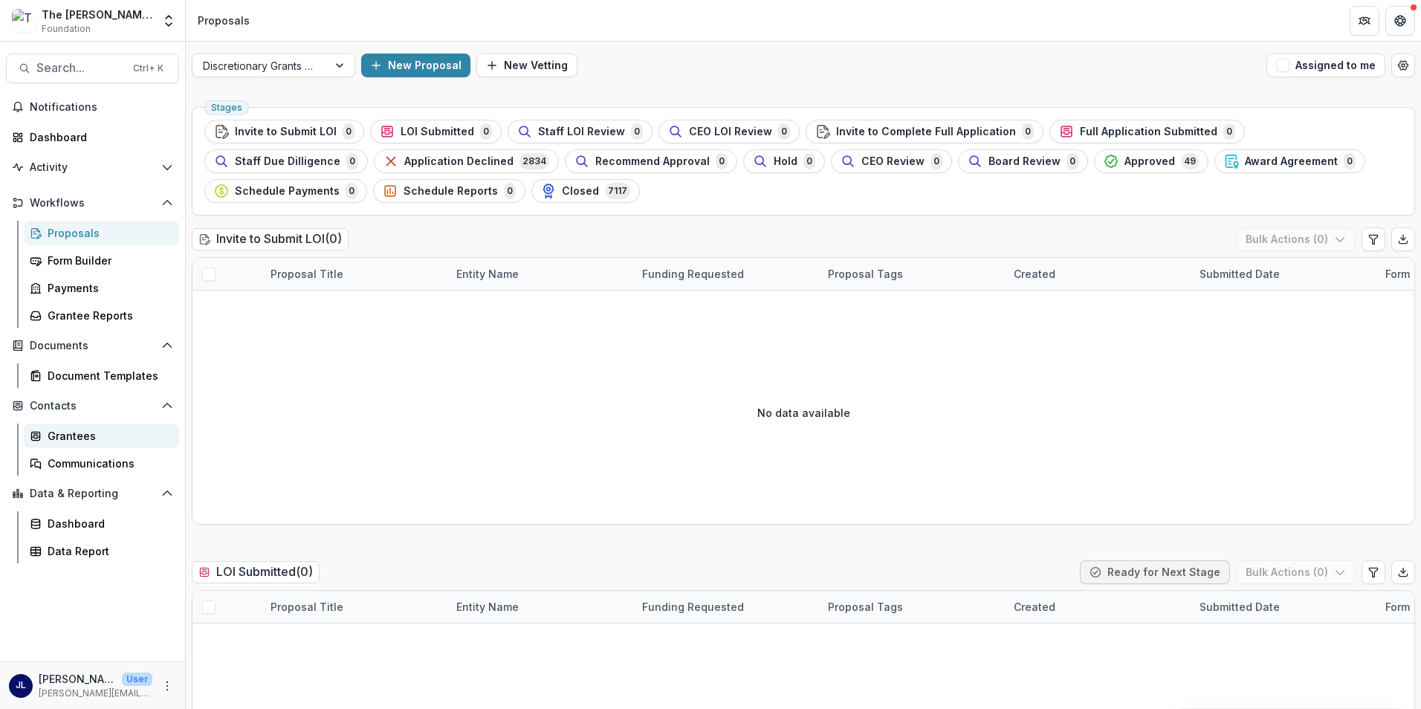
click at [82, 438] on div "Grantees" at bounding box center [108, 436] width 120 height 16
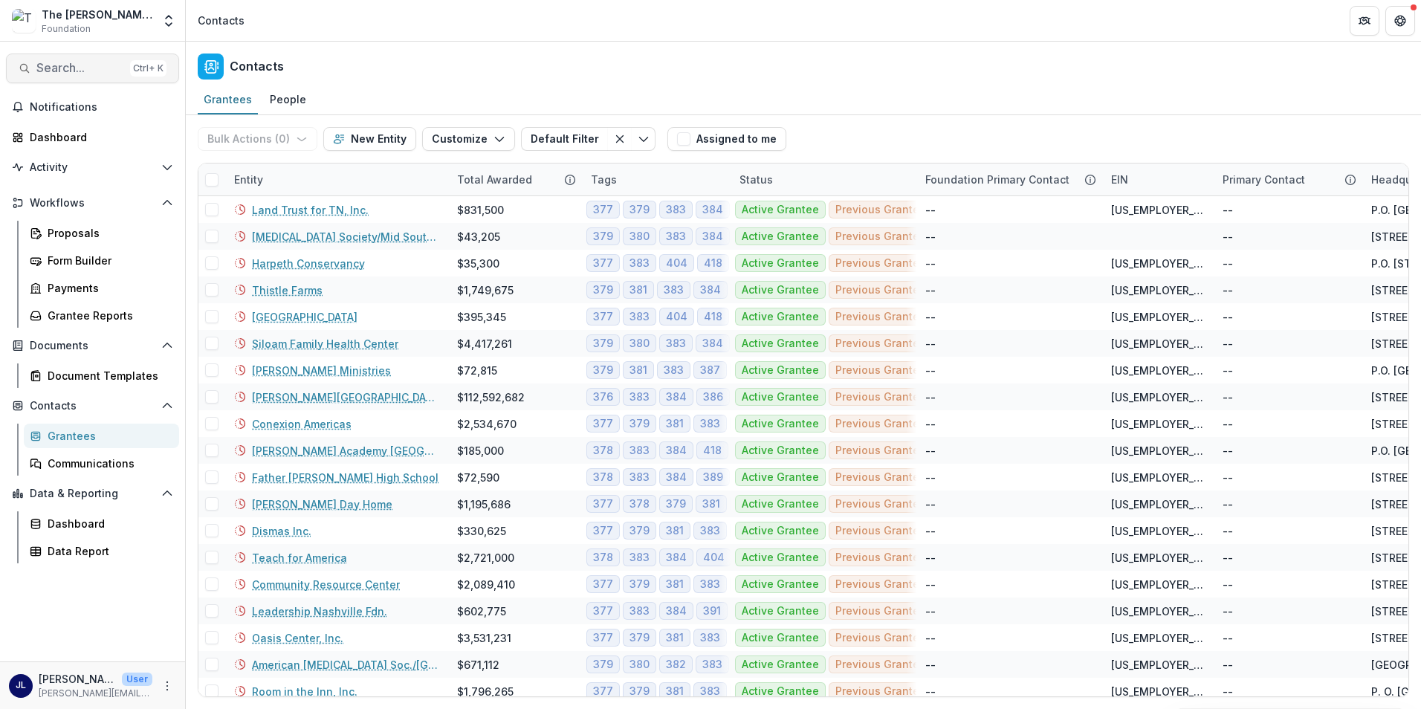
click at [97, 59] on button "Search... Ctrl + K" at bounding box center [92, 69] width 173 height 30
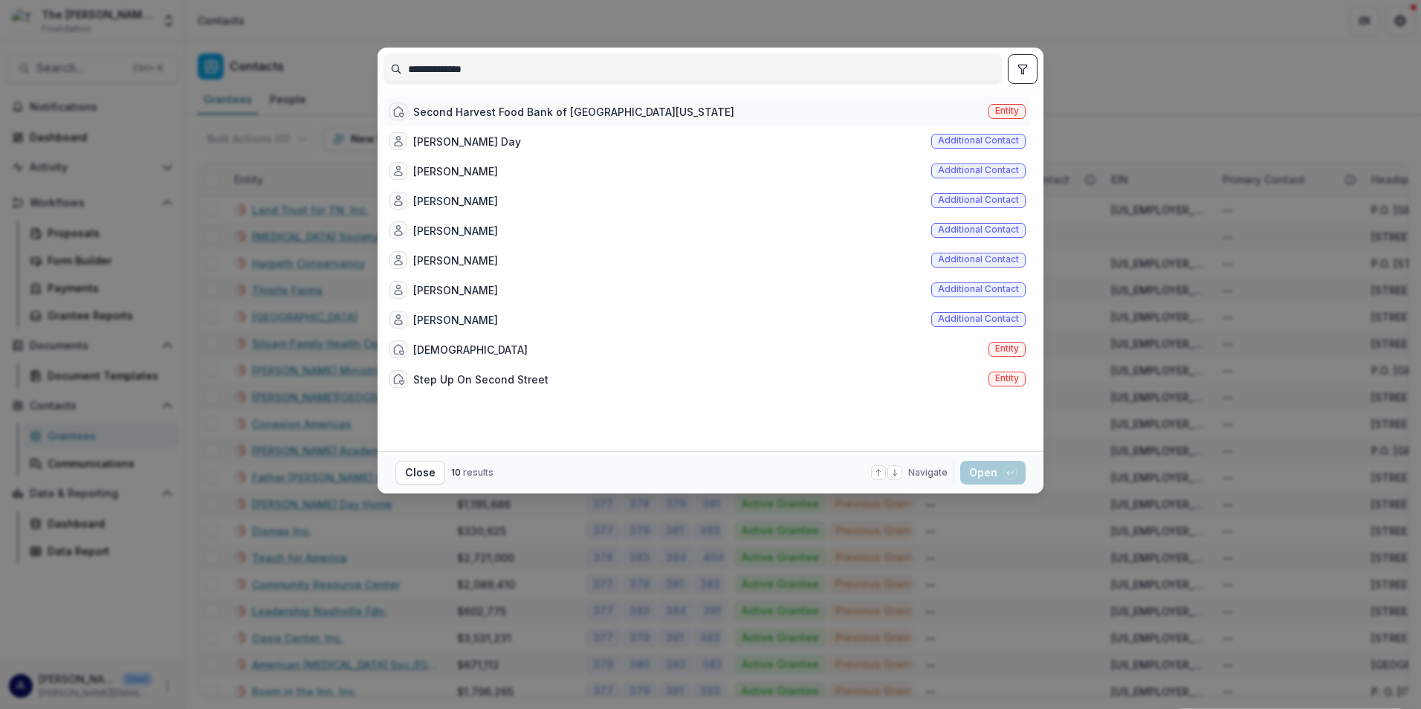
type input "**********"
click at [419, 109] on div "Second Harvest Food Bank of Middle Tennessee" at bounding box center [573, 112] width 321 height 16
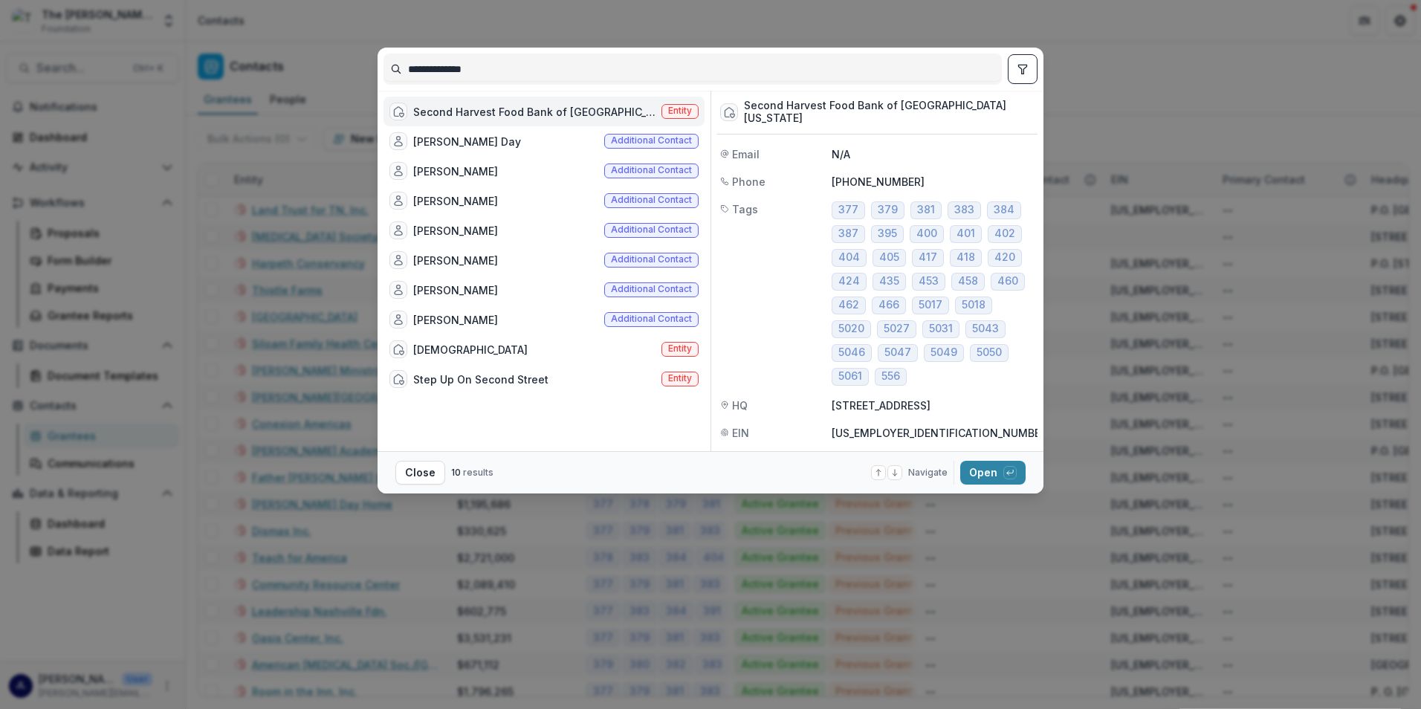
click at [408, 111] on div "Second Harvest Food Bank of Middle Tennessee" at bounding box center [522, 112] width 266 height 18
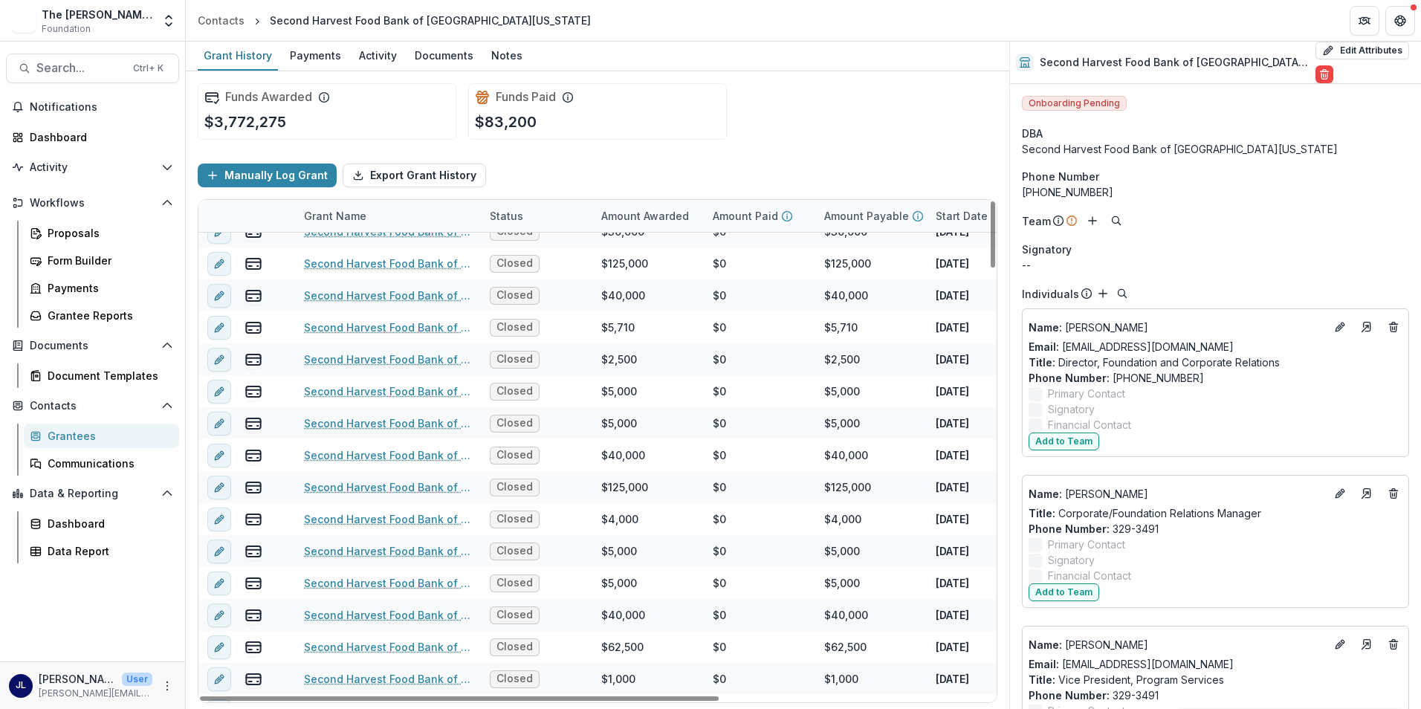
scroll to position [1709, 0]
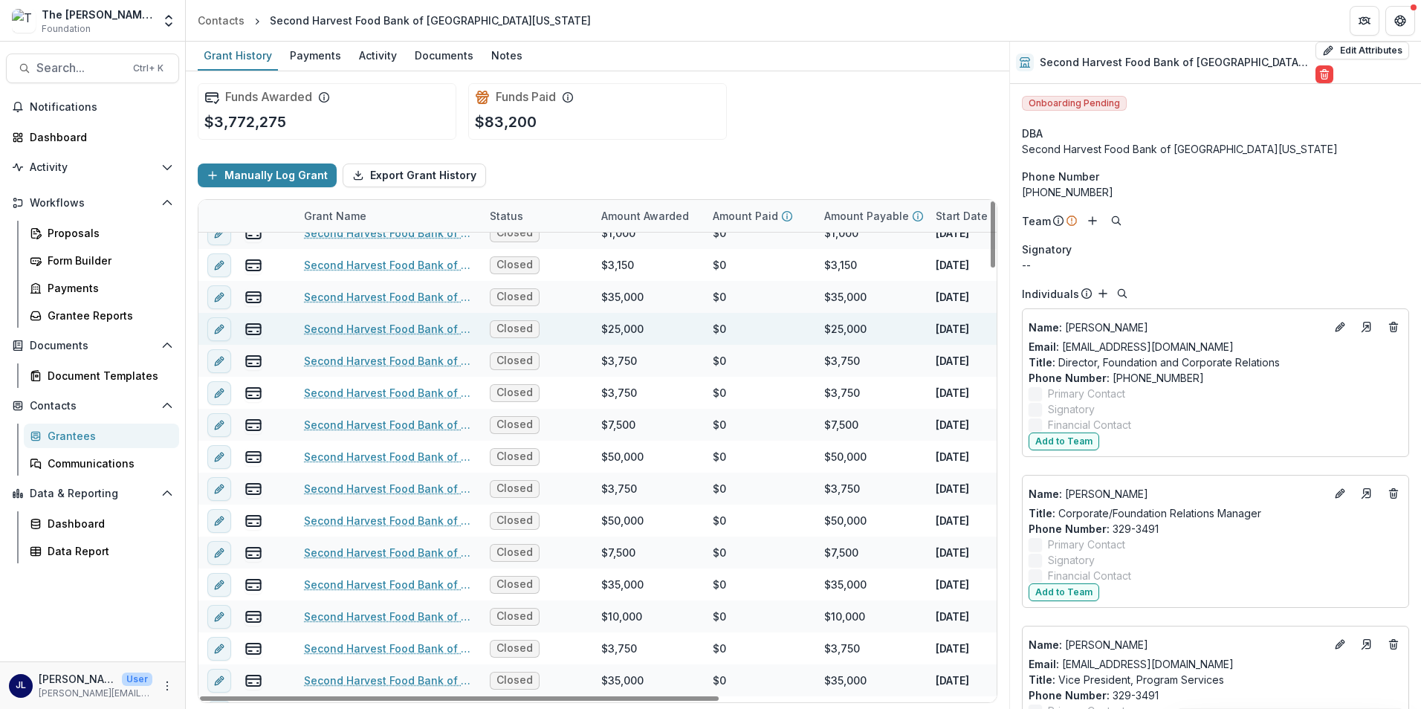
click at [411, 331] on link "Second Harvest Food Bank of Middle Tennessee - 2011-01-18" at bounding box center [388, 329] width 168 height 16
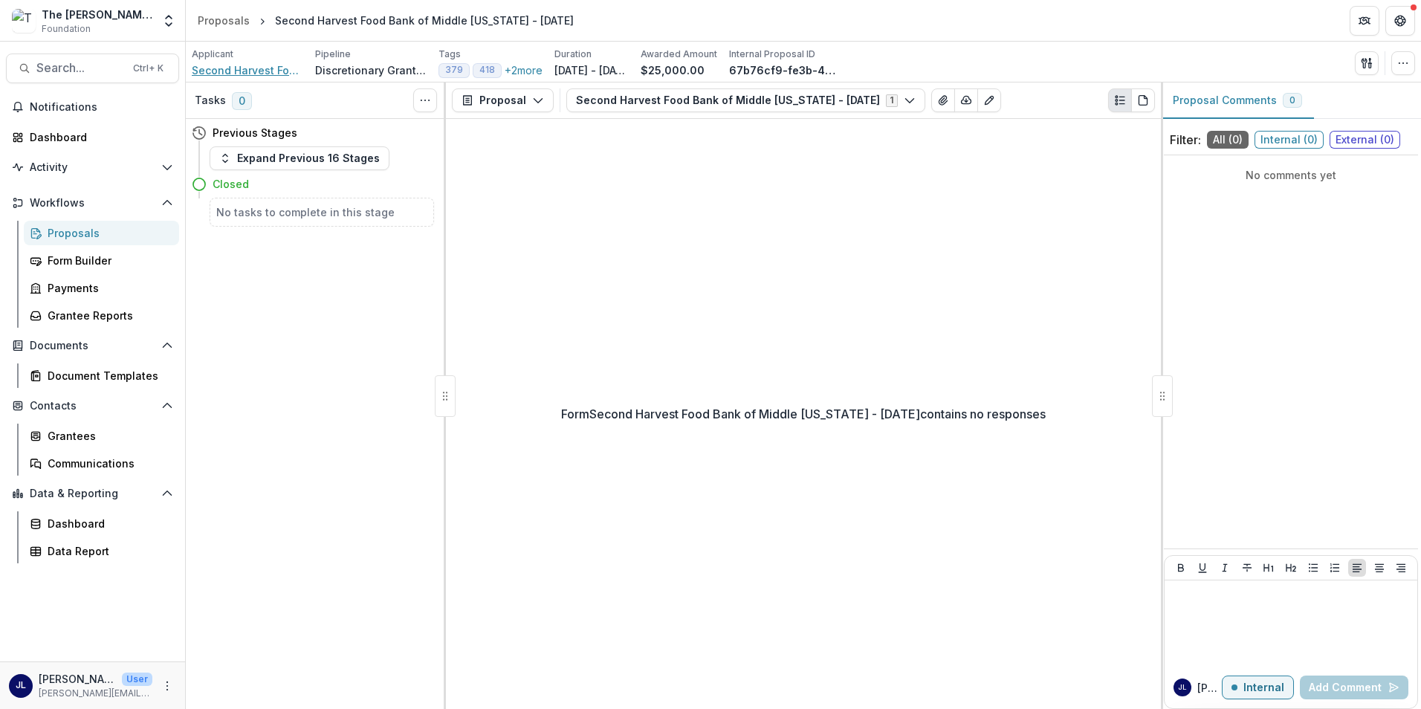
click at [268, 63] on span "Second Harvest Food Bank of Middle Tennessee" at bounding box center [247, 70] width 111 height 16
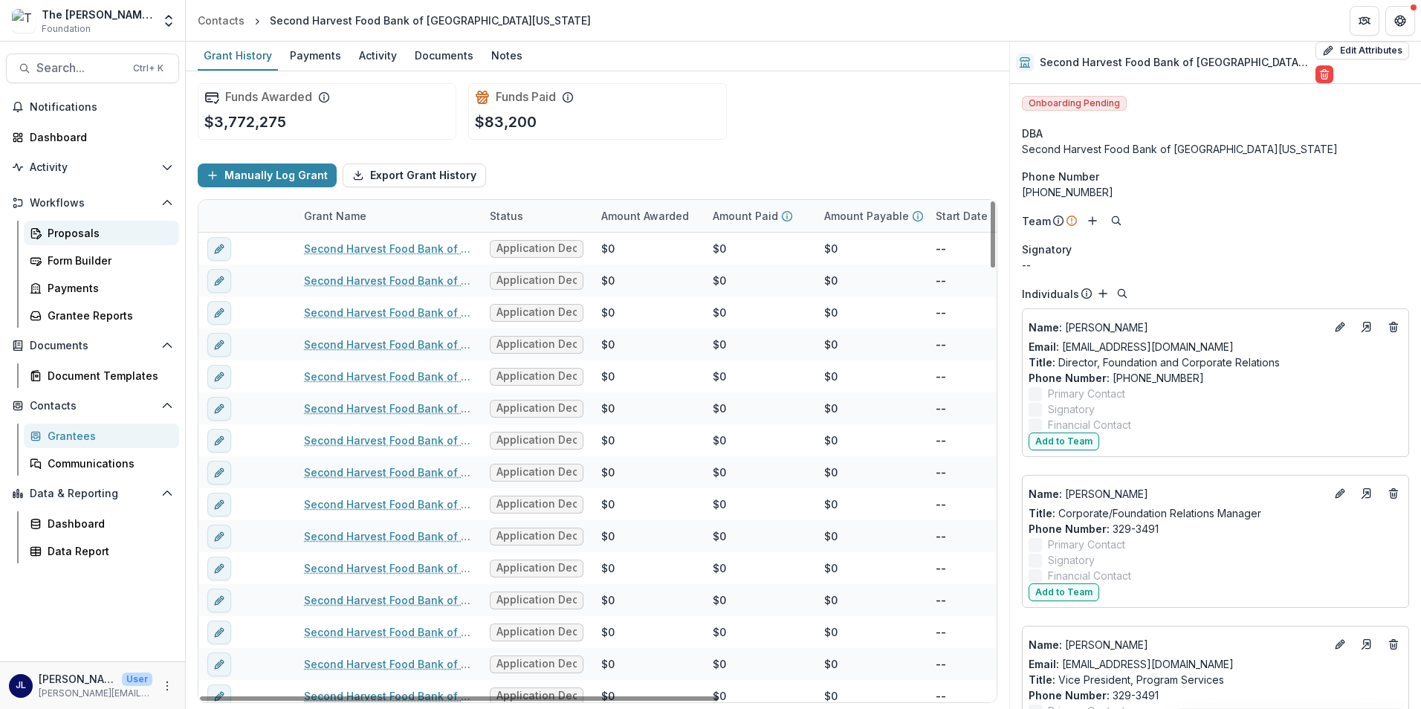
click at [120, 228] on div "Proposals" at bounding box center [108, 233] width 120 height 16
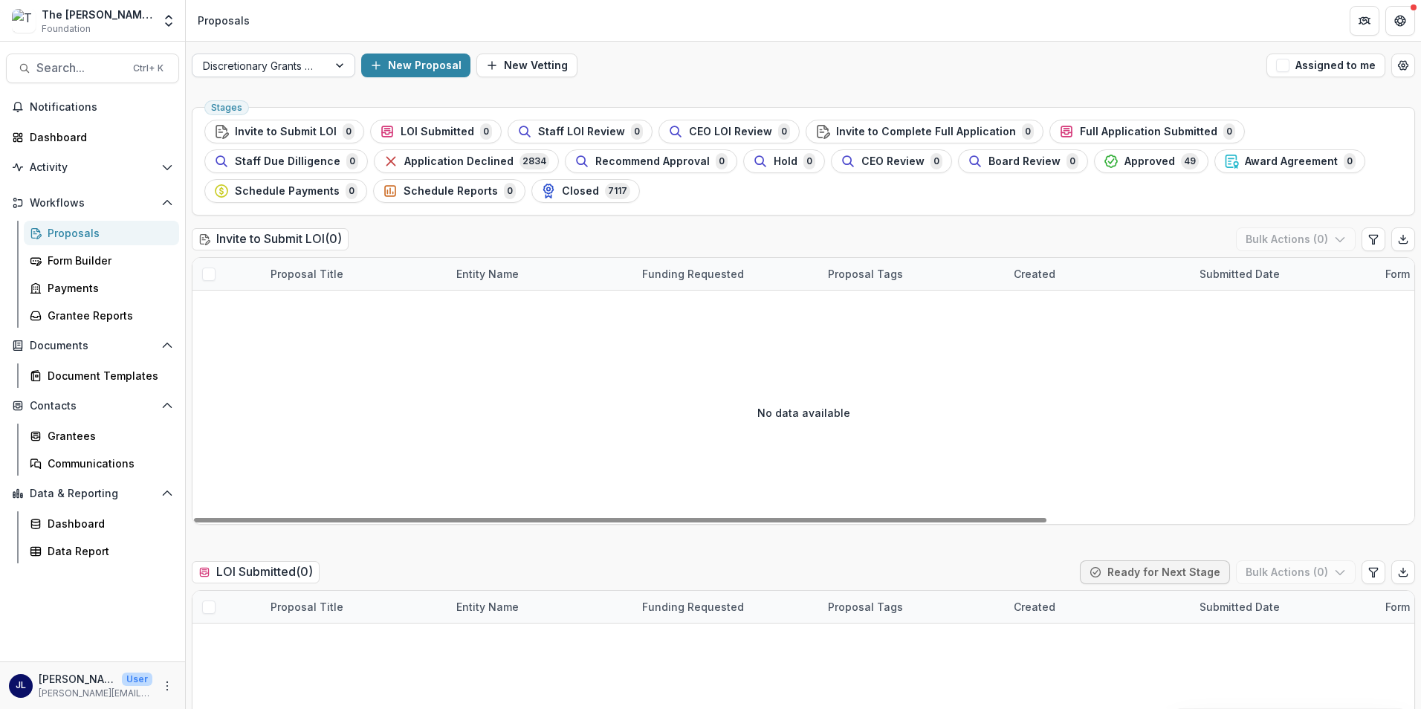
click at [319, 60] on div "Discretionary Grants Pipeline" at bounding box center [259, 66] width 135 height 22
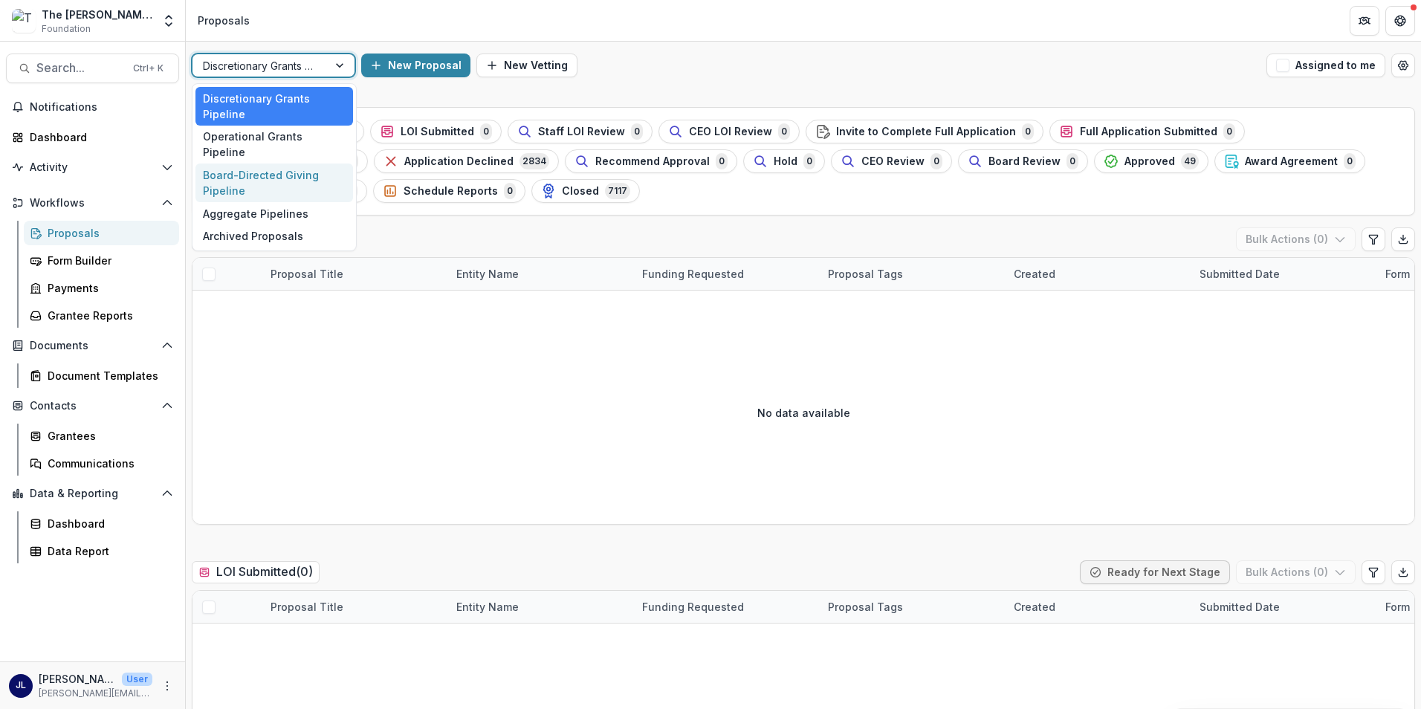
click at [316, 163] on div "Board-Directed Giving Pipeline" at bounding box center [274, 182] width 158 height 39
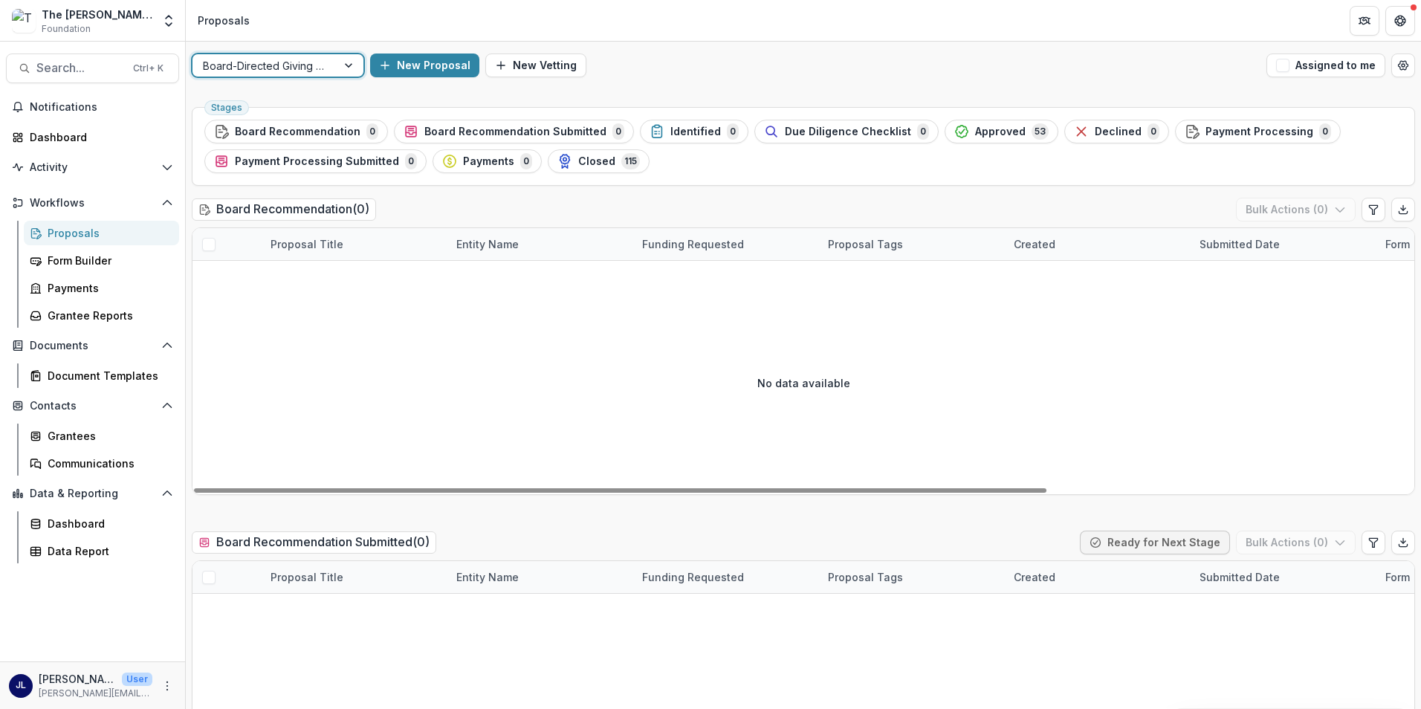
click at [320, 62] on div at bounding box center [264, 65] width 123 height 19
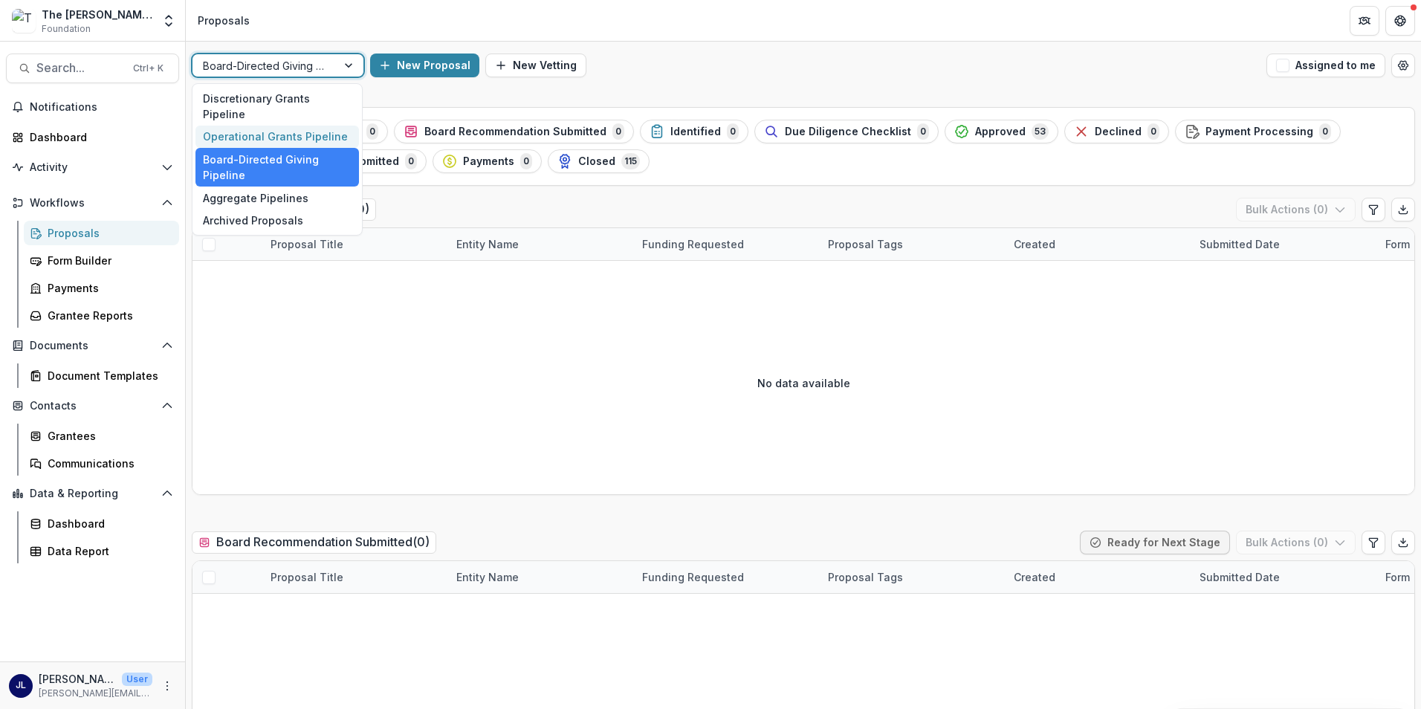
click at [304, 126] on div "Operational Grants Pipeline" at bounding box center [276, 137] width 163 height 23
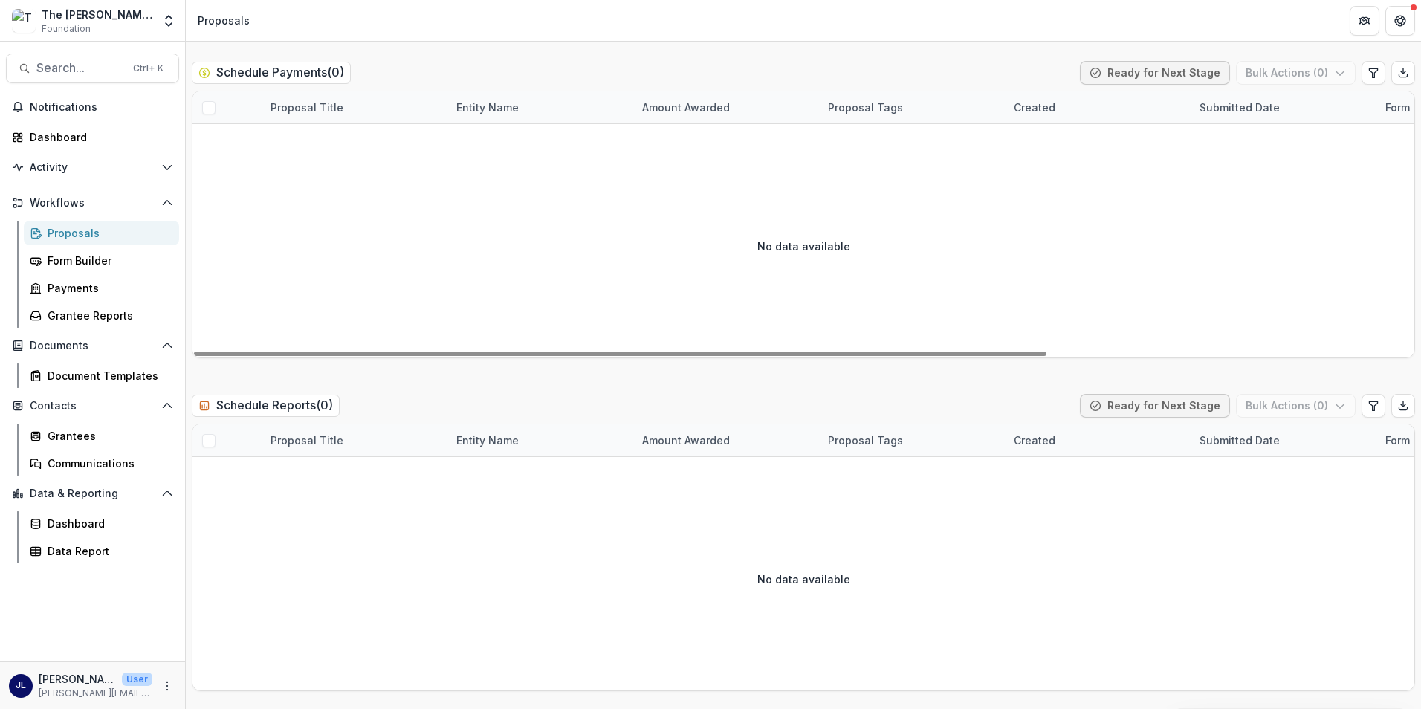
scroll to position [4482, 0]
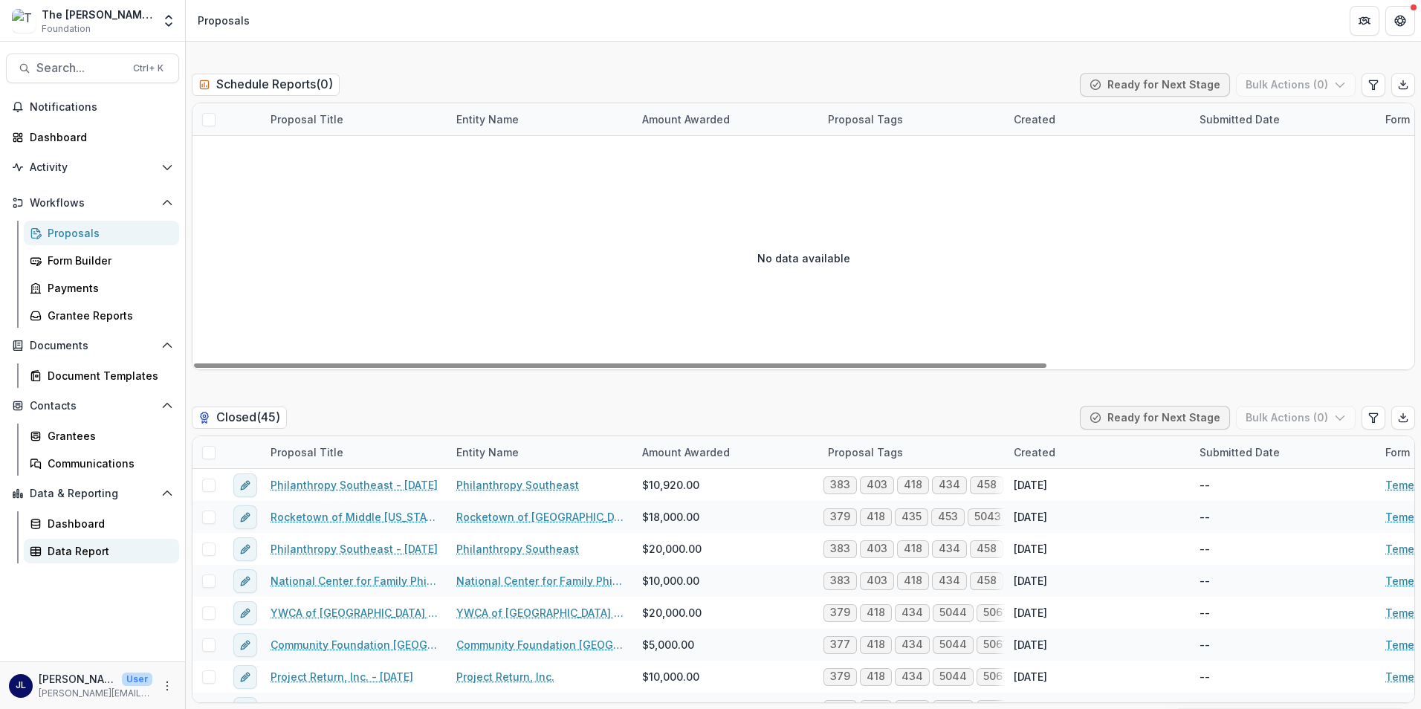
click at [66, 541] on link "Data Report" at bounding box center [101, 551] width 155 height 25
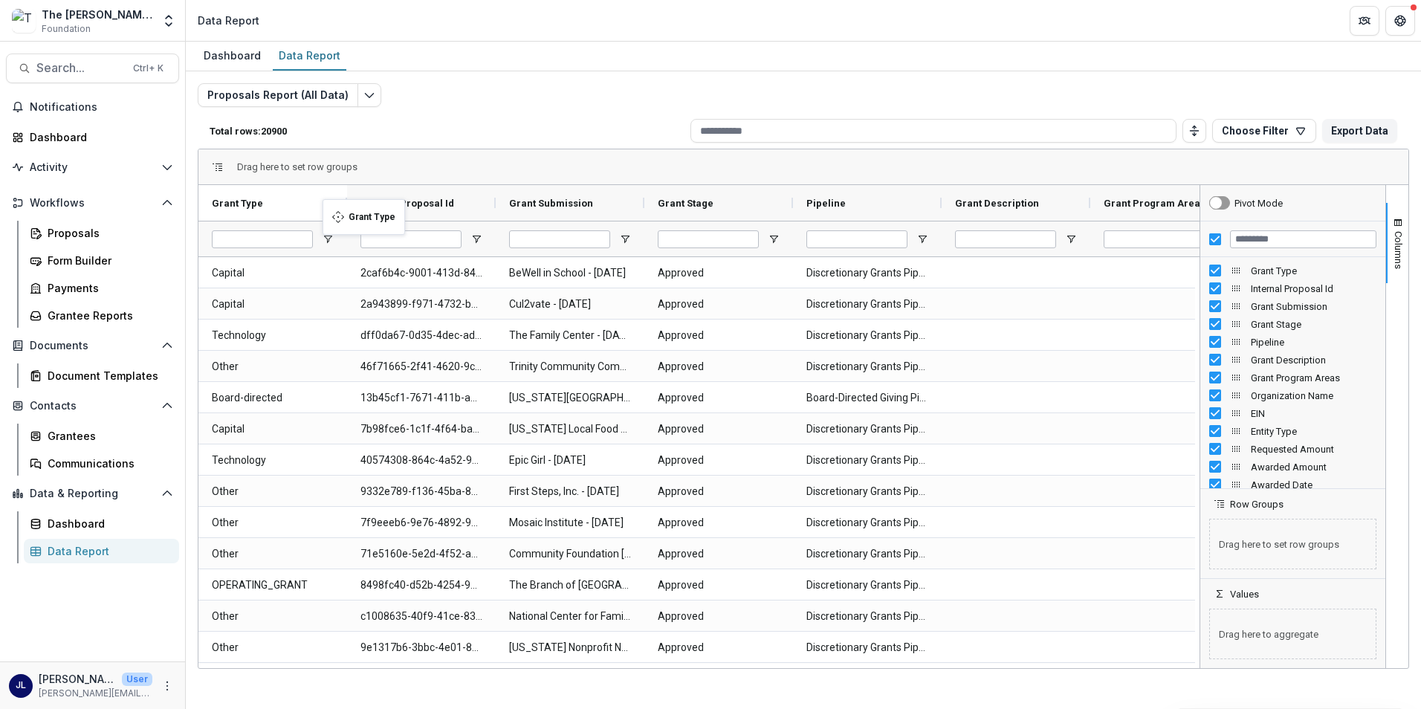
drag, startPoint x: 580, startPoint y: 204, endPoint x: 330, endPoint y: 208, distance: 250.4
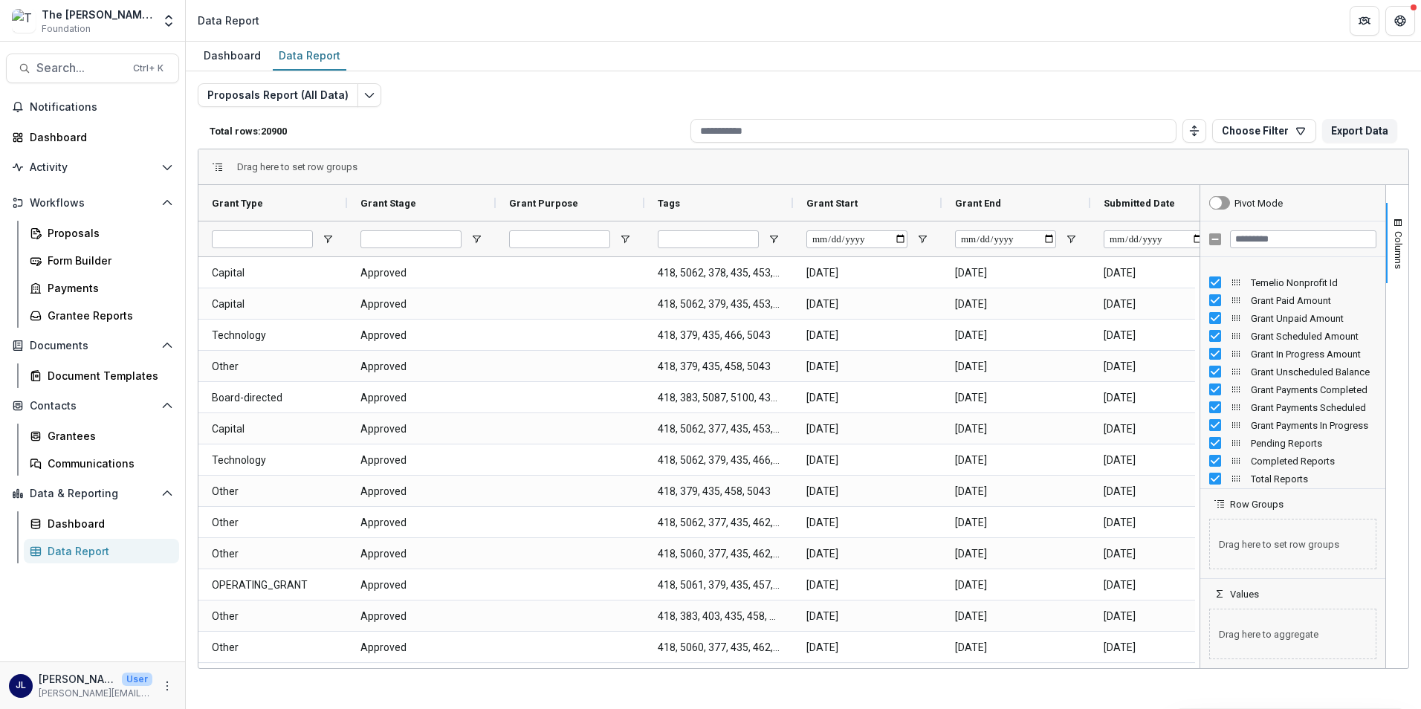
scroll to position [1115, 0]
click at [1211, 463] on div "Requested Amount" at bounding box center [1292, 457] width 167 height 18
click at [1218, 427] on div "Form Name" at bounding box center [1292, 421] width 167 height 18
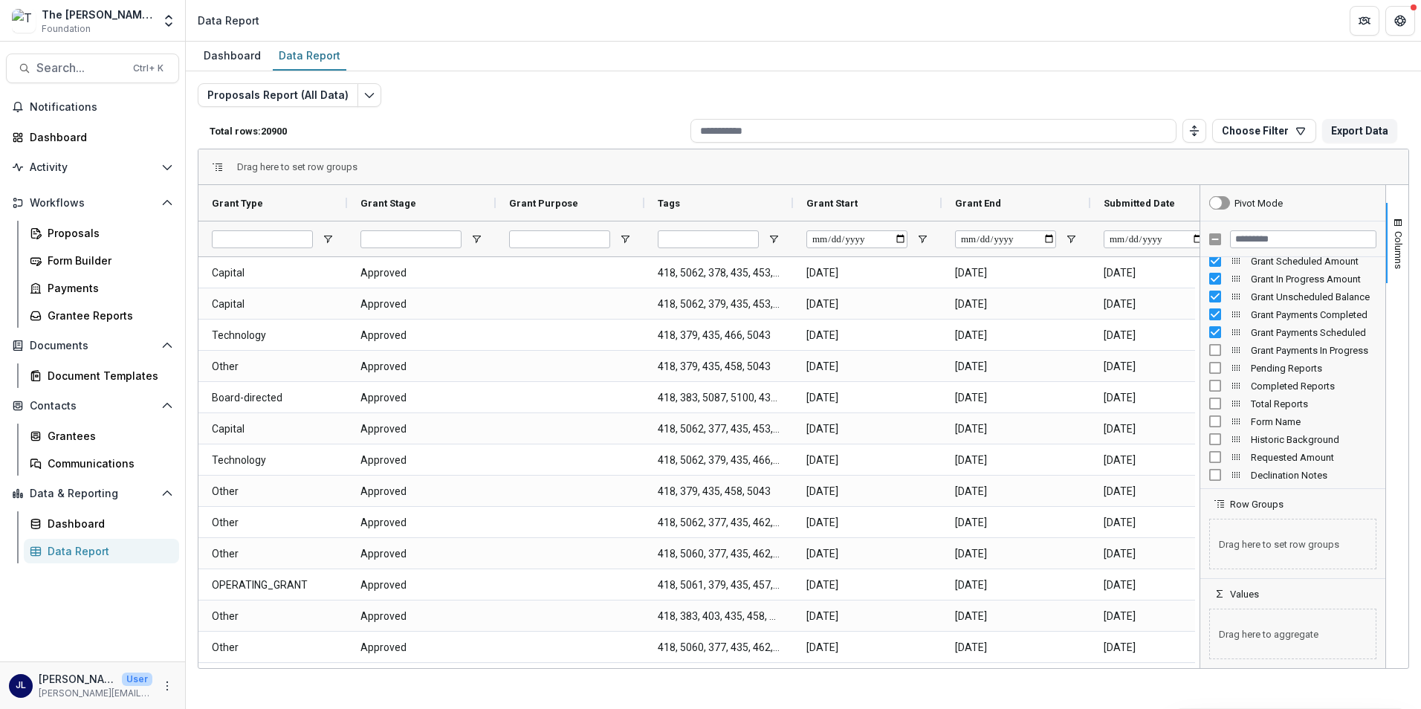
click at [1219, 324] on div "Grant Payments Scheduled" at bounding box center [1292, 332] width 167 height 18
click at [1214, 307] on div "Grant Payments Completed" at bounding box center [1292, 314] width 167 height 18
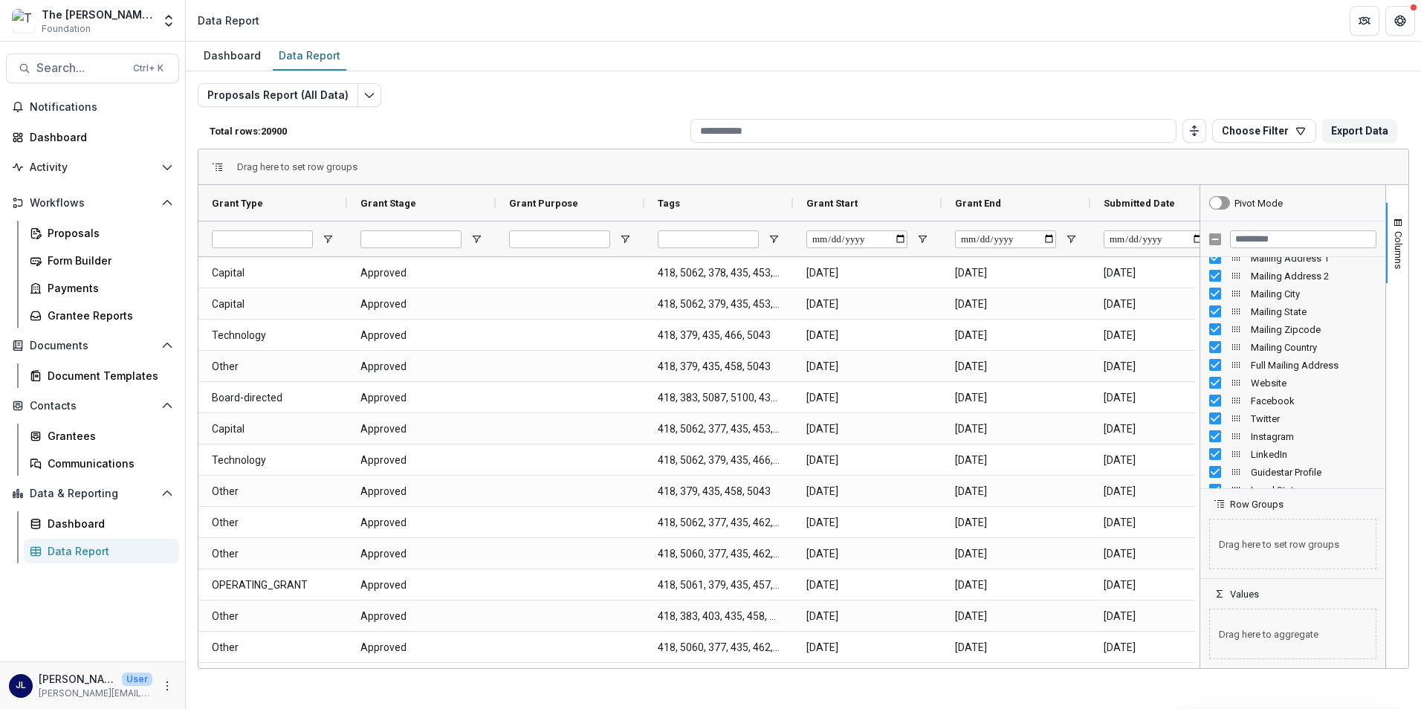
scroll to position [967, 0]
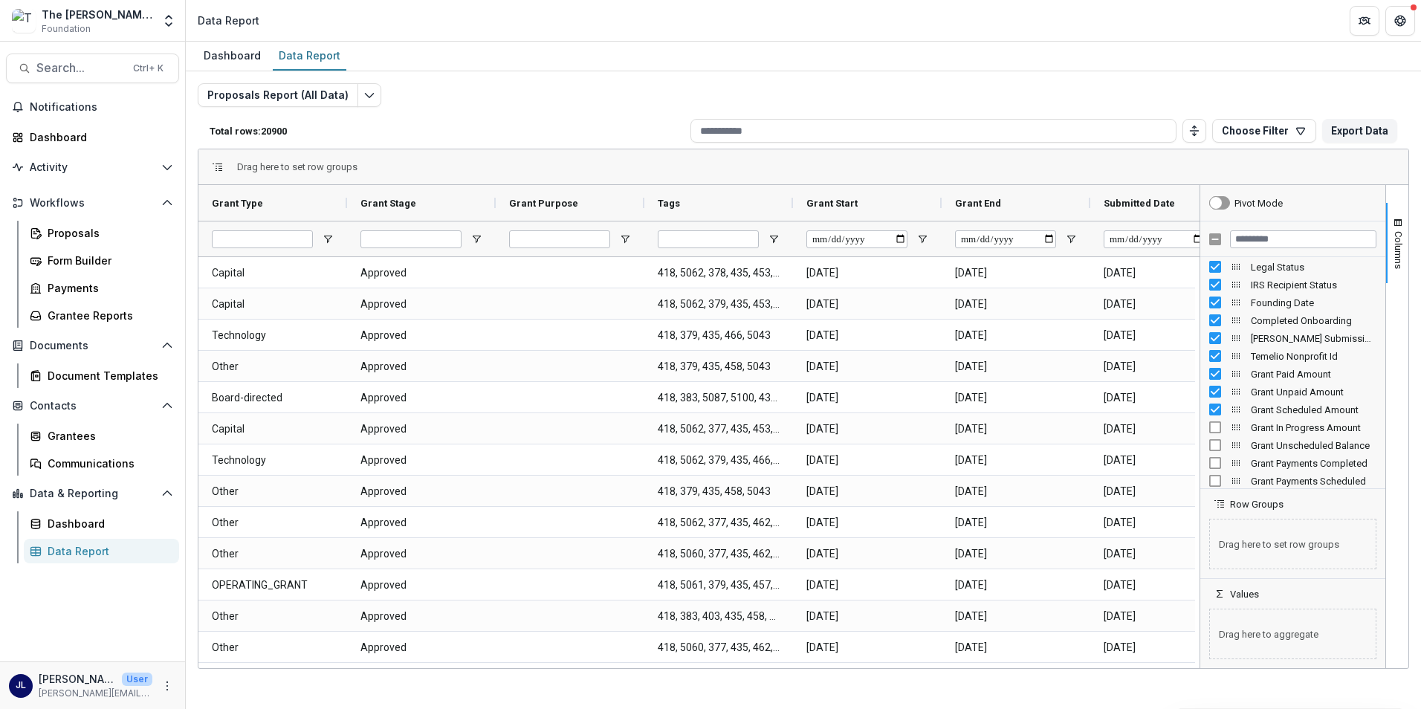
click at [1222, 405] on div "Grant Scheduled Amount" at bounding box center [1292, 410] width 167 height 18
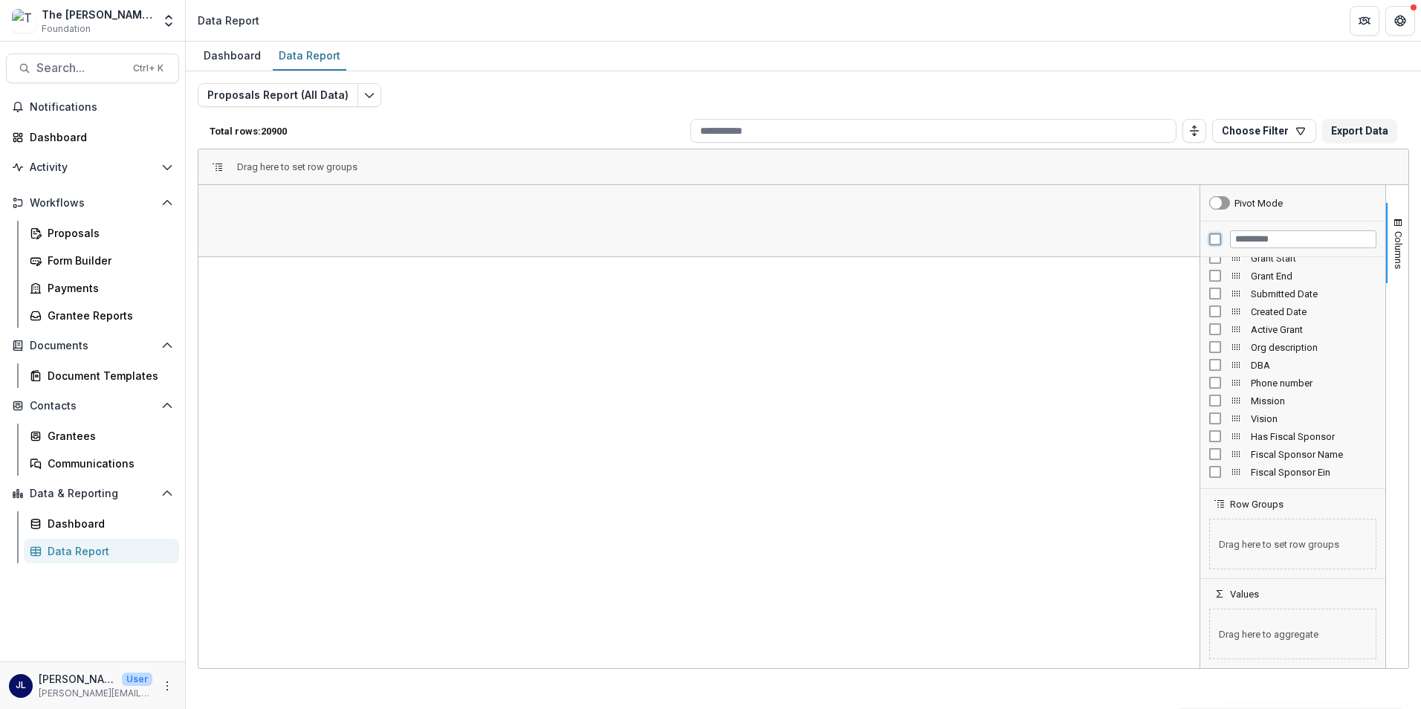
scroll to position [0, 0]
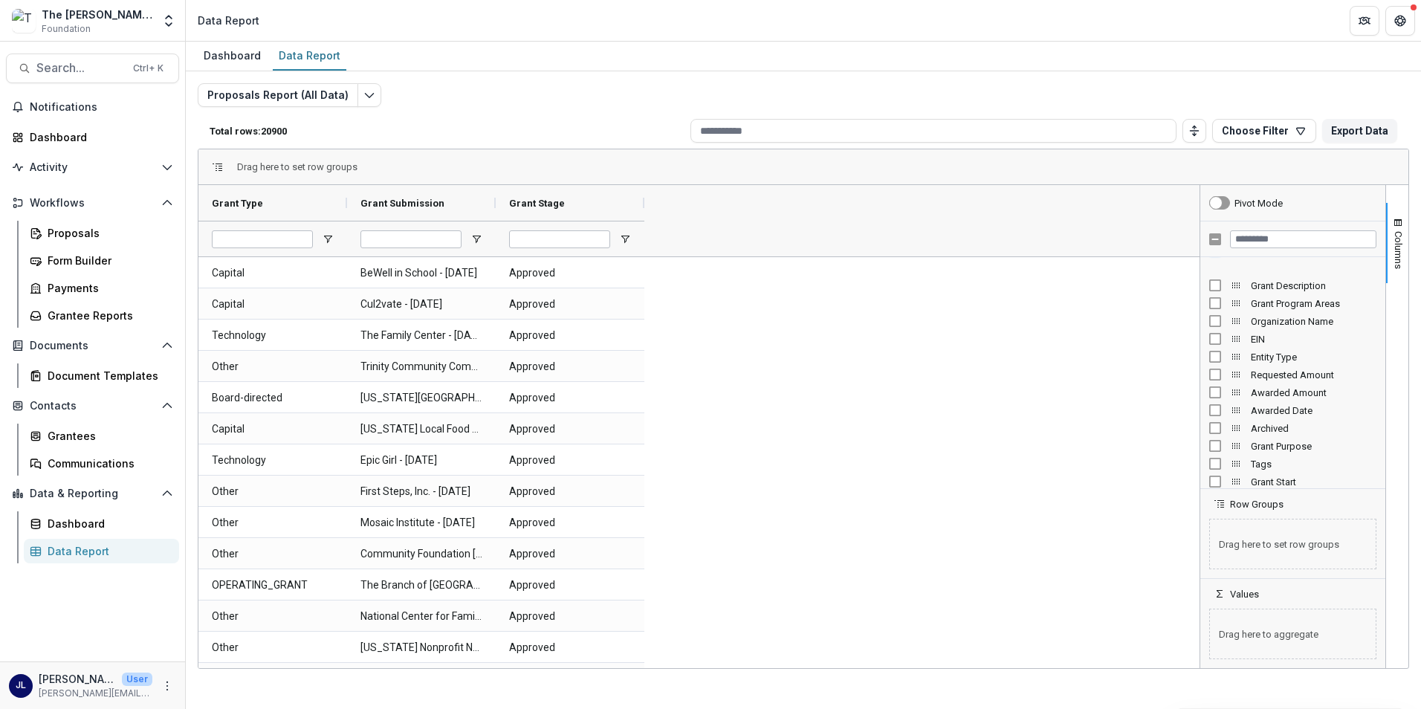
scroll to position [149, 0]
click at [1280, 371] on span "Grant Purpose" at bounding box center [1314, 371] width 126 height 11
click at [779, 233] on div at bounding box center [718, 239] width 149 height 36
click at [774, 235] on span "Open Filter Menu" at bounding box center [774, 239] width 12 height 12
click at [649, 231] on div at bounding box center [718, 239] width 149 height 36
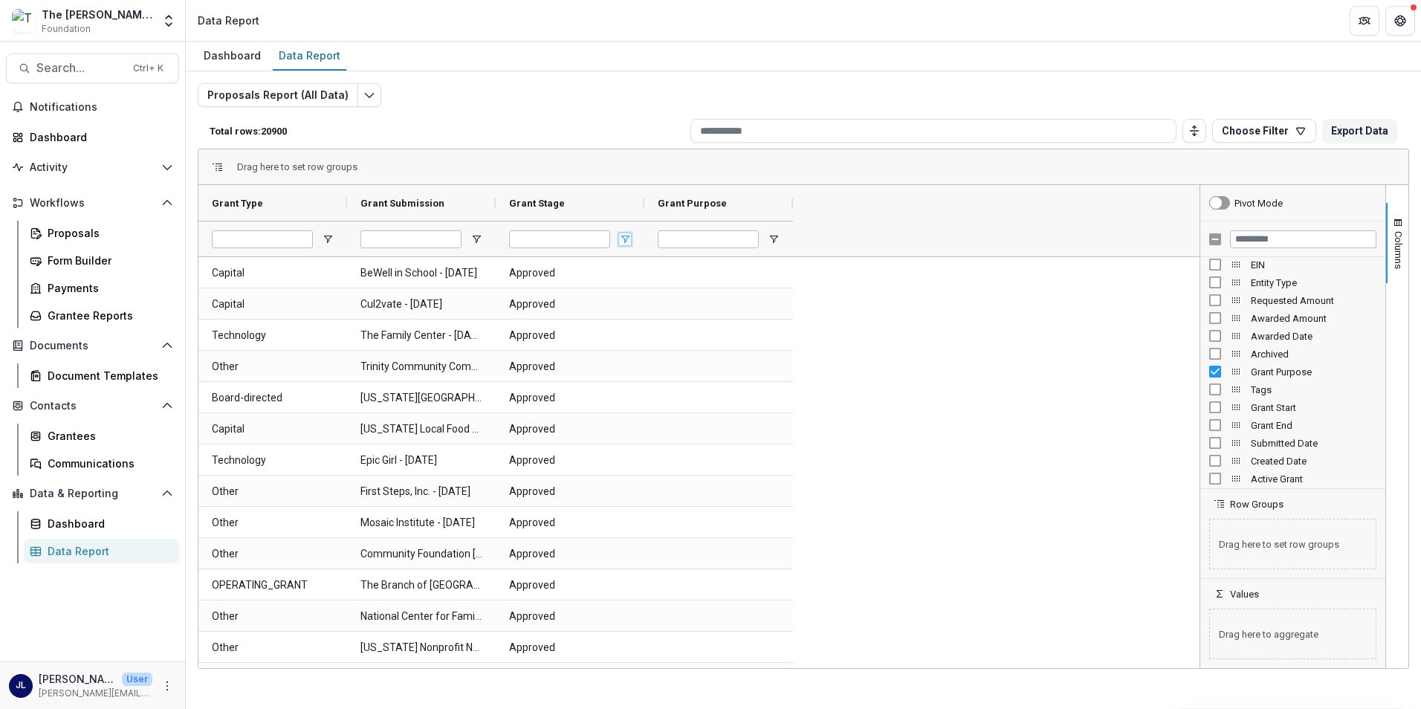
click at [622, 239] on span "Open Filter Menu" at bounding box center [625, 239] width 12 height 12
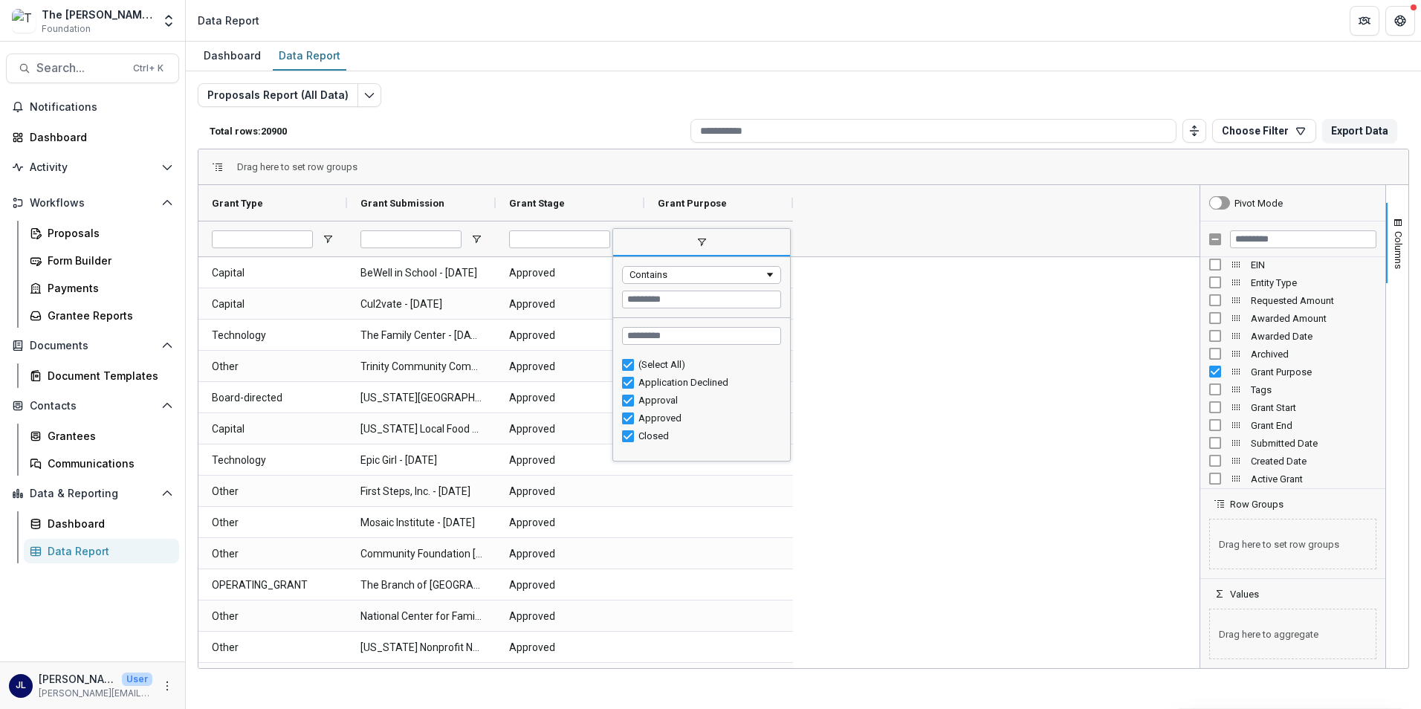
click at [622, 239] on span "filter" at bounding box center [701, 243] width 177 height 27
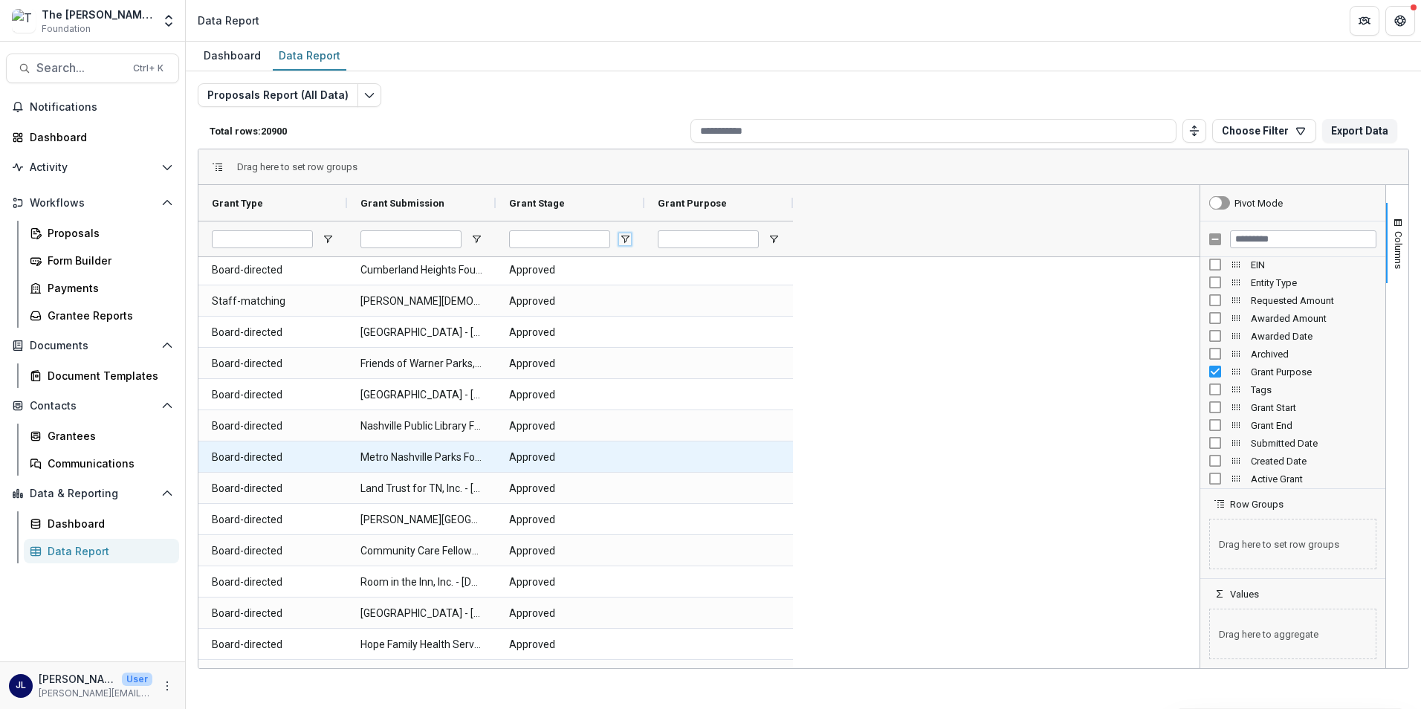
scroll to position [3013, 0]
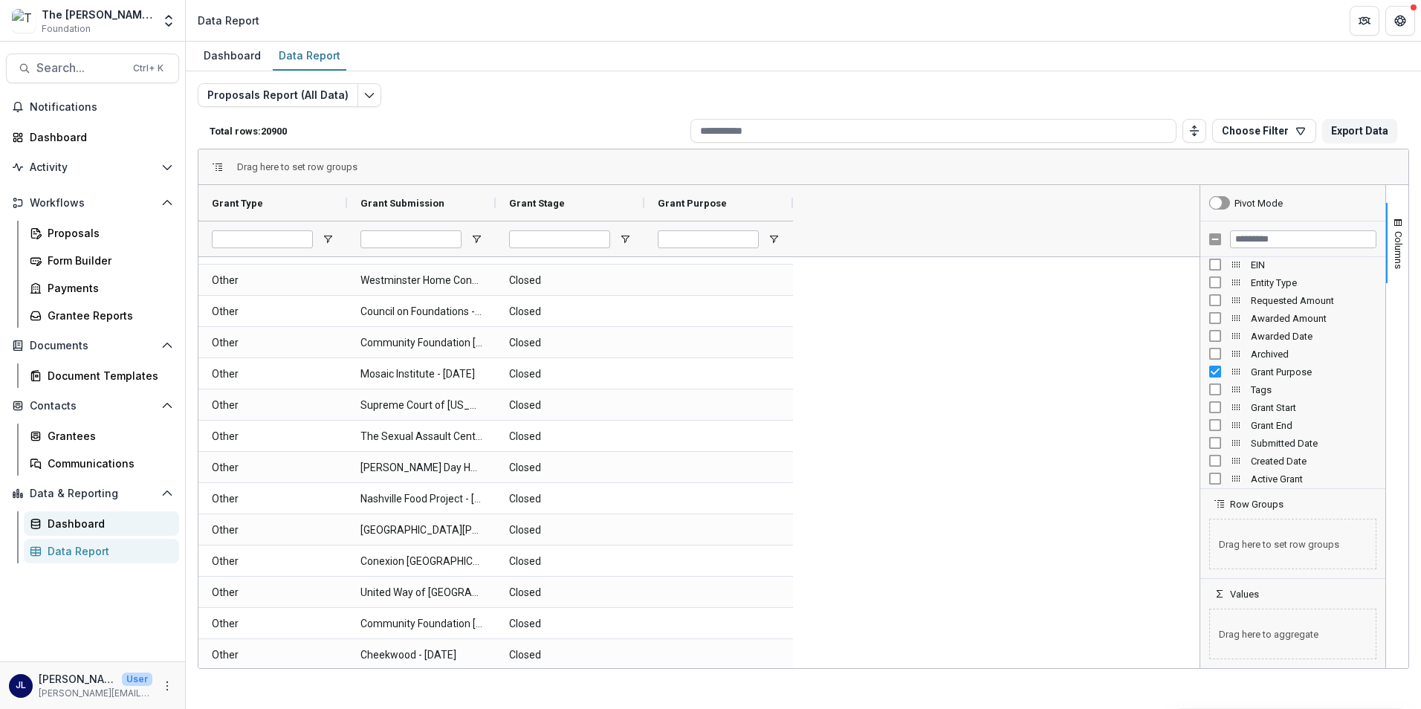
click at [65, 519] on div "Dashboard" at bounding box center [108, 524] width 120 height 16
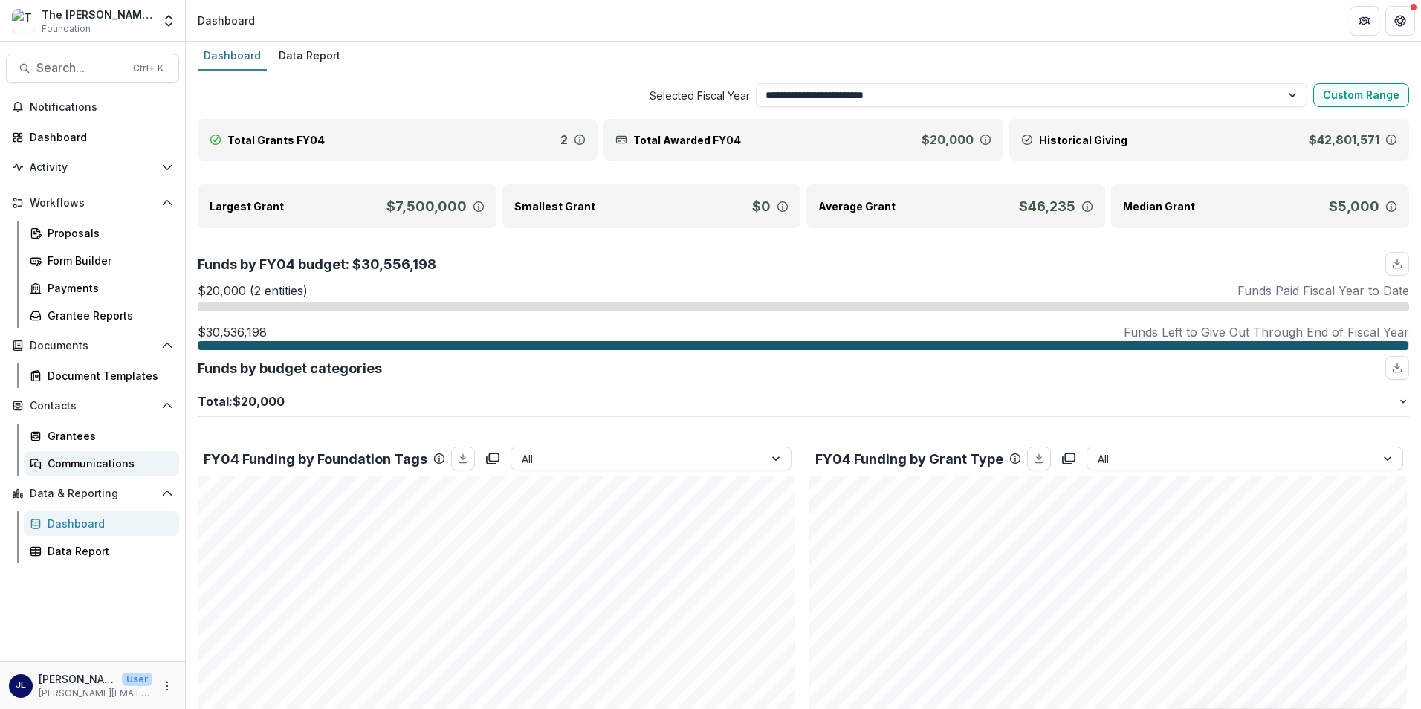
click at [85, 460] on div "Communications" at bounding box center [108, 464] width 120 height 16
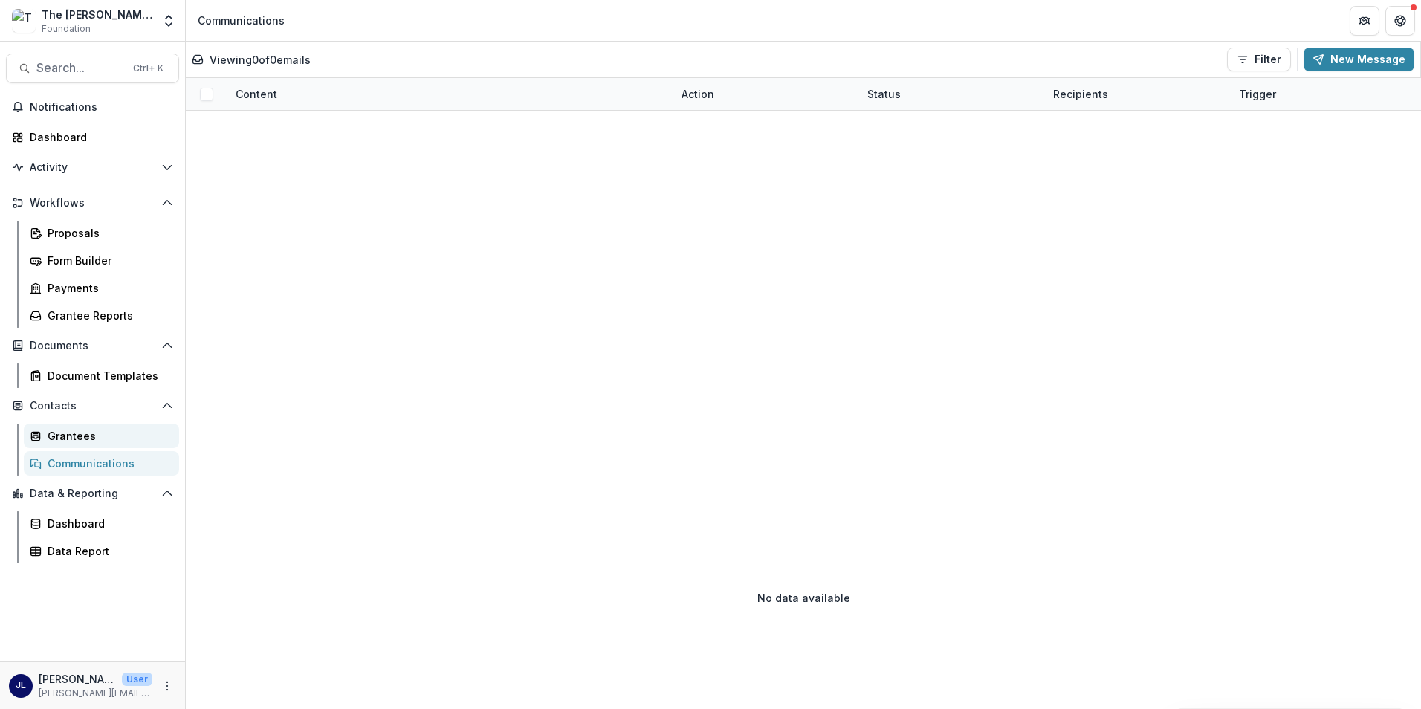
click at [77, 428] on div "Grantees" at bounding box center [108, 436] width 120 height 16
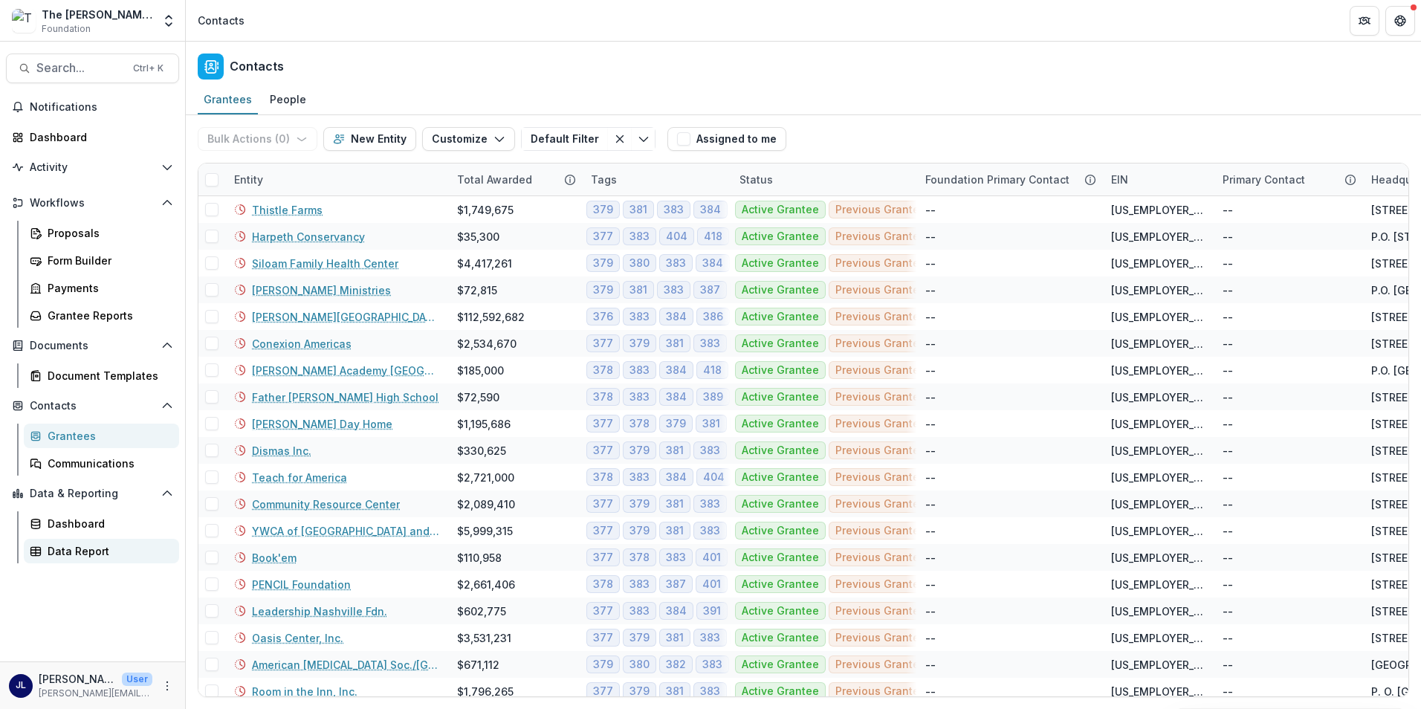
click at [77, 548] on div "Data Report" at bounding box center [108, 551] width 120 height 16
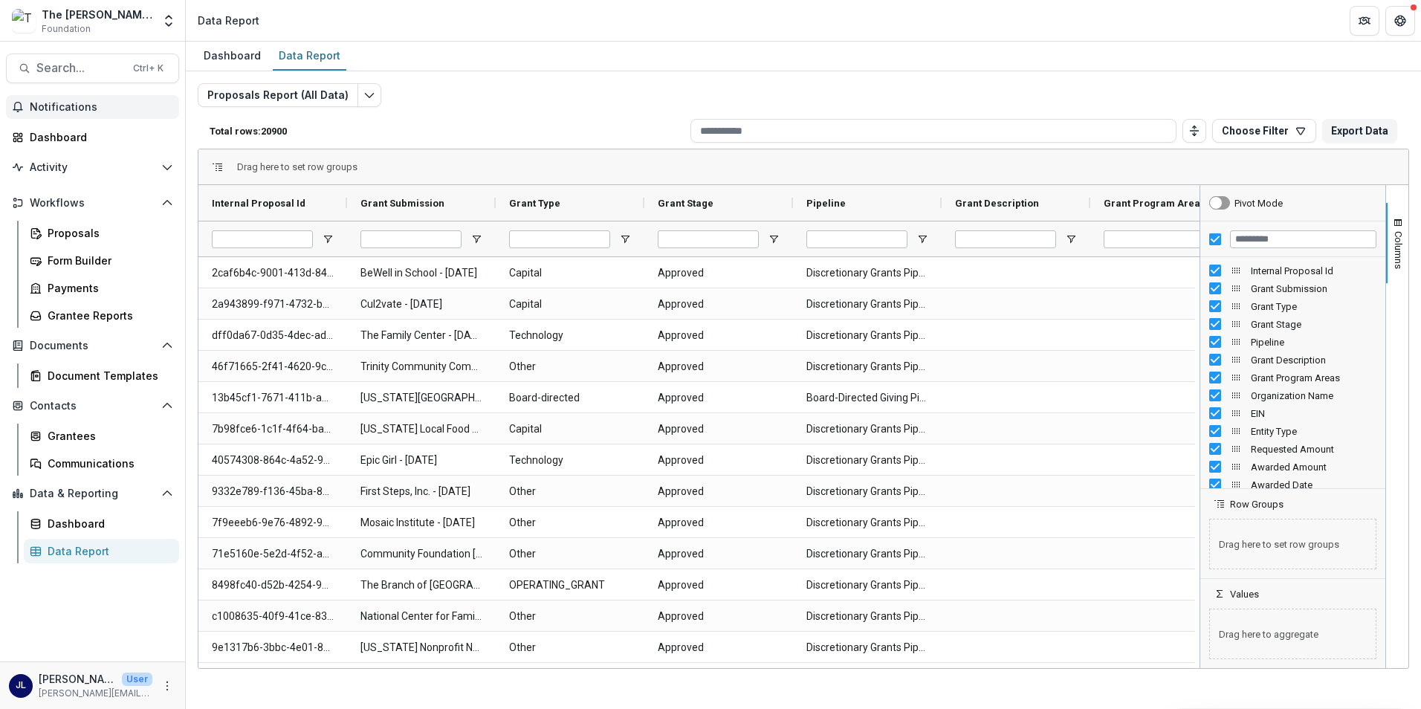
click at [77, 112] on span "Notifications" at bounding box center [101, 107] width 143 height 13
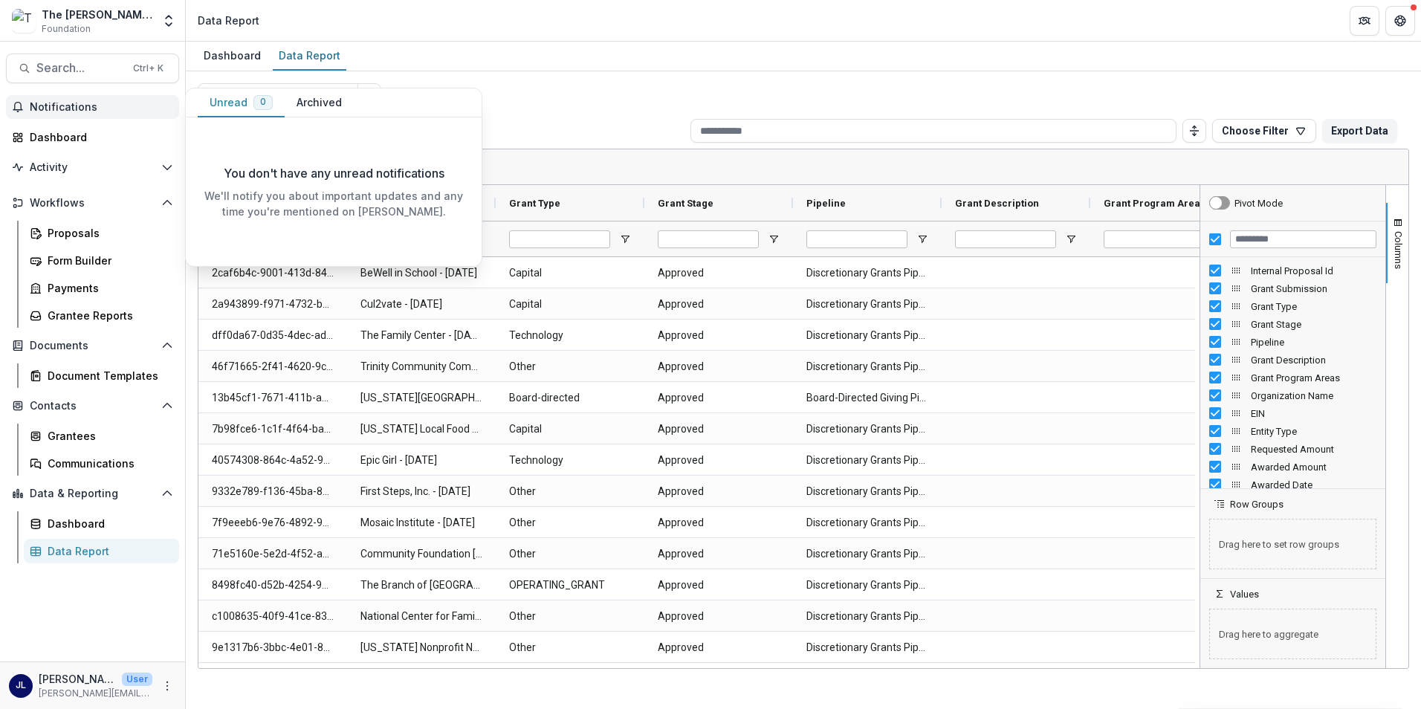
click at [75, 114] on button "Notifications" at bounding box center [92, 107] width 173 height 24
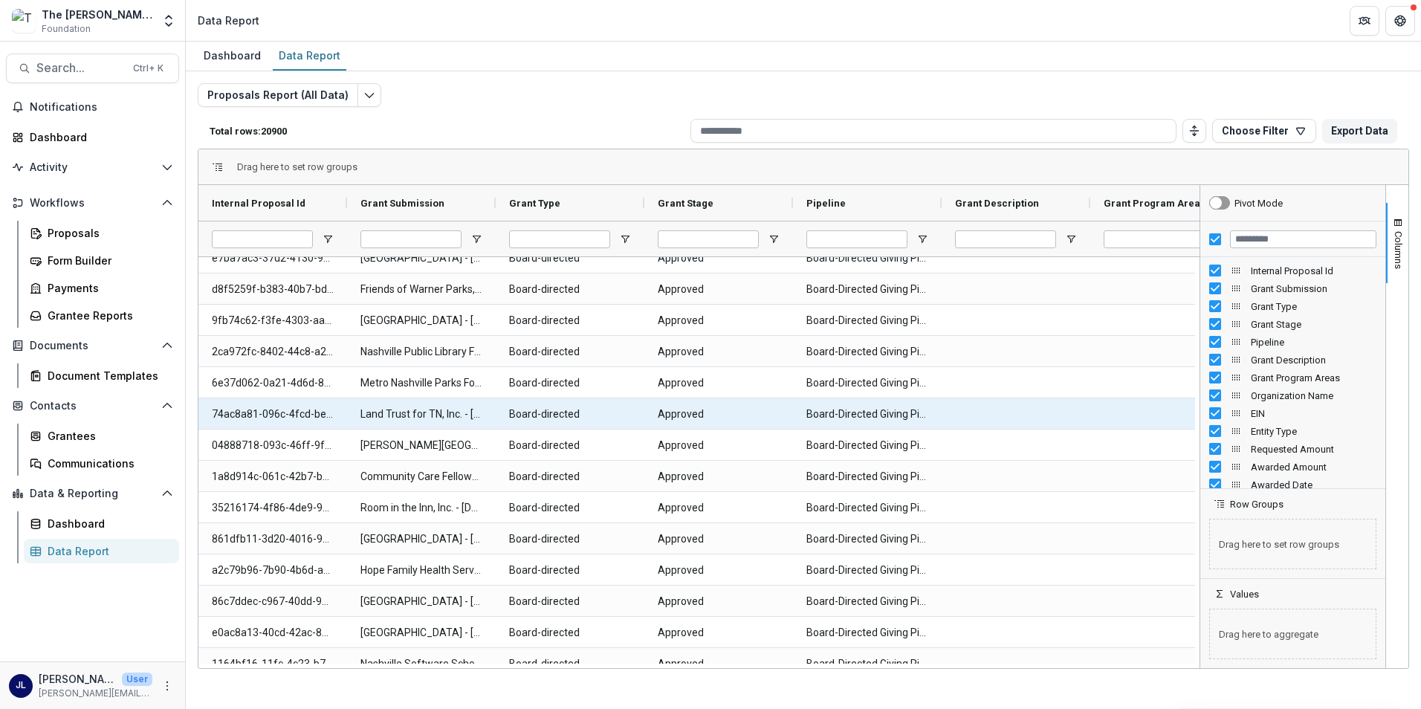
scroll to position [2455, 0]
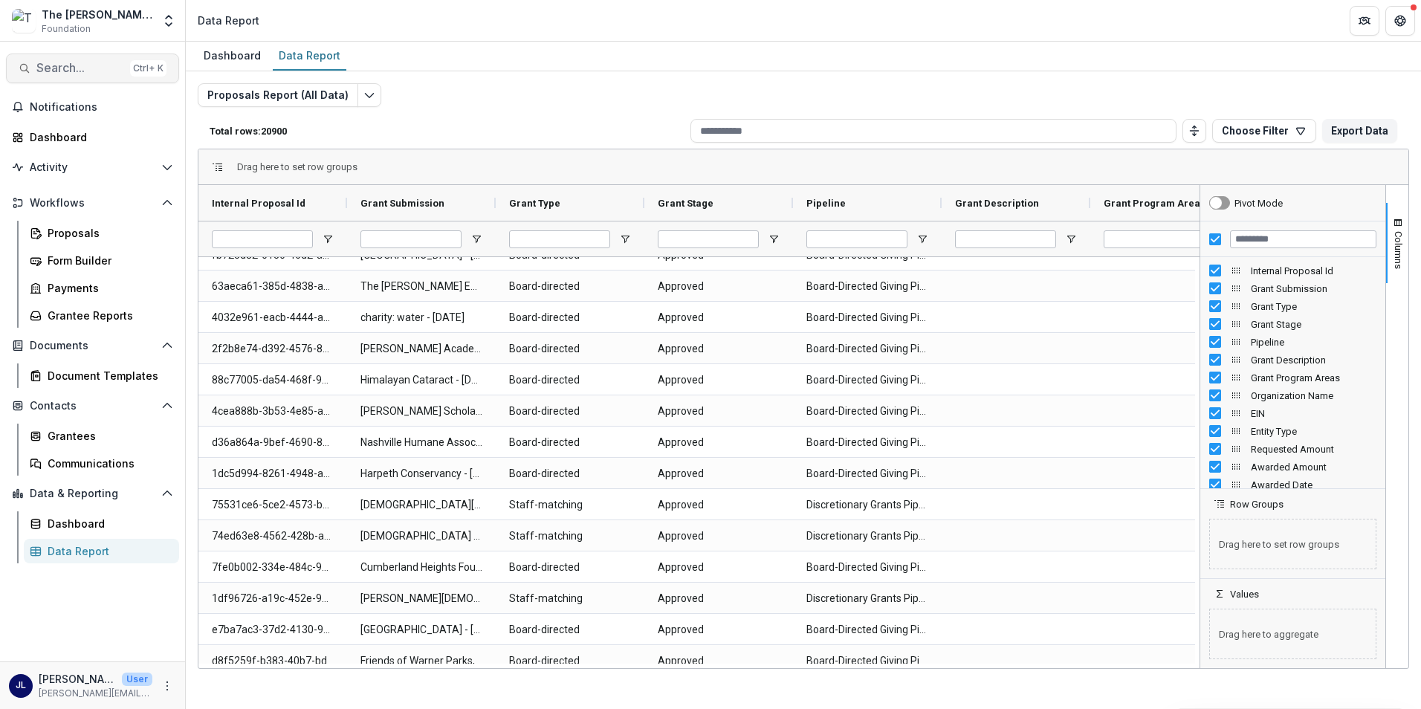
click at [37, 63] on span "Search..." at bounding box center [80, 68] width 88 height 14
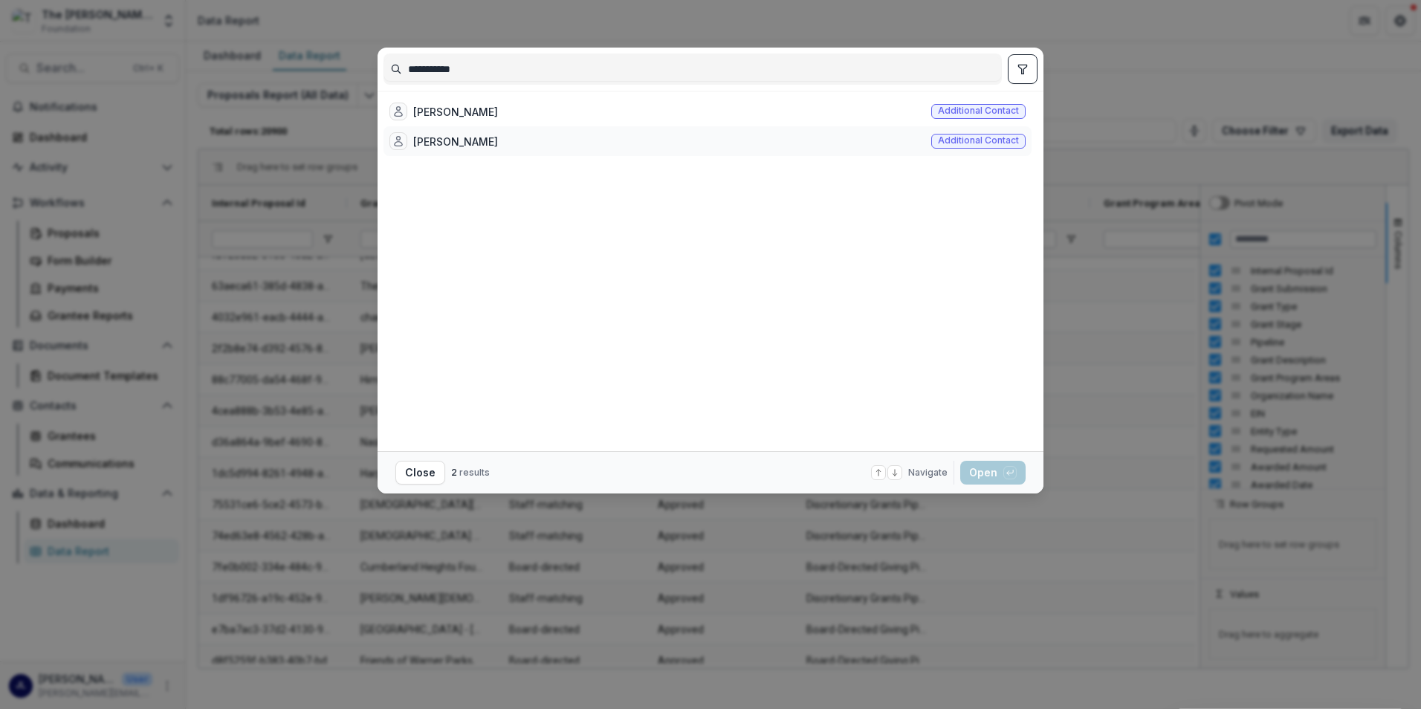
type input "**********"
click at [471, 148] on div "[PERSON_NAME]" at bounding box center [455, 142] width 85 height 16
click at [398, 139] on icon at bounding box center [398, 141] width 12 height 12
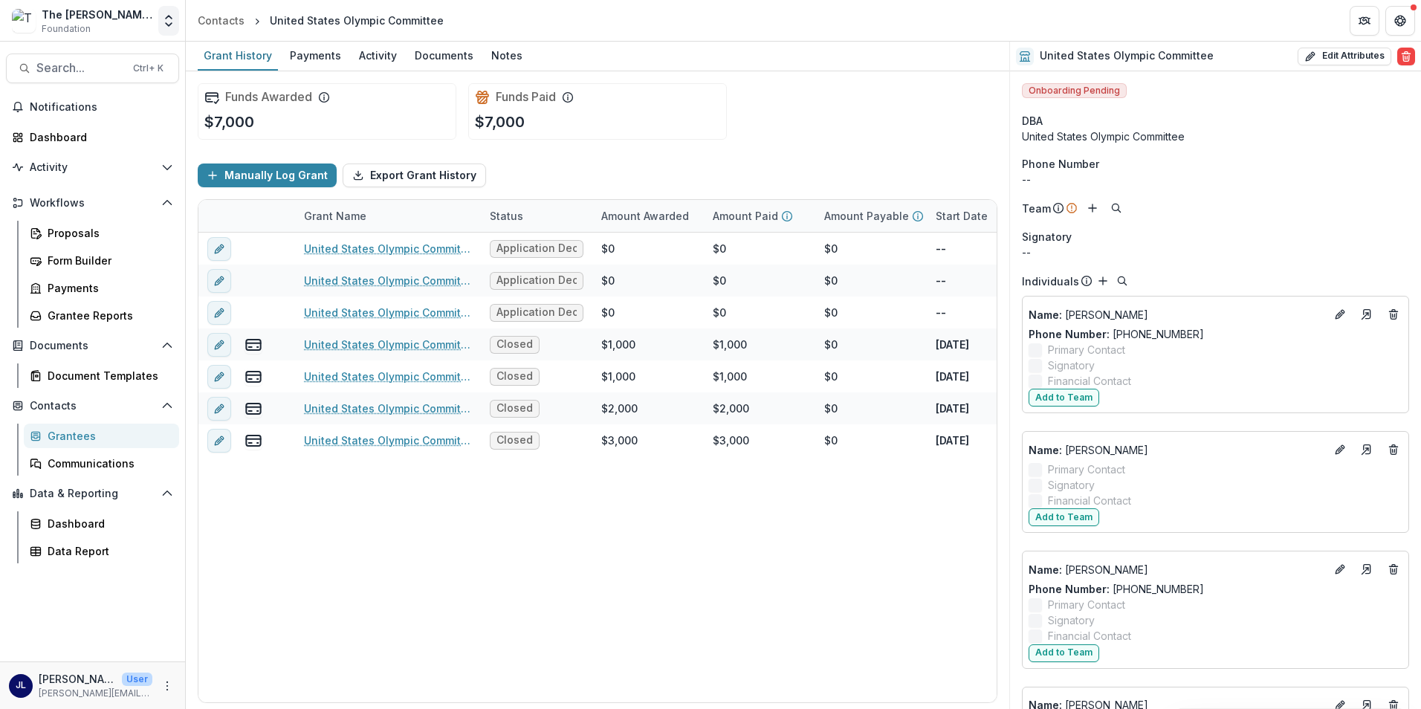
click at [166, 16] on icon "Open entity switcher" at bounding box center [168, 20] width 15 height 15
click at [157, 115] on div "The [PERSON_NAME] Foundation Workflow Sandbox" at bounding box center [110, 112] width 149 height 16
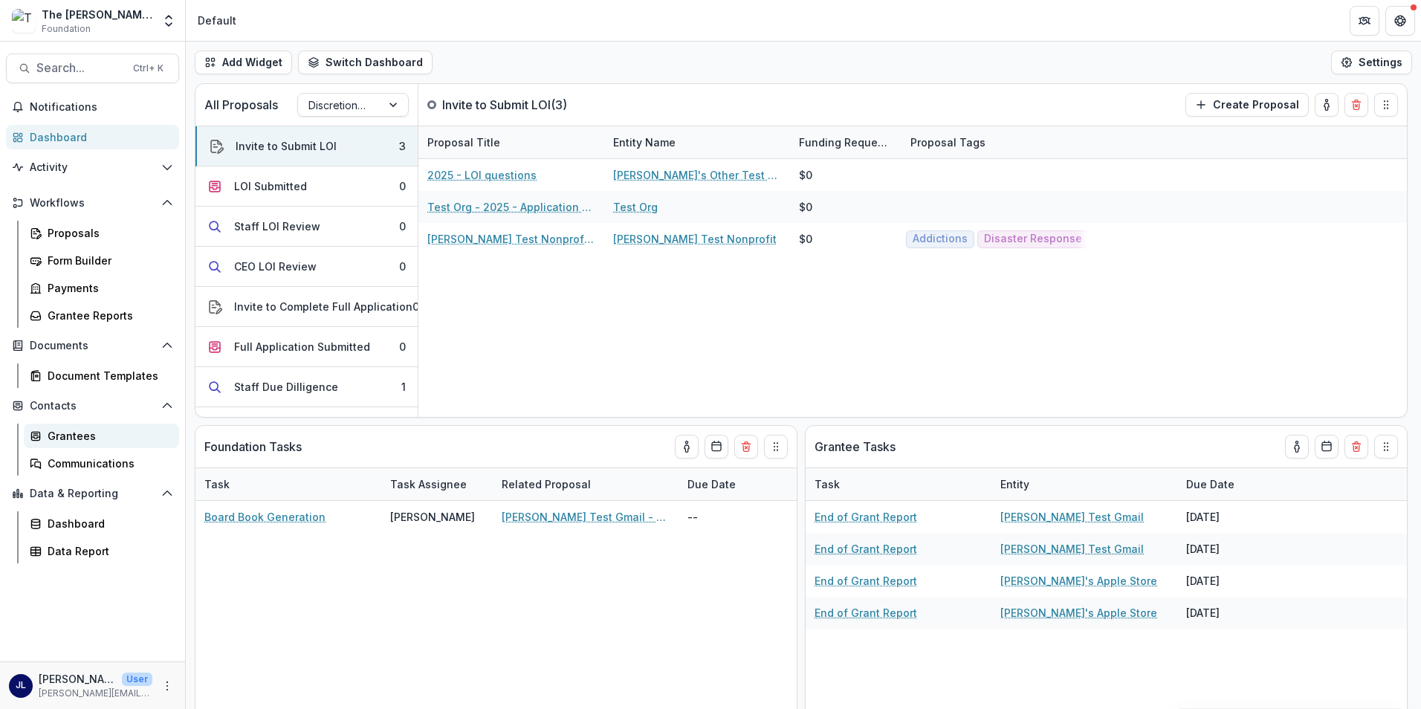
click at [79, 438] on div "Grantees" at bounding box center [108, 436] width 120 height 16
